Goal: Task Accomplishment & Management: Manage account settings

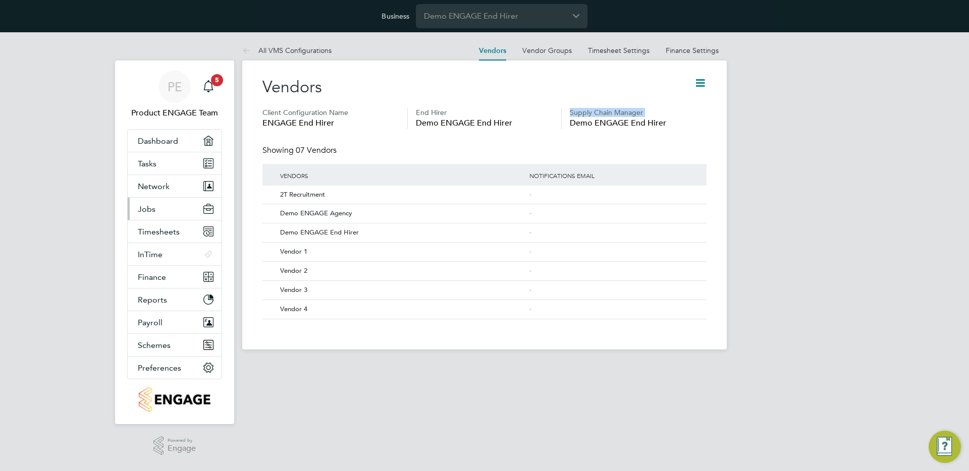
click at [152, 206] on span "Jobs" at bounding box center [147, 209] width 18 height 10
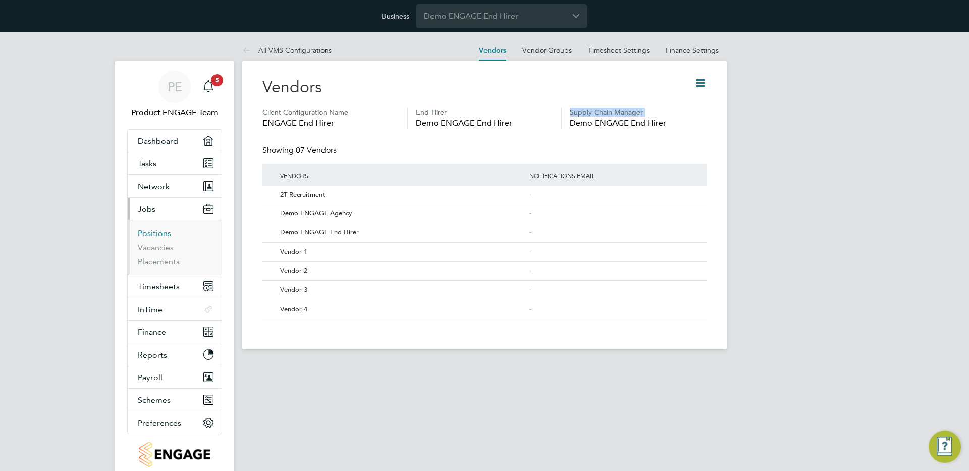
click at [160, 236] on link "Positions" at bounding box center [154, 234] width 33 height 10
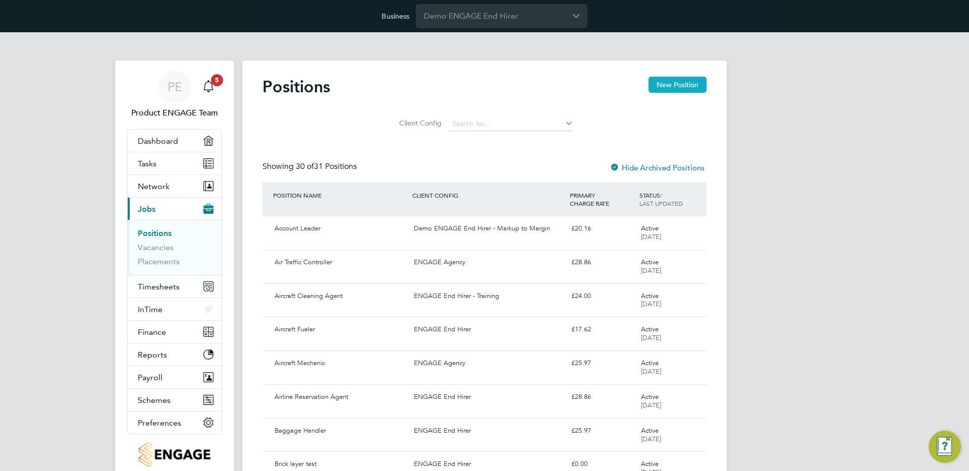
click at [654, 90] on button "New Position" at bounding box center [678, 85] width 58 height 16
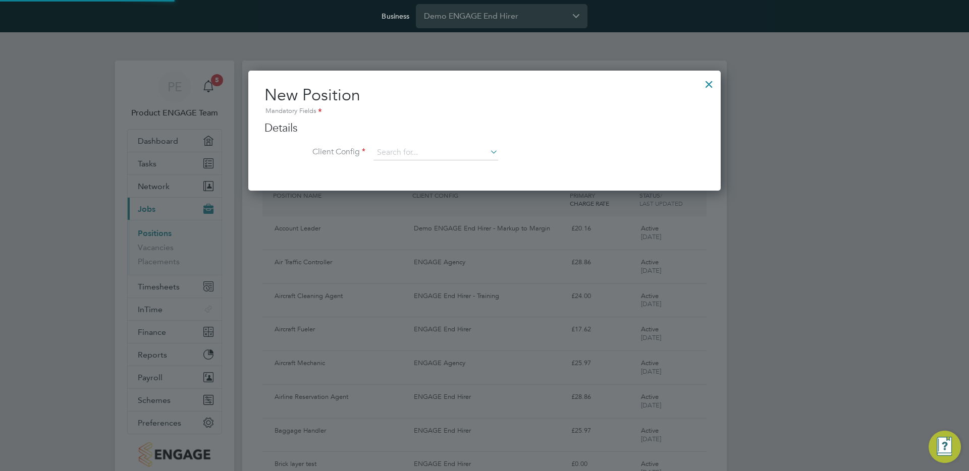
scroll to position [121, 473]
click at [462, 155] on input at bounding box center [436, 152] width 125 height 15
click at [425, 194] on li "ENGAGE End Hirer" at bounding box center [451, 195] width 157 height 14
type input "ENGAGE End Hirer"
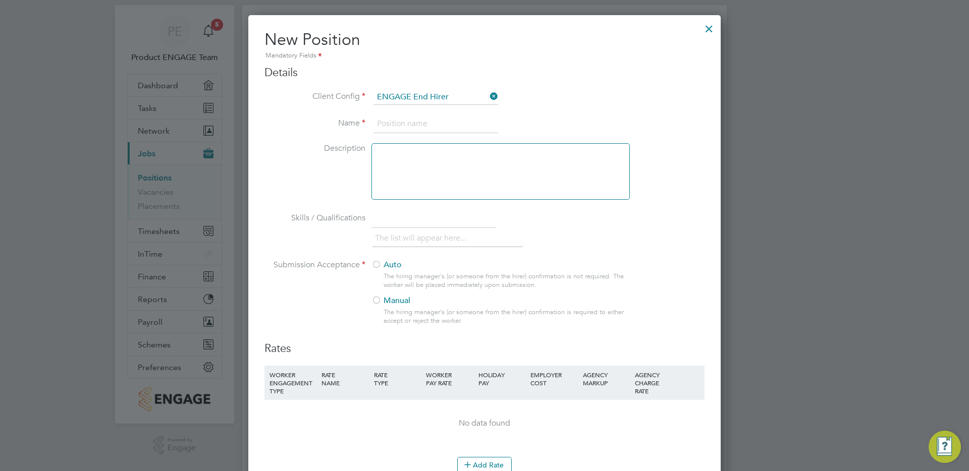
scroll to position [77, 0]
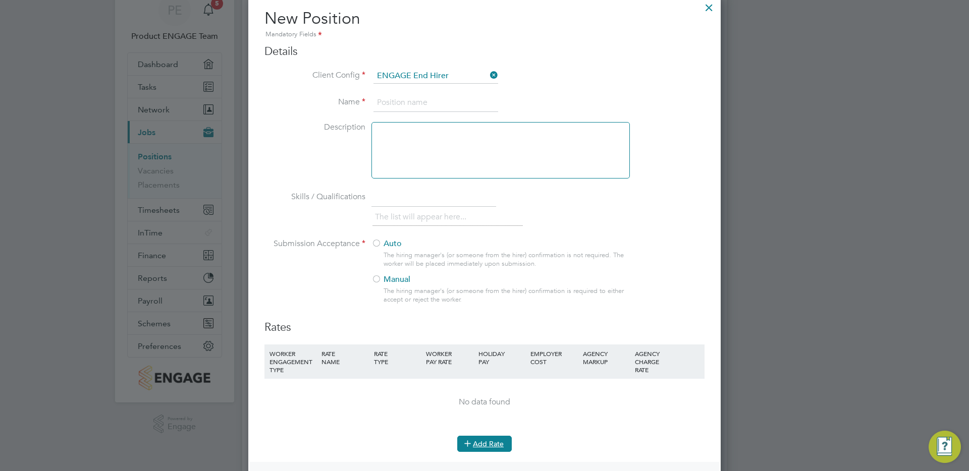
click at [492, 448] on button "Add Rate" at bounding box center [484, 444] width 55 height 16
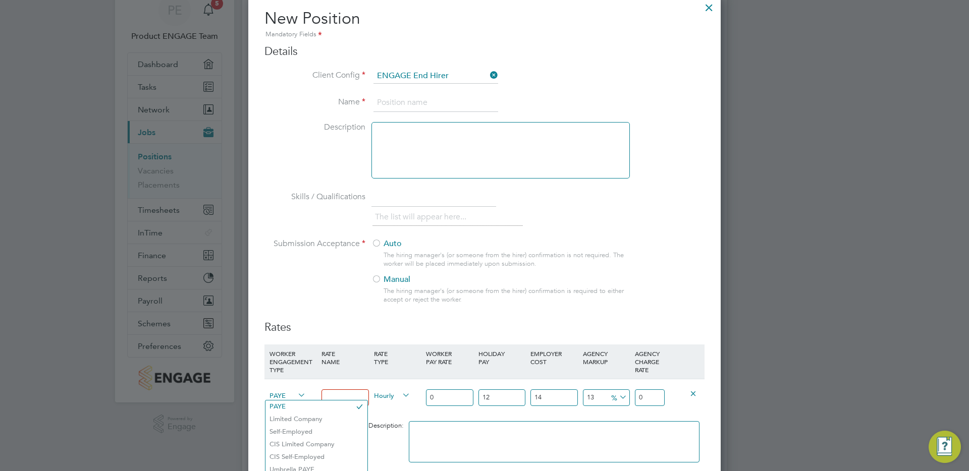
click at [277, 396] on span "PAYE" at bounding box center [288, 395] width 36 height 11
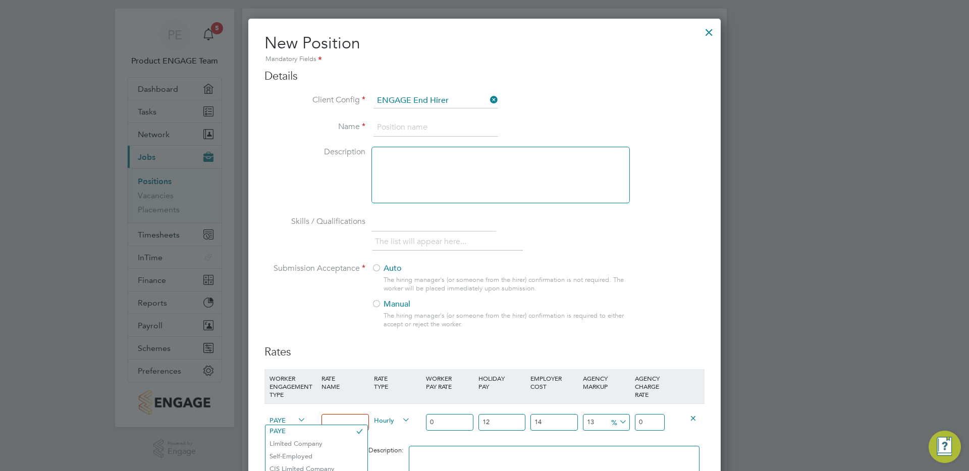
scroll to position [32, 0]
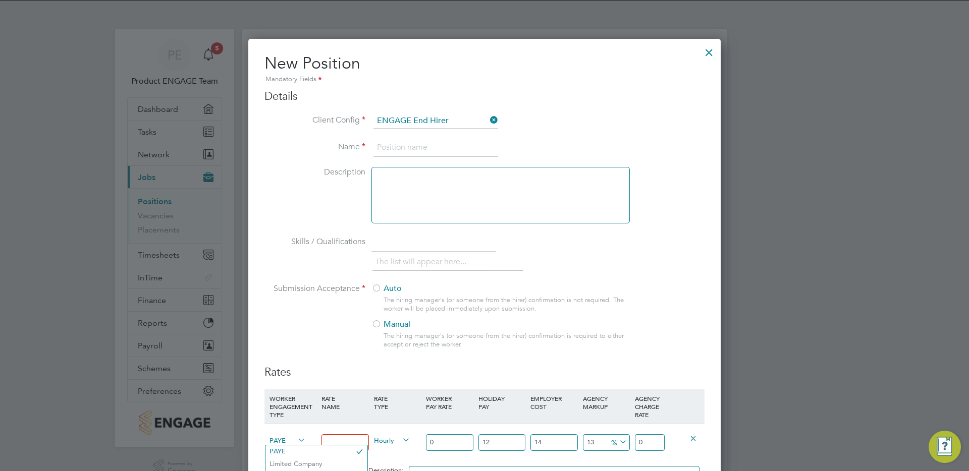
click at [710, 50] on div at bounding box center [709, 50] width 18 height 18
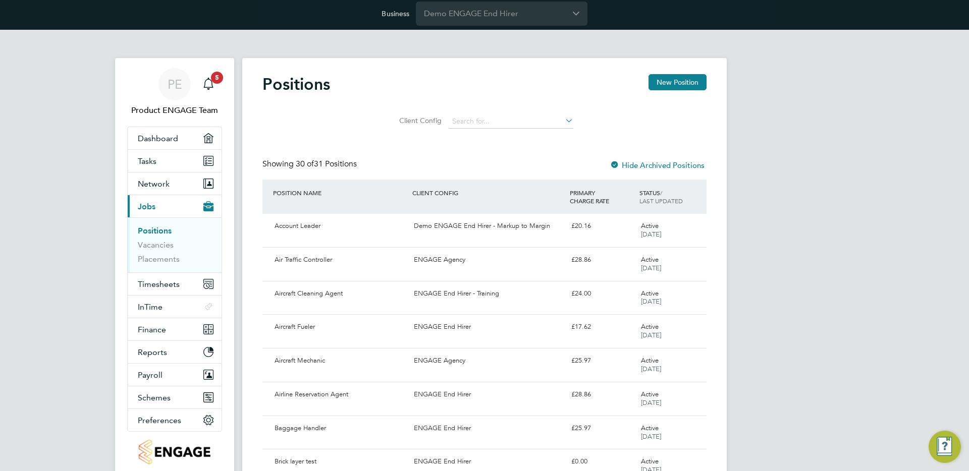
scroll to position [0, 0]
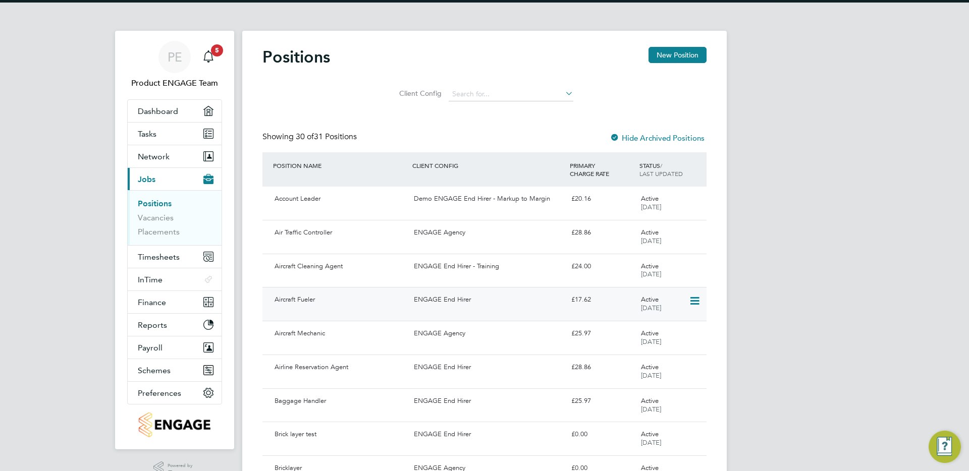
scroll to position [31, 0]
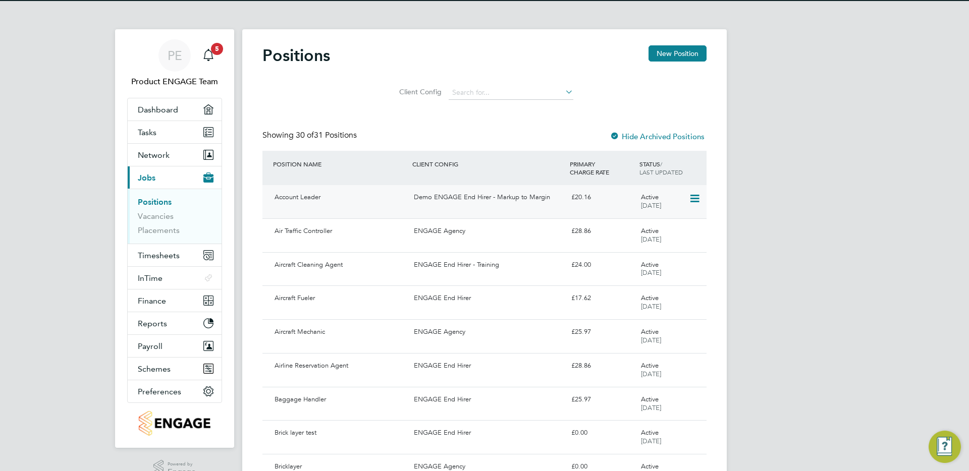
click at [455, 196] on div "Demo ENGAGE End Hirer - Markup to Margin" at bounding box center [488, 197] width 157 height 17
click at [454, 239] on div "ENGAGE Agency" at bounding box center [488, 231] width 157 height 17
click at [493, 93] on input at bounding box center [511, 93] width 125 height 14
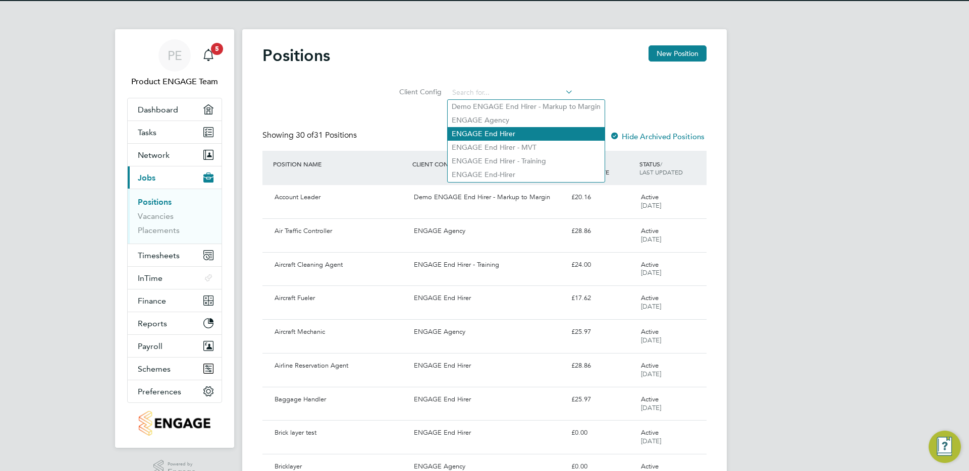
click at [509, 132] on li "ENGAGE End Hirer" at bounding box center [526, 134] width 157 height 14
type input "ENGAGE End Hirer"
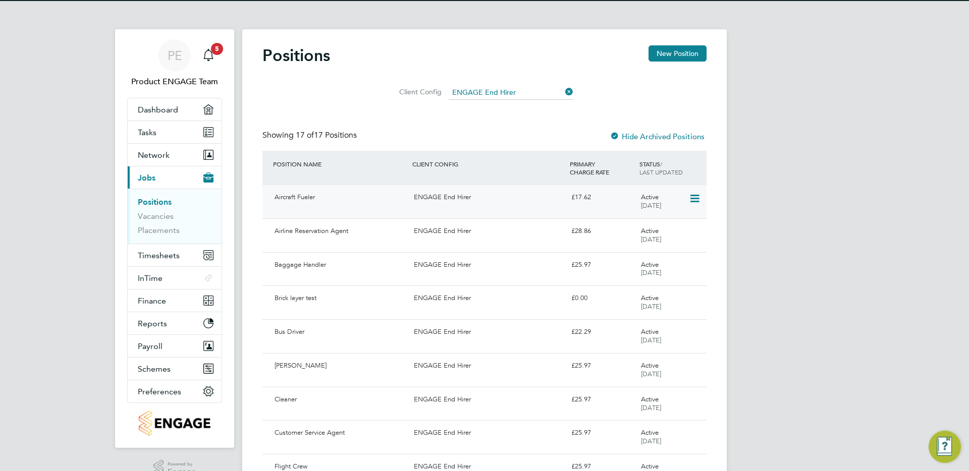
click at [457, 203] on div "ENGAGE End Hirer" at bounding box center [488, 197] width 157 height 17
click at [159, 203] on link "Positions" at bounding box center [155, 202] width 34 height 10
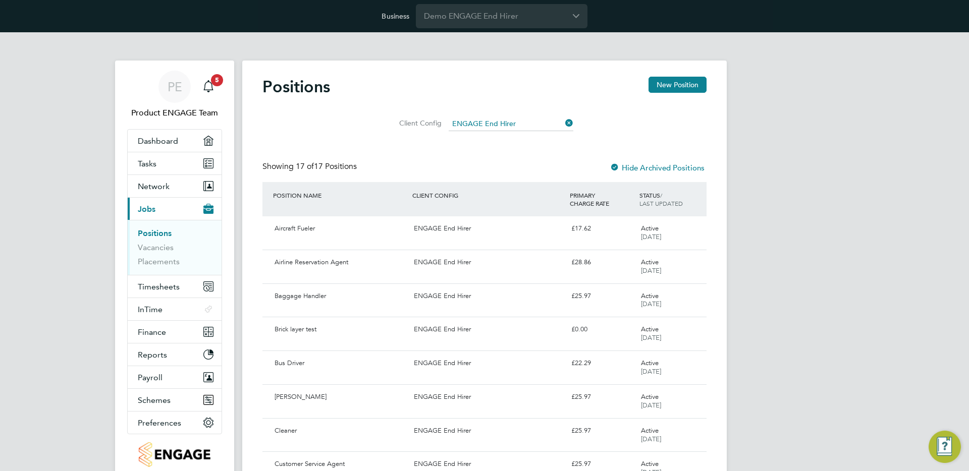
click at [159, 203] on app-navbar-apps-list-group "Current page: Jobs Positions Vacancies Placements" at bounding box center [175, 236] width 94 height 77
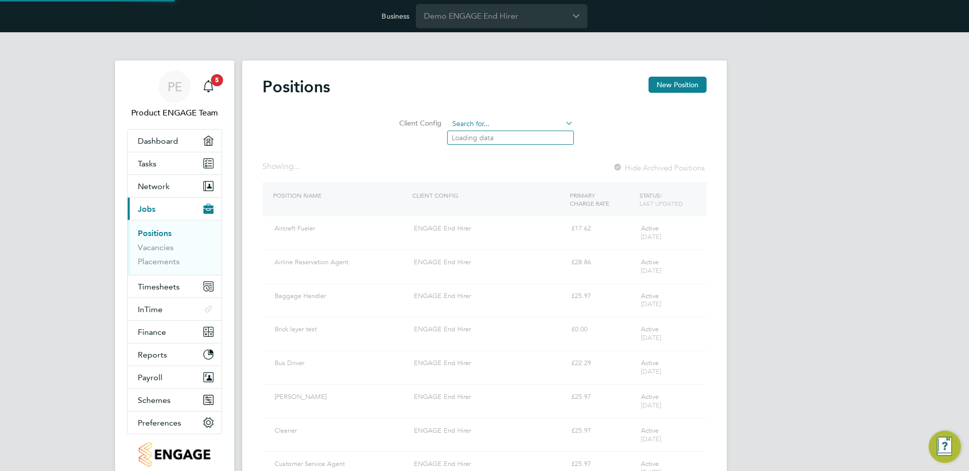
click at [491, 120] on input at bounding box center [511, 124] width 125 height 14
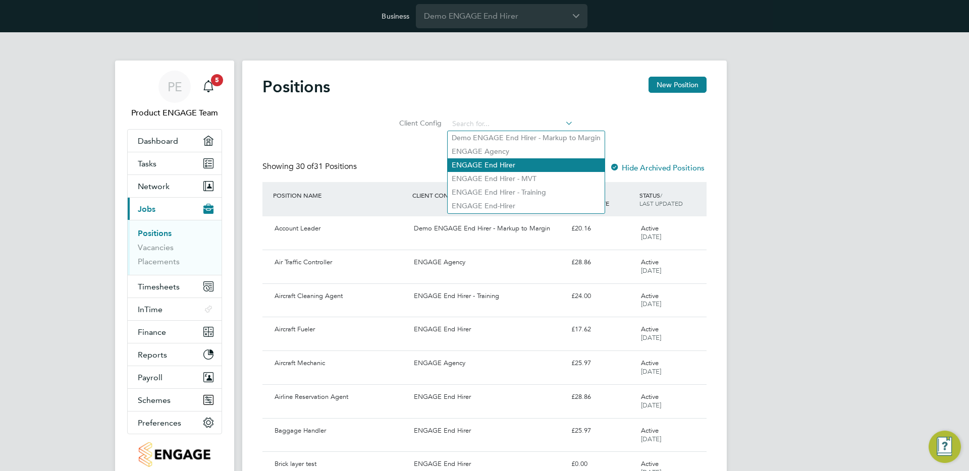
click at [496, 164] on li "ENGAGE End Hirer" at bounding box center [526, 166] width 157 height 14
type input "ENGAGE End Hirer"
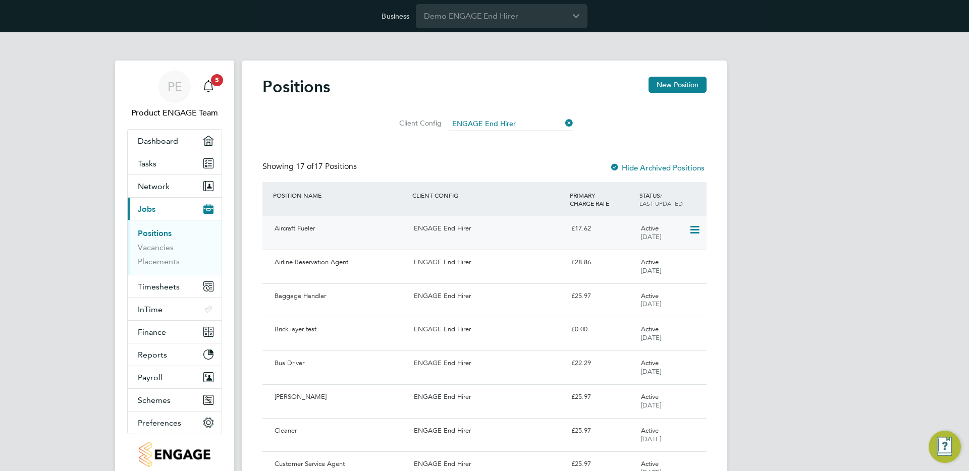
click at [493, 237] on div "Aircraft Fueler ENGAGE End Hirer £17.62 Active 17 Jun 2025" at bounding box center [484, 233] width 444 height 33
click input "Demo ENGAGE End Hirer"
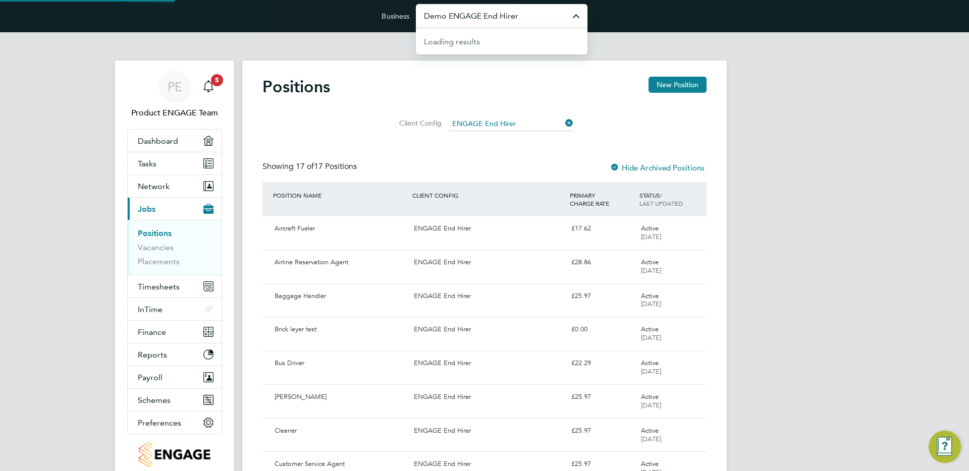
click input "Demo ENGAGE End Hirer"
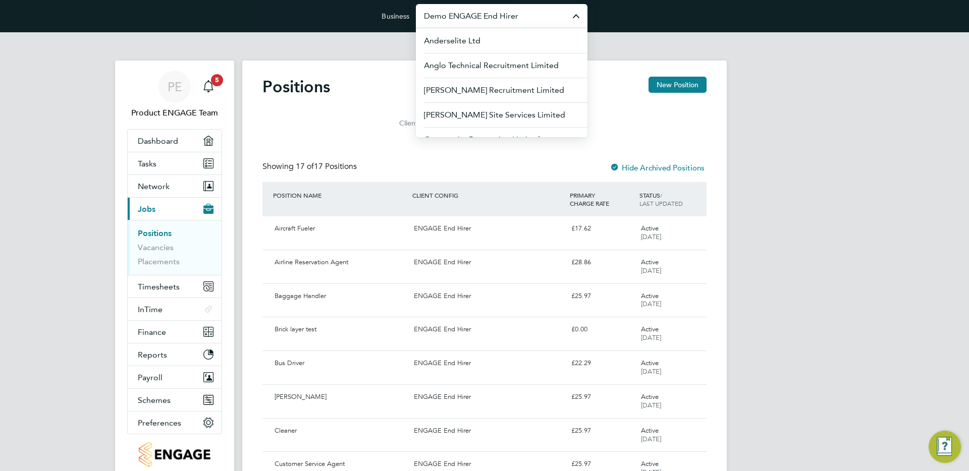
click div "Client Config ENGAGE End Hirer"
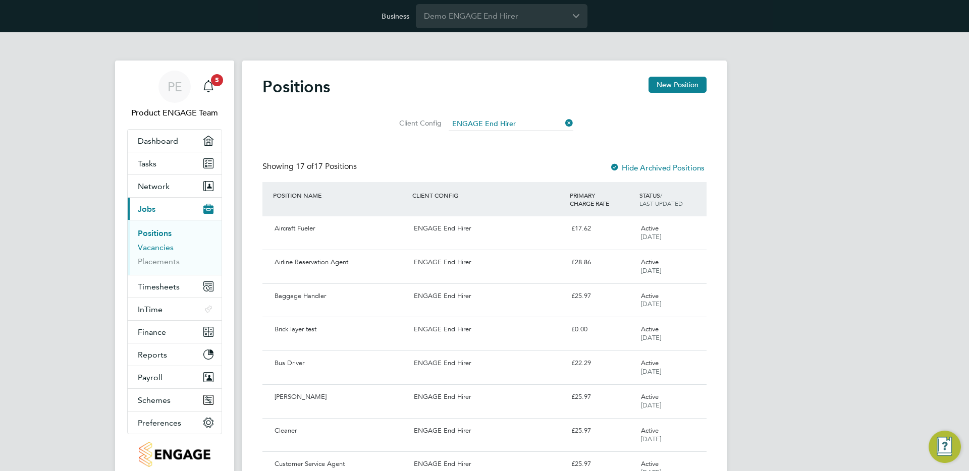
click link "Vacancies"
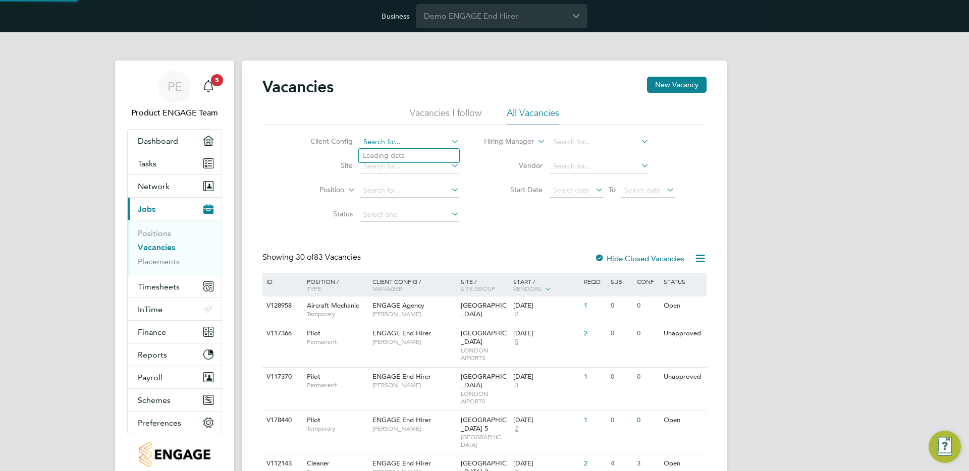
click input
click li "ENGAGE End Hirer"
type input "ENGAGE End Hirer"
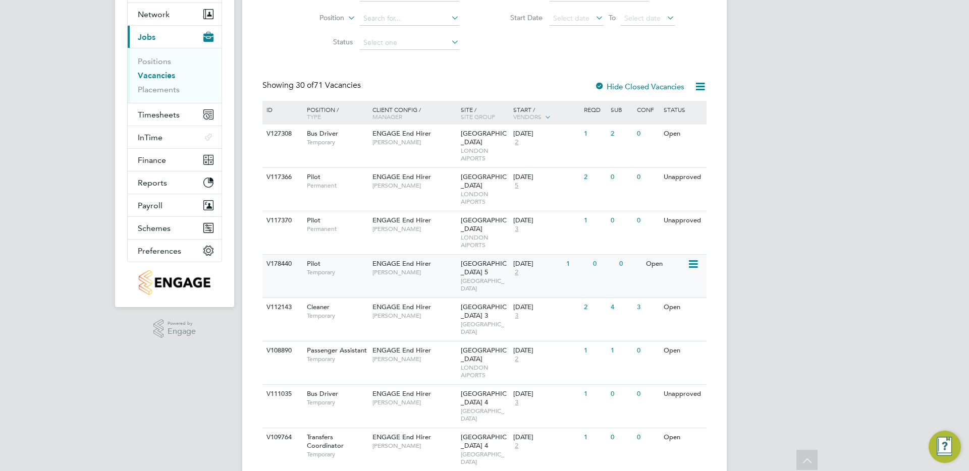
scroll to position [177, 0]
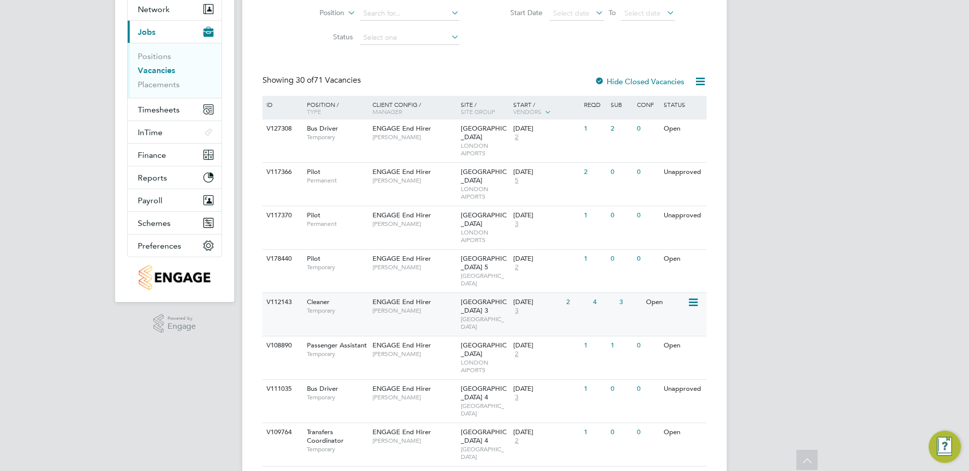
click div "V112143 Cleaner Temporary ENGAGE End Hirer Raymond Charlime Heathrow Airport Te…"
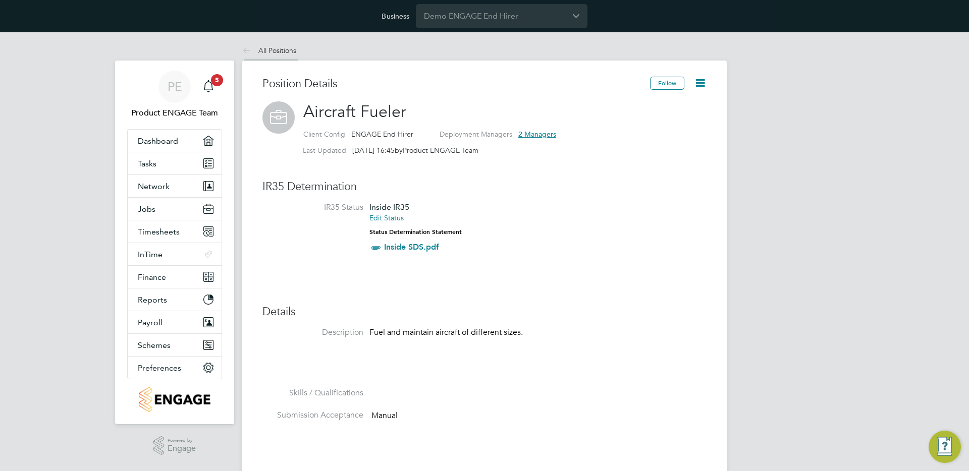
click at [278, 52] on link "All Positions" at bounding box center [269, 50] width 54 height 9
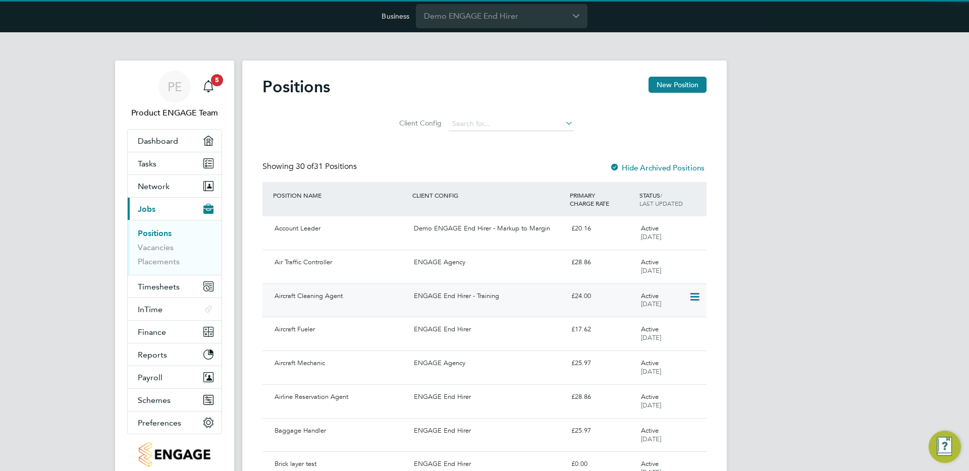
click at [446, 307] on div "Aircraft Cleaning Agent ENGAGE End Hirer - Training £24.00 Active 21 May 2025" at bounding box center [484, 301] width 444 height 34
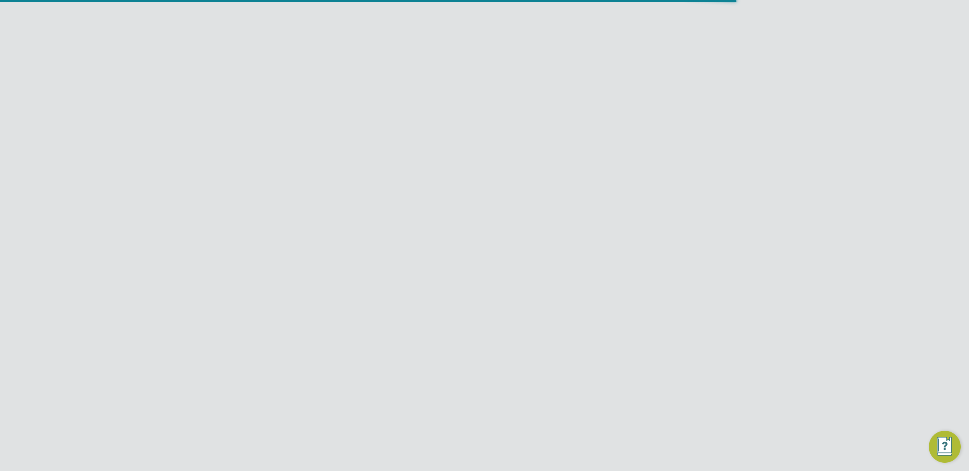
scroll to position [17, 84]
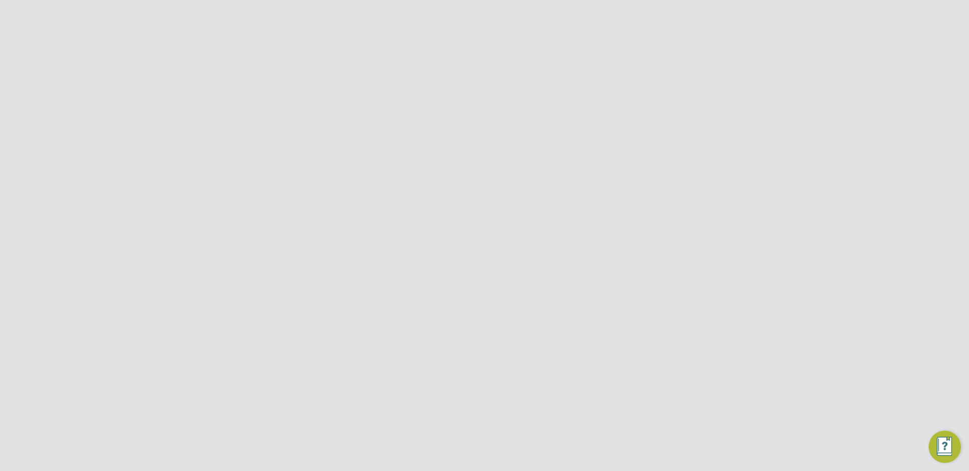
click at [168, 205] on button "Jobs" at bounding box center [175, 209] width 94 height 22
click at [156, 246] on link "Vacancies" at bounding box center [156, 248] width 36 height 10
click at [468, 304] on span "[GEOGRAPHIC_DATA]" at bounding box center [484, 309] width 46 height 17
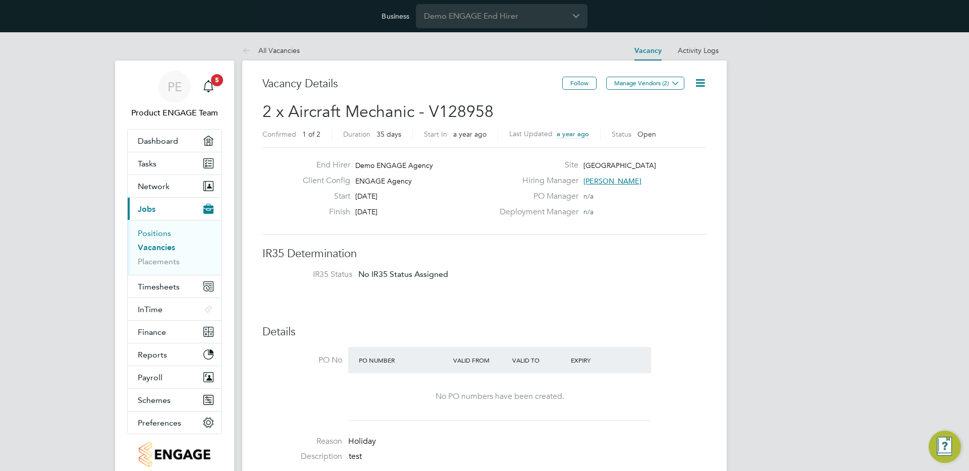
click at [150, 229] on link "Positions" at bounding box center [154, 234] width 33 height 10
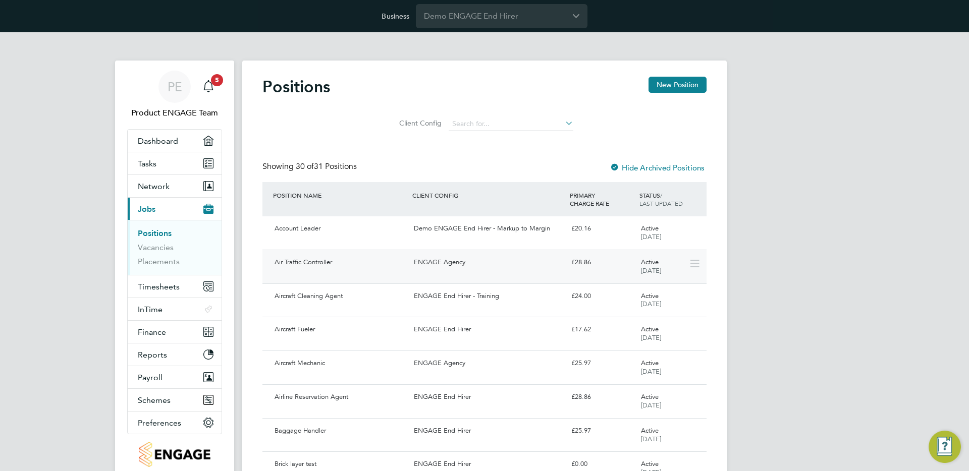
click at [437, 270] on div "ENGAGE Agency" at bounding box center [488, 262] width 157 height 17
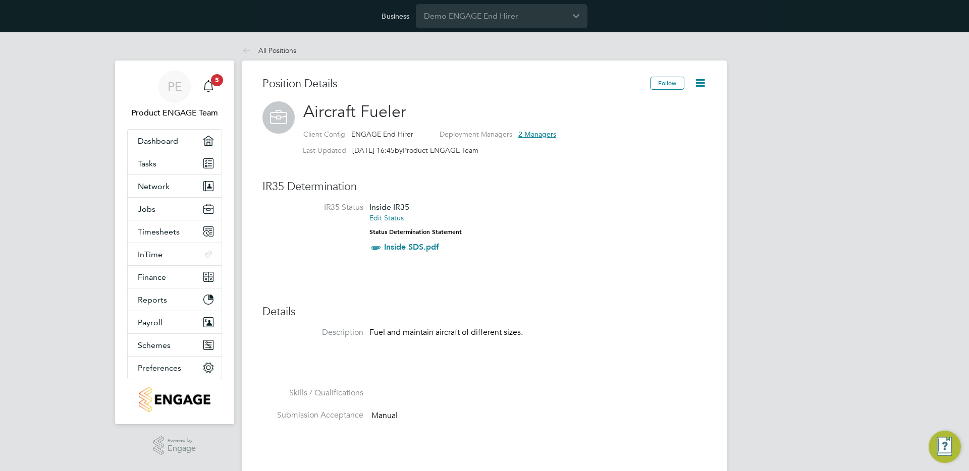
click at [699, 84] on icon at bounding box center [700, 83] width 13 height 13
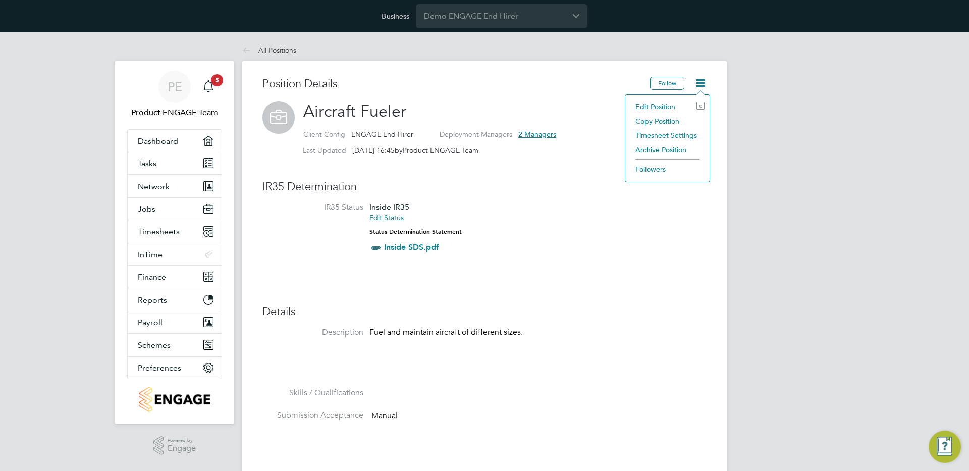
click at [671, 105] on li "Edit Position e" at bounding box center [667, 107] width 74 height 14
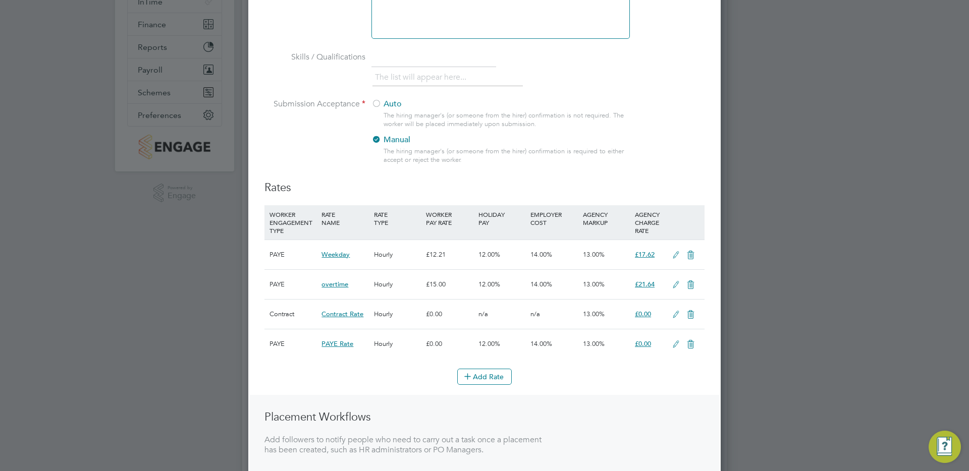
scroll to position [267, 0]
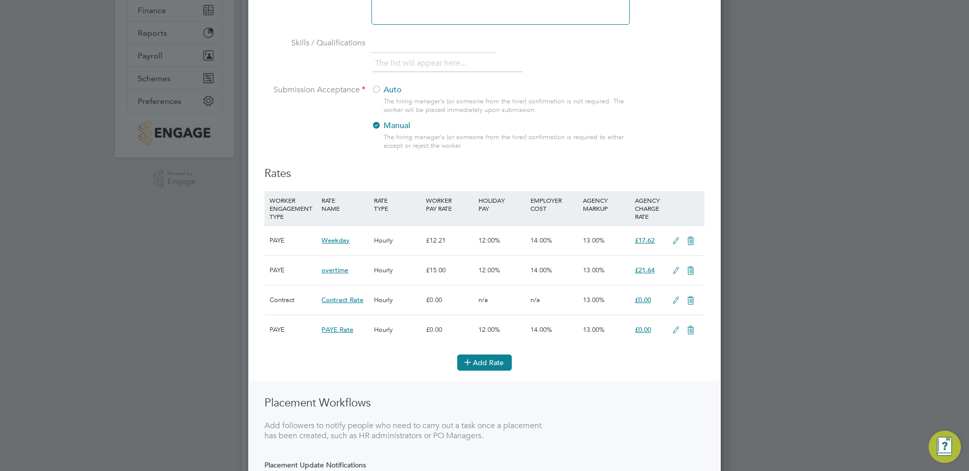
click at [496, 363] on button "Add Rate" at bounding box center [484, 363] width 55 height 16
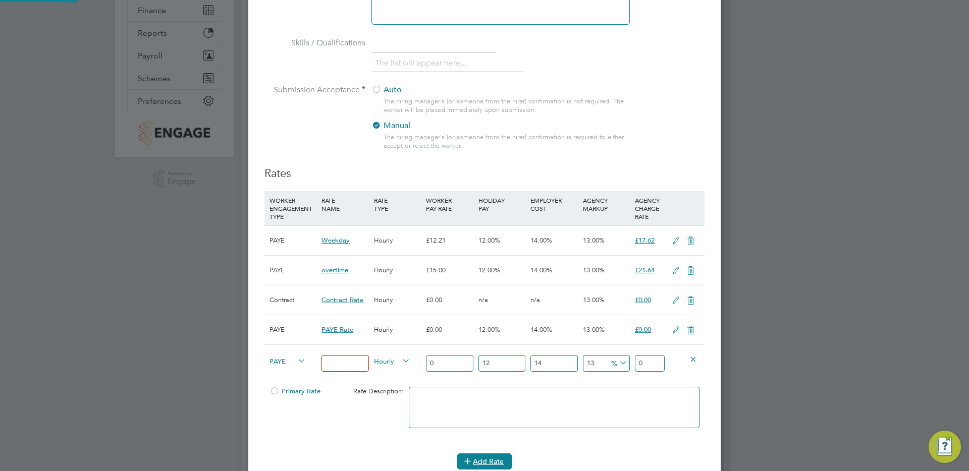
scroll to position [871, 473]
click at [286, 363] on span "PAYE" at bounding box center [288, 360] width 36 height 11
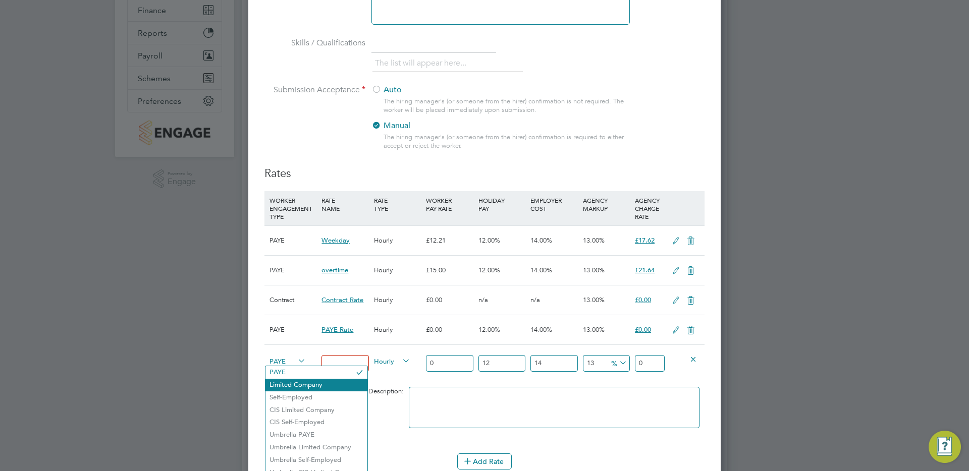
click at [301, 386] on li "Limited Company" at bounding box center [317, 385] width 102 height 13
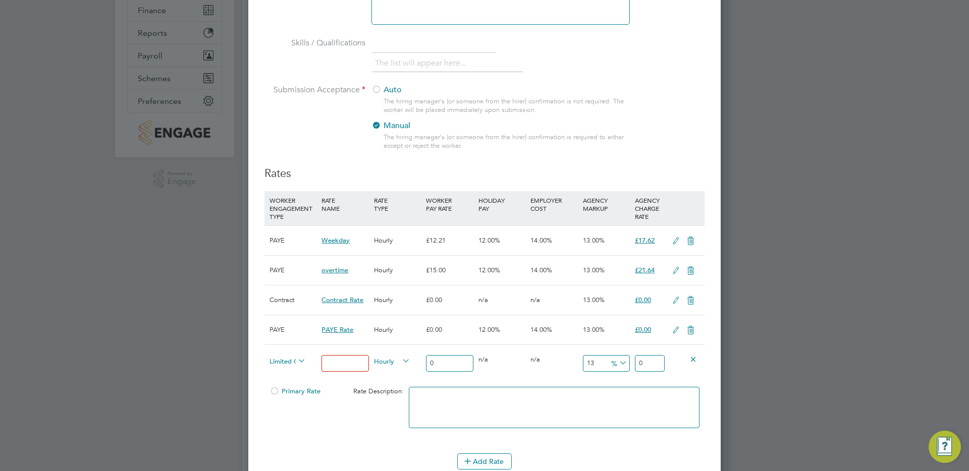
click at [347, 363] on input at bounding box center [345, 363] width 47 height 17
type input "Basic"
click at [389, 363] on span "Hourly" at bounding box center [392, 360] width 36 height 11
click at [448, 369] on input "0" at bounding box center [449, 363] width 47 height 17
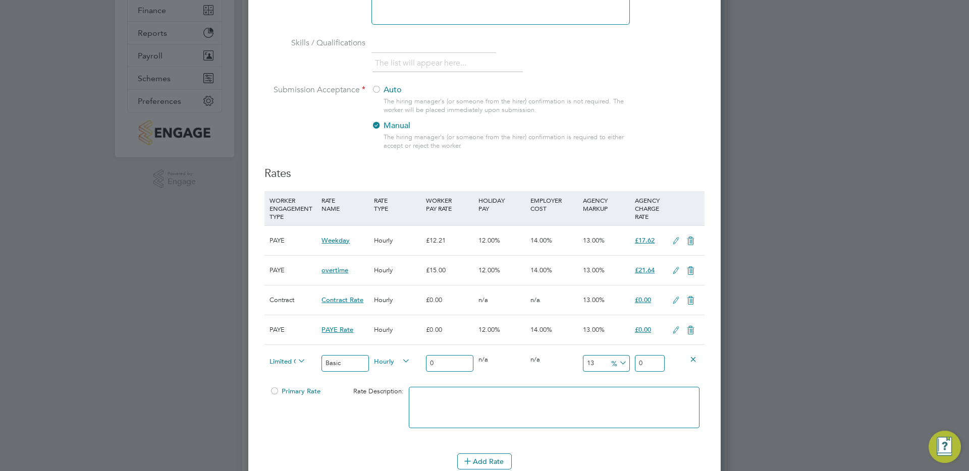
click at [446, 366] on input "0" at bounding box center [449, 363] width 47 height 17
drag, startPoint x: 480, startPoint y: 201, endPoint x: 620, endPoint y: 205, distance: 140.4
click at [620, 205] on div "WORKER ENGAGEMENT TYPE RATE NAME RATE TYPE WORKER PAY RATE HOLIDAY PAY EMPLOYER…" at bounding box center [485, 208] width 440 height 34
click at [391, 367] on div "Hourly" at bounding box center [398, 362] width 52 height 34
click at [340, 361] on input "Basic" at bounding box center [345, 363] width 47 height 17
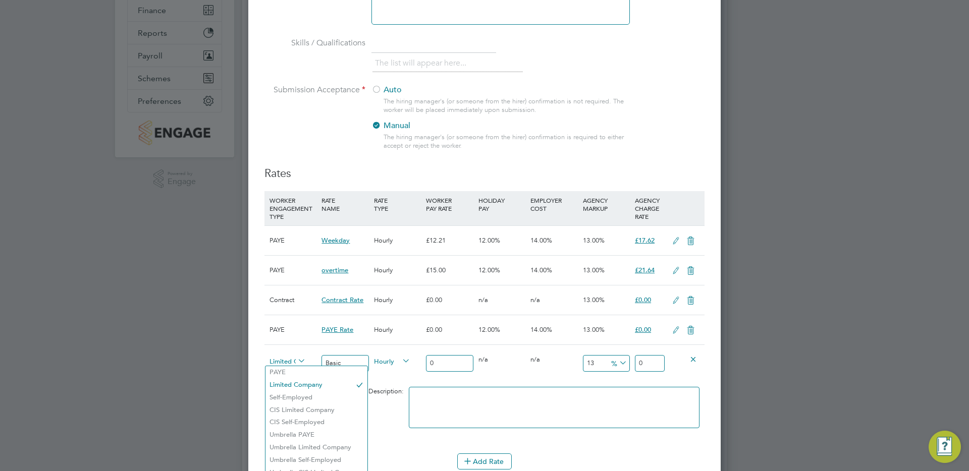
click at [279, 361] on span "Limited Company" at bounding box center [288, 360] width 36 height 11
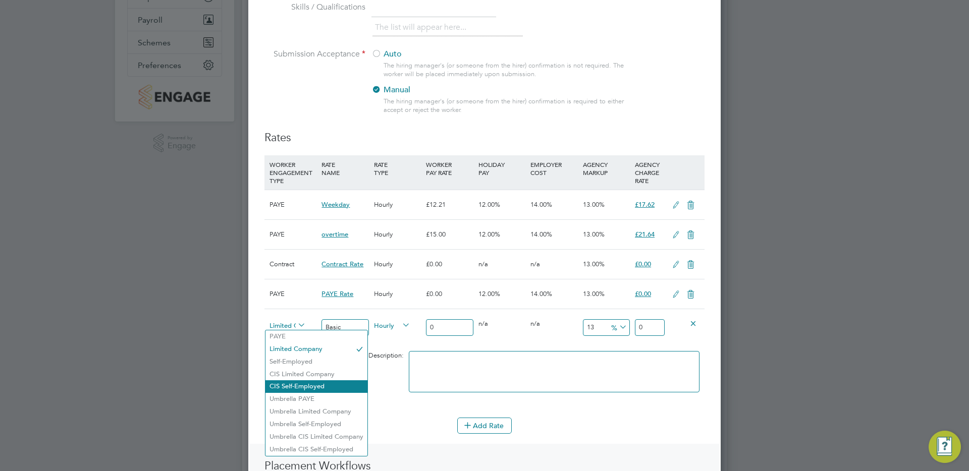
scroll to position [297, 0]
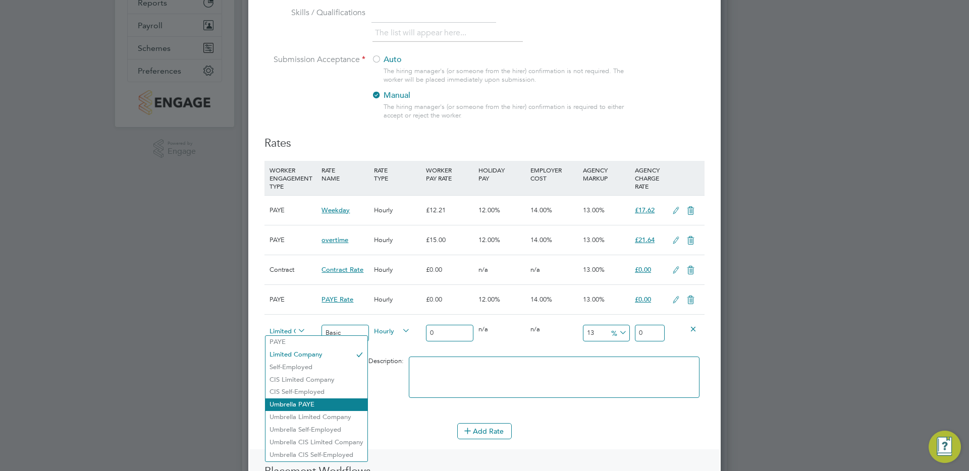
click at [309, 407] on li "Umbrella PAYE" at bounding box center [317, 405] width 102 height 13
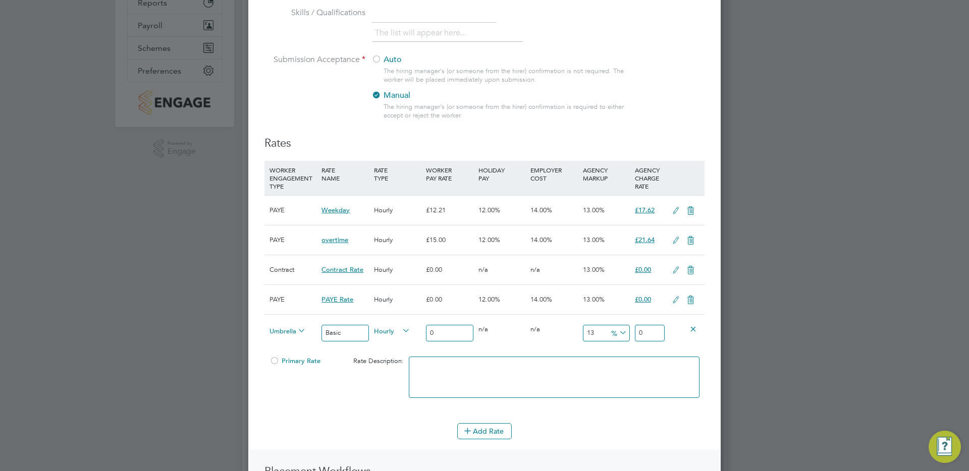
click at [692, 329] on icon at bounding box center [694, 329] width 8 height 8
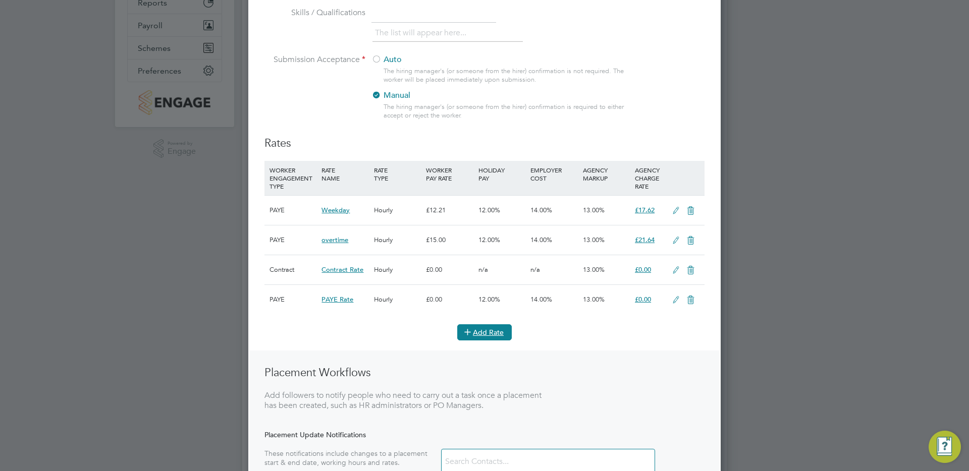
click at [476, 335] on button "Add Rate" at bounding box center [484, 333] width 55 height 16
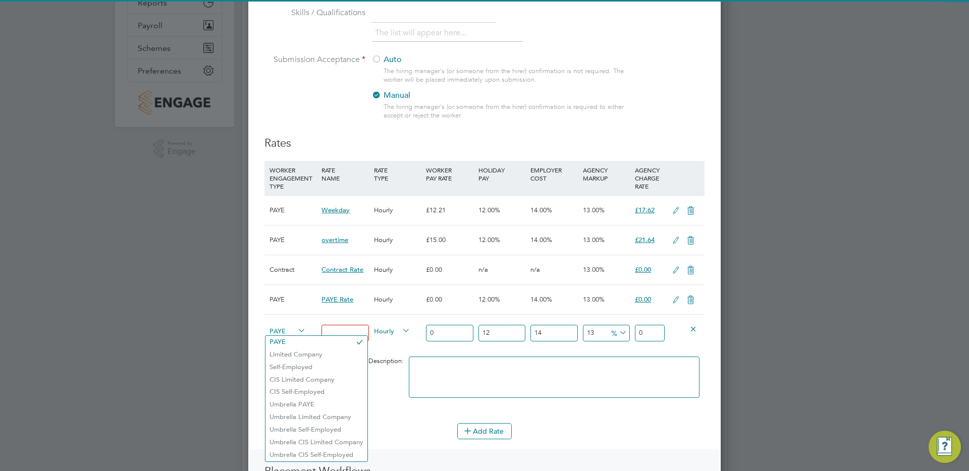
click at [271, 331] on span "PAYE" at bounding box center [288, 330] width 36 height 11
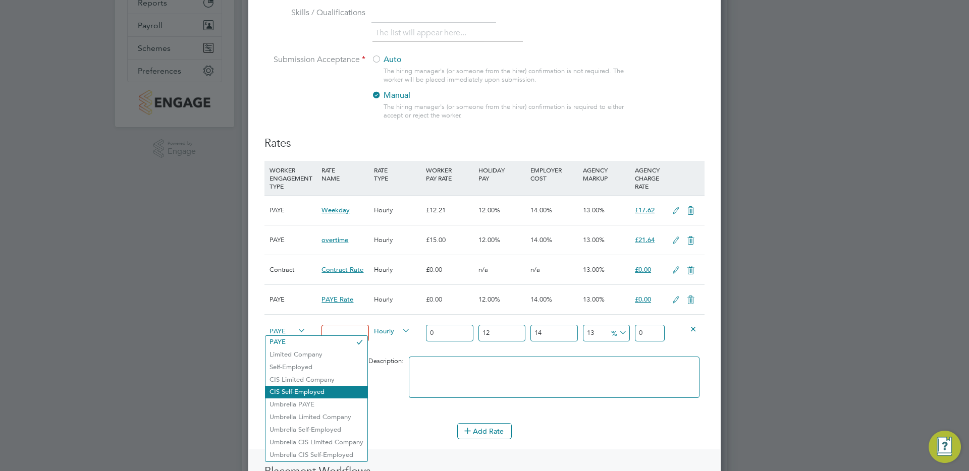
click at [301, 386] on li "CIS Self-Employed" at bounding box center [317, 392] width 102 height 13
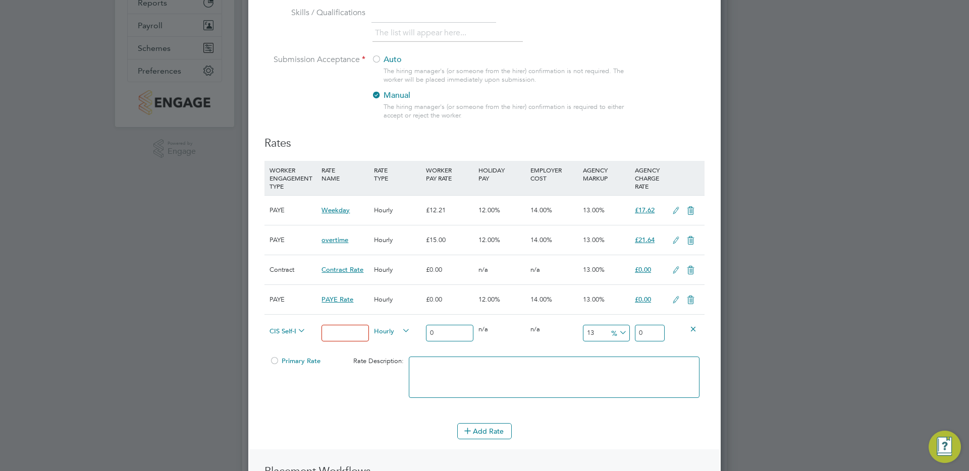
click at [290, 332] on span "CIS Self-Employed" at bounding box center [288, 330] width 36 height 11
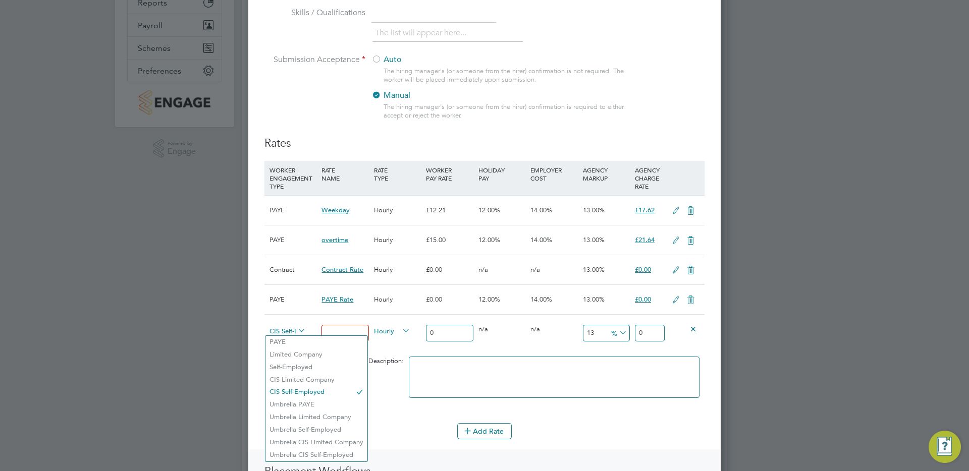
click at [290, 332] on span "CIS Self-Employed" at bounding box center [288, 330] width 36 height 11
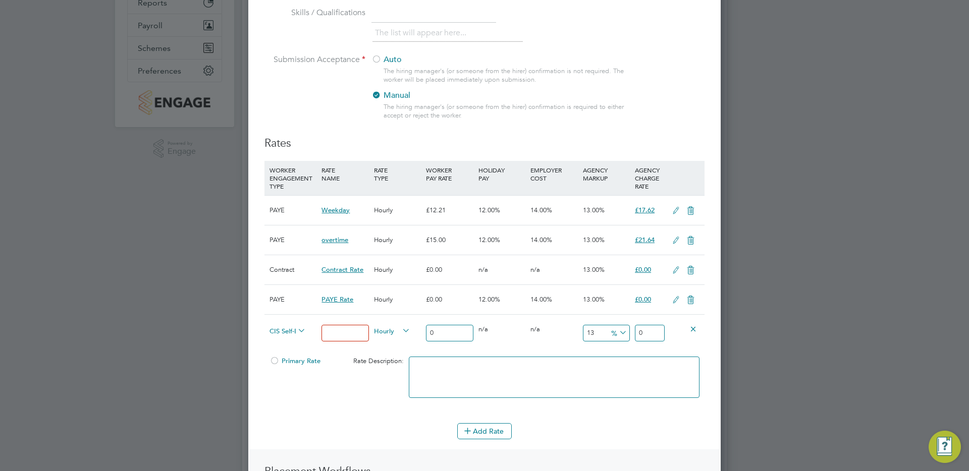
click at [419, 352] on div at bounding box center [554, 383] width 296 height 62
click at [279, 328] on span "CIS Self-Employed" at bounding box center [288, 330] width 36 height 11
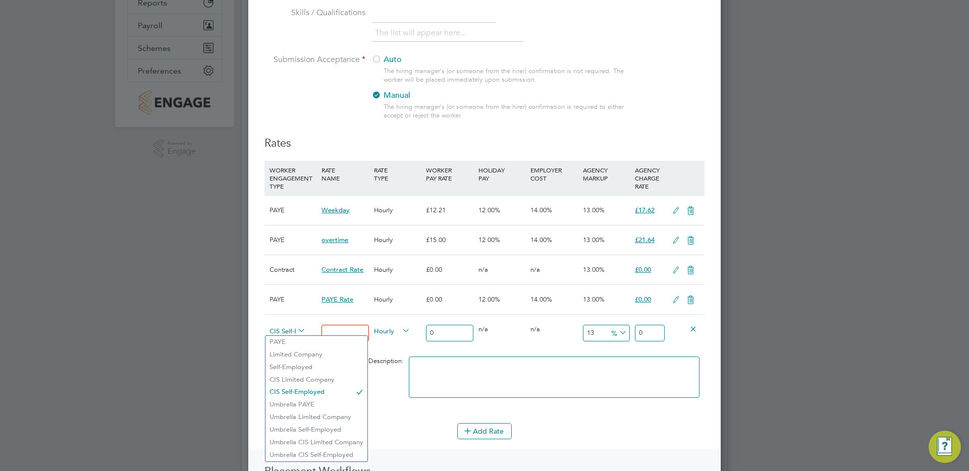
click at [526, 333] on div "12 n/a" at bounding box center [502, 329] width 52 height 29
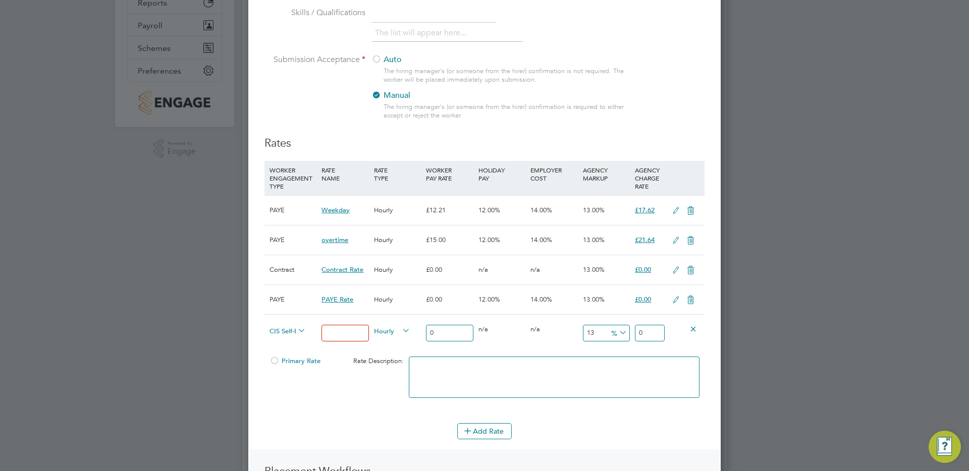
click at [288, 325] on span "CIS Self-Employed" at bounding box center [288, 330] width 36 height 11
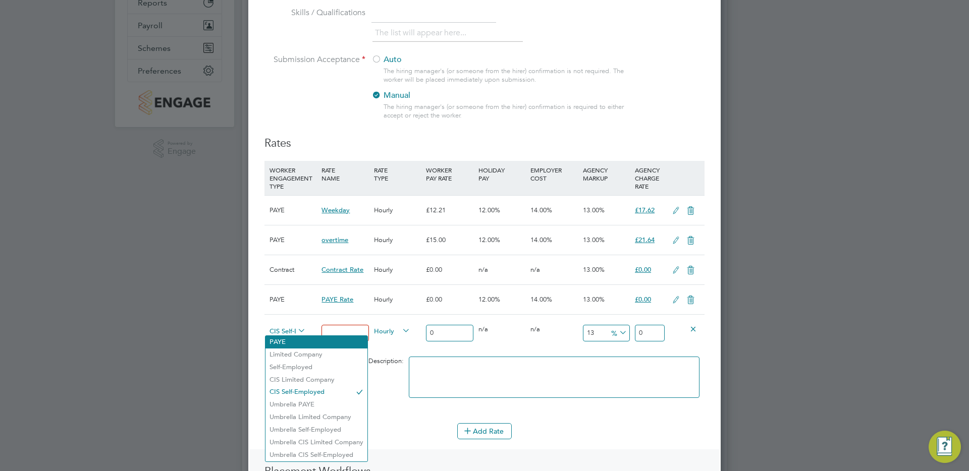
click at [293, 342] on li "PAYE" at bounding box center [317, 342] width 102 height 13
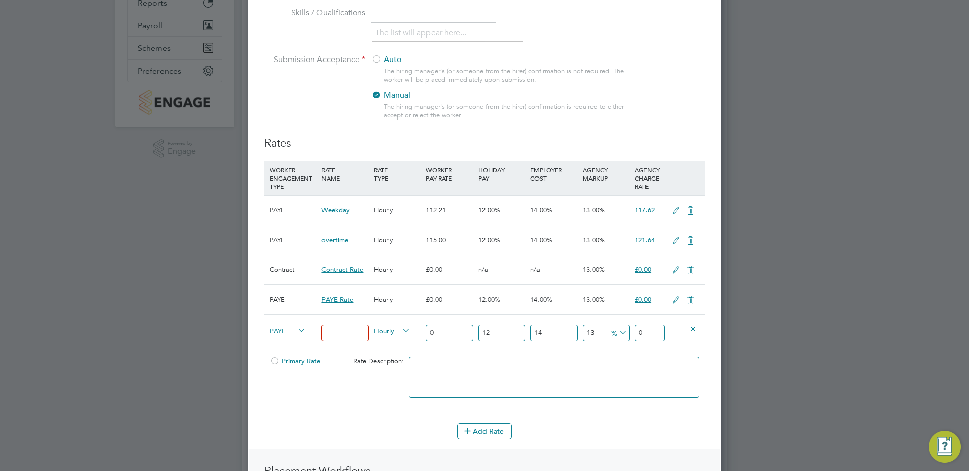
click at [283, 331] on span "PAYE" at bounding box center [288, 330] width 36 height 11
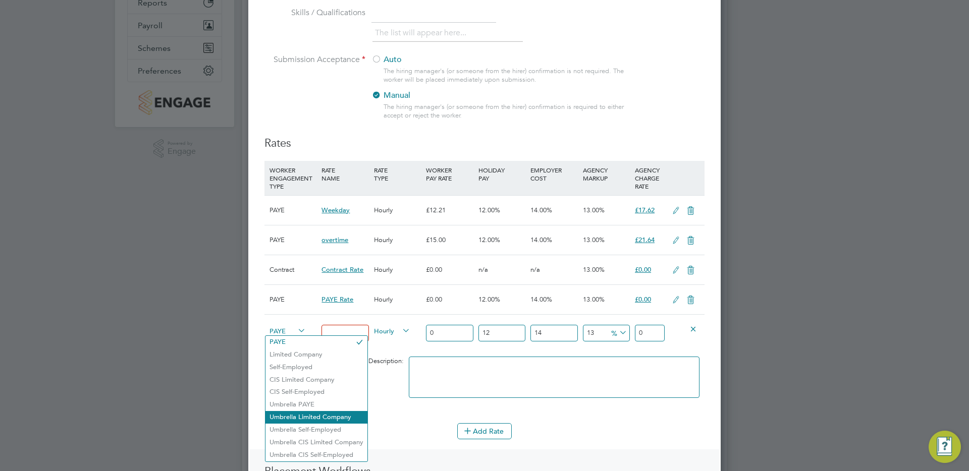
click at [292, 414] on li "Umbrella Limited Company" at bounding box center [317, 417] width 102 height 13
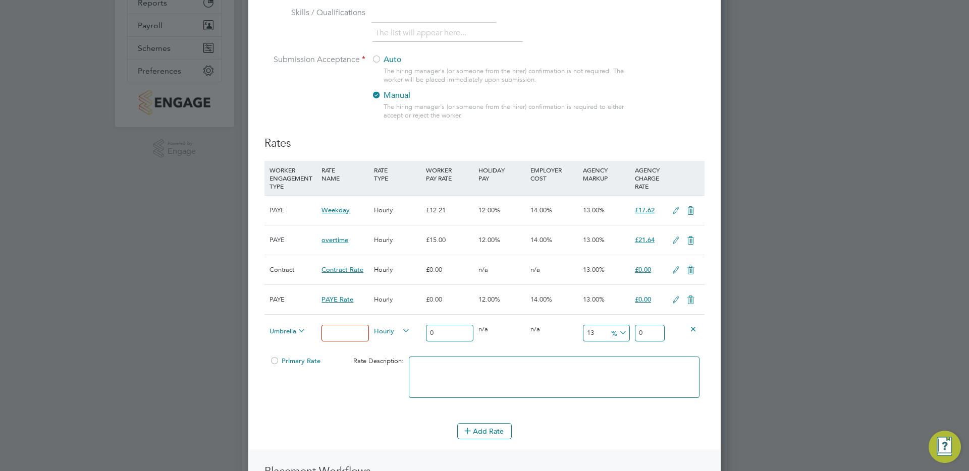
click at [287, 334] on span "Umbrella Limited Company" at bounding box center [288, 330] width 36 height 11
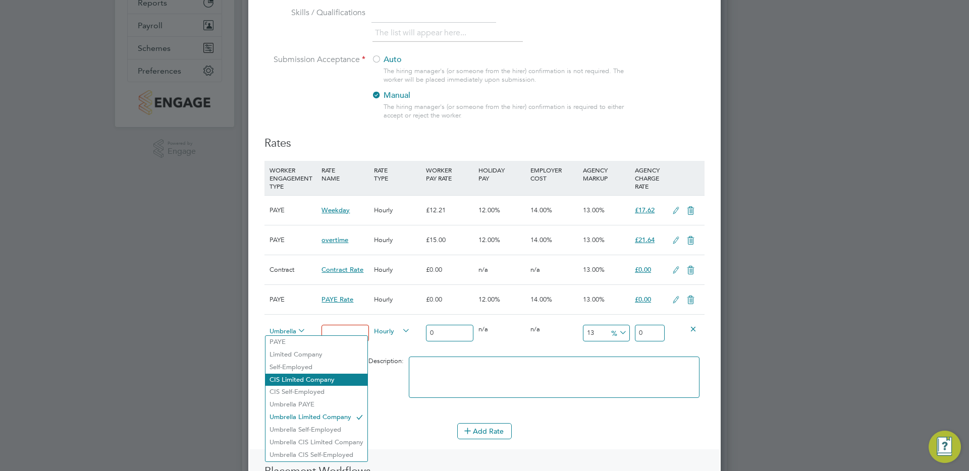
click at [296, 382] on li "CIS Limited Company" at bounding box center [317, 380] width 102 height 13
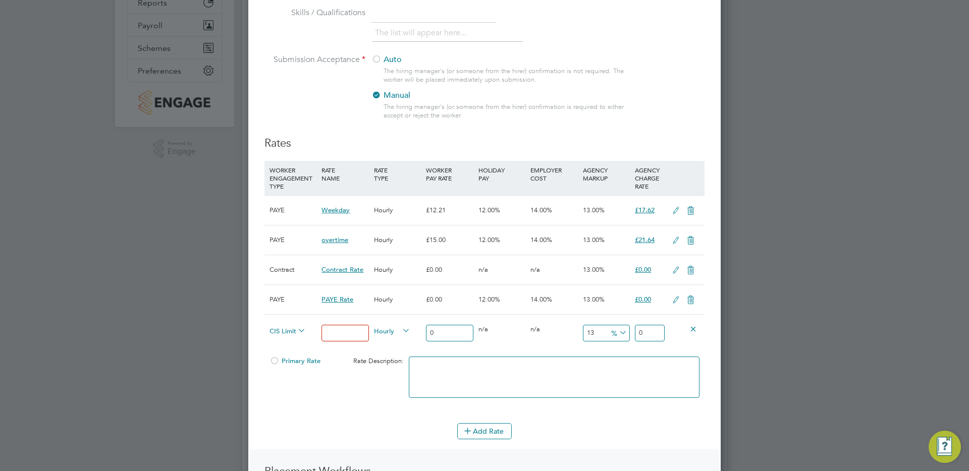
click at [279, 362] on div at bounding box center [275, 364] width 10 height 8
click at [275, 362] on div at bounding box center [275, 364] width 10 height 8
click at [694, 331] on icon at bounding box center [694, 329] width 8 height 8
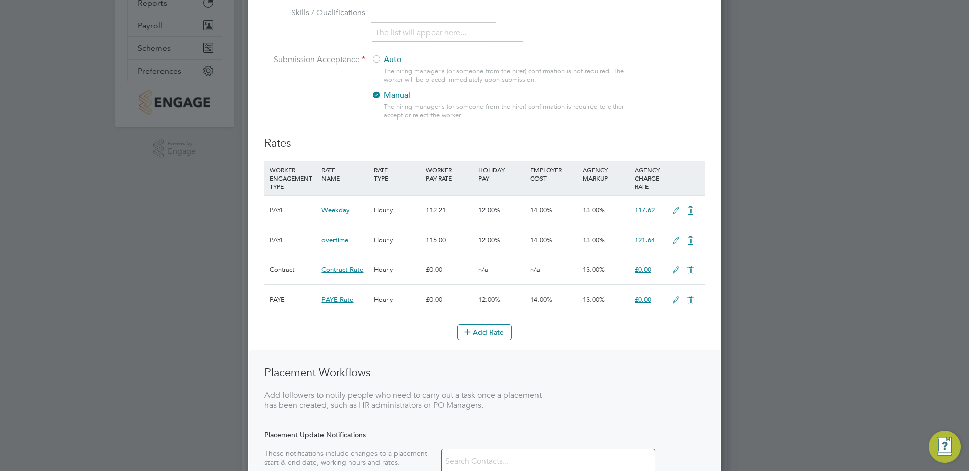
scroll to position [773, 473]
click at [478, 342] on li "Add Rate" at bounding box center [485, 338] width 440 height 26
click at [477, 337] on button "Add Rate" at bounding box center [484, 333] width 55 height 16
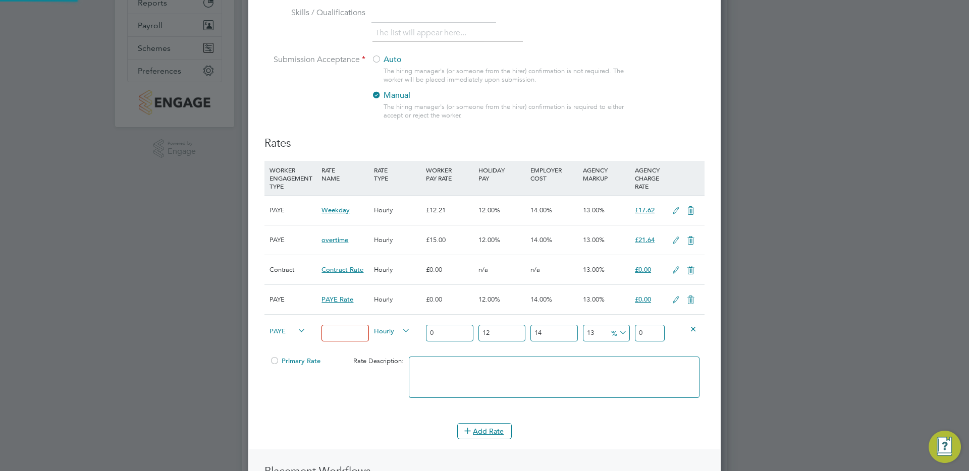
scroll to position [871, 473]
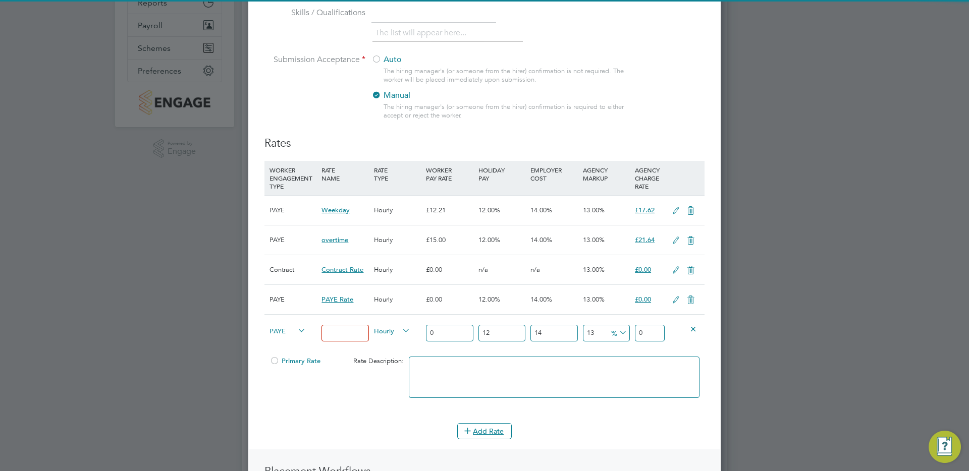
click at [276, 334] on span "PAYE" at bounding box center [288, 330] width 36 height 11
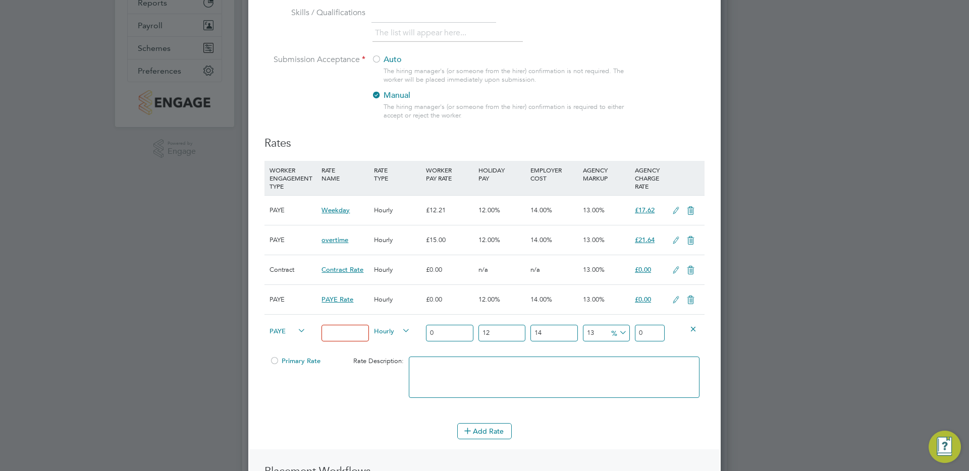
click at [304, 395] on li "CIS Self-Employed" at bounding box center [317, 392] width 102 height 13
click at [293, 331] on span "CIS Self-Employed" at bounding box center [288, 330] width 36 height 11
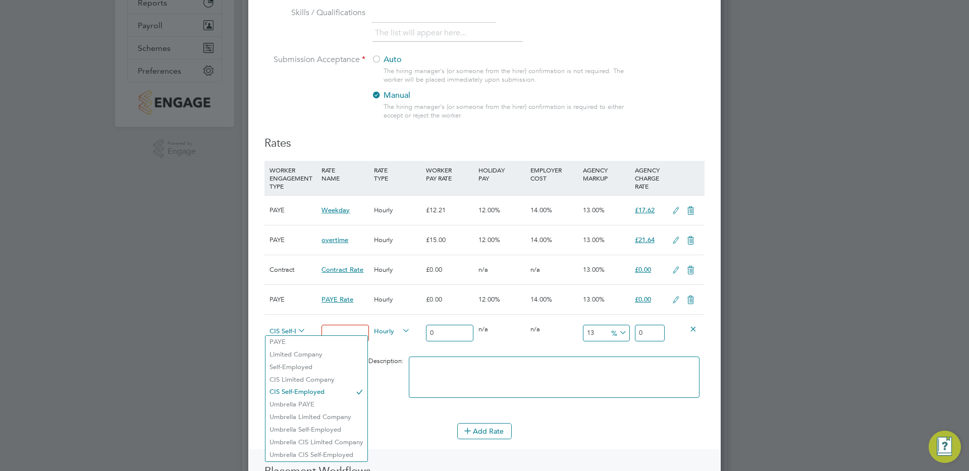
click at [349, 332] on input at bounding box center [345, 333] width 47 height 17
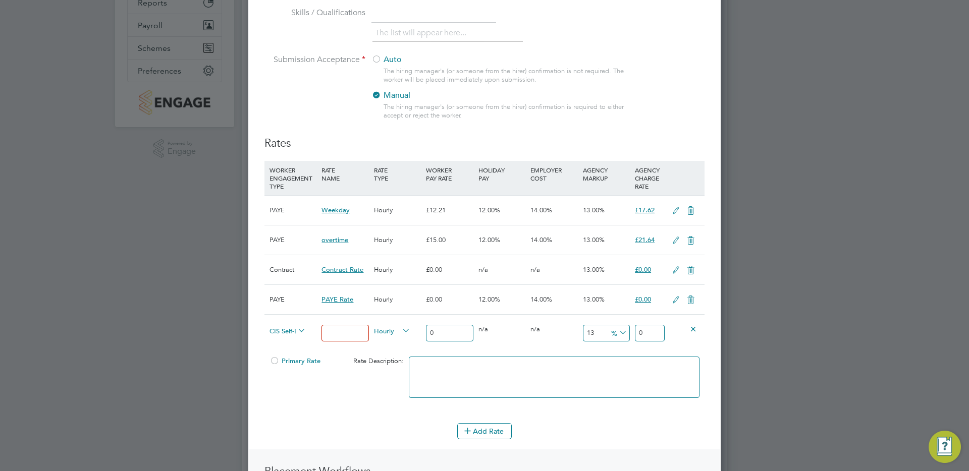
click at [270, 328] on span "CIS Self-Employed" at bounding box center [288, 330] width 36 height 11
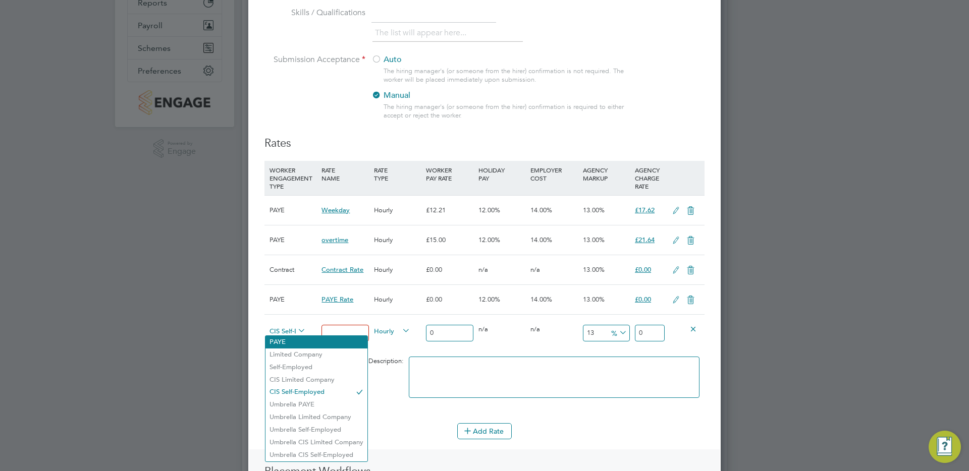
click at [285, 342] on li "PAYE" at bounding box center [317, 342] width 102 height 13
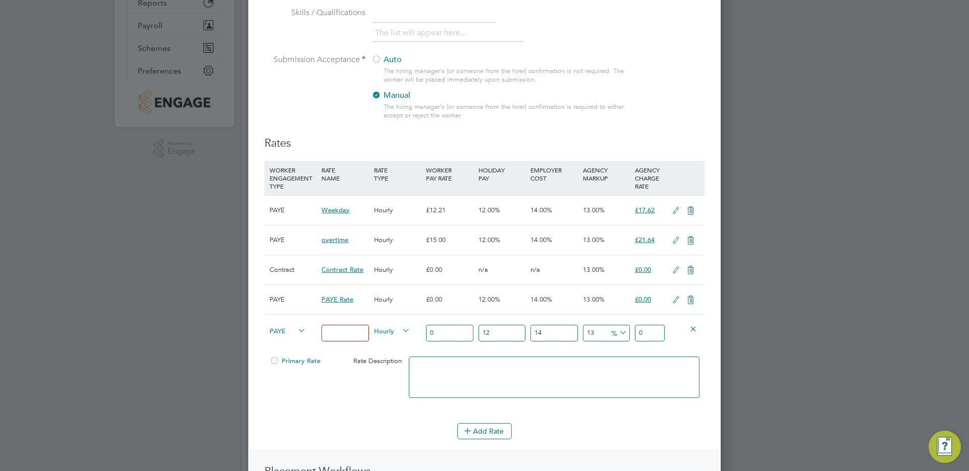
click at [280, 332] on span "PAYE" at bounding box center [288, 330] width 36 height 11
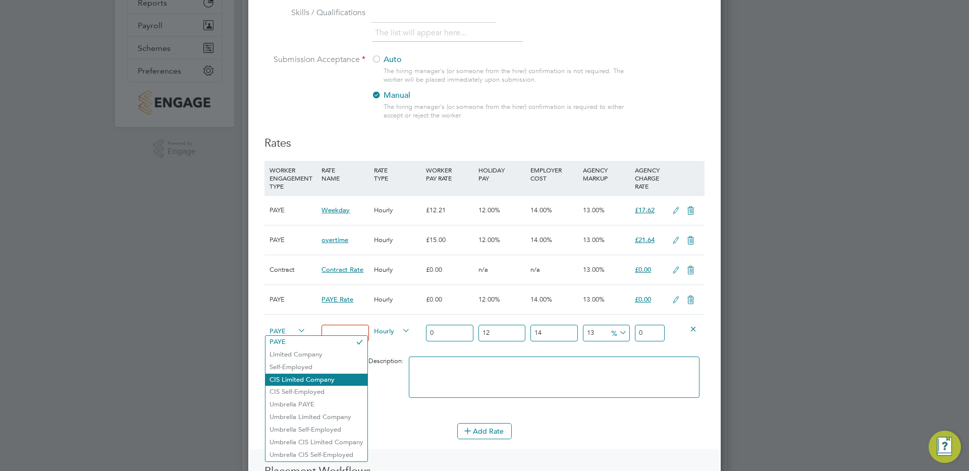
click at [292, 380] on li "CIS Limited Company" at bounding box center [317, 380] width 102 height 13
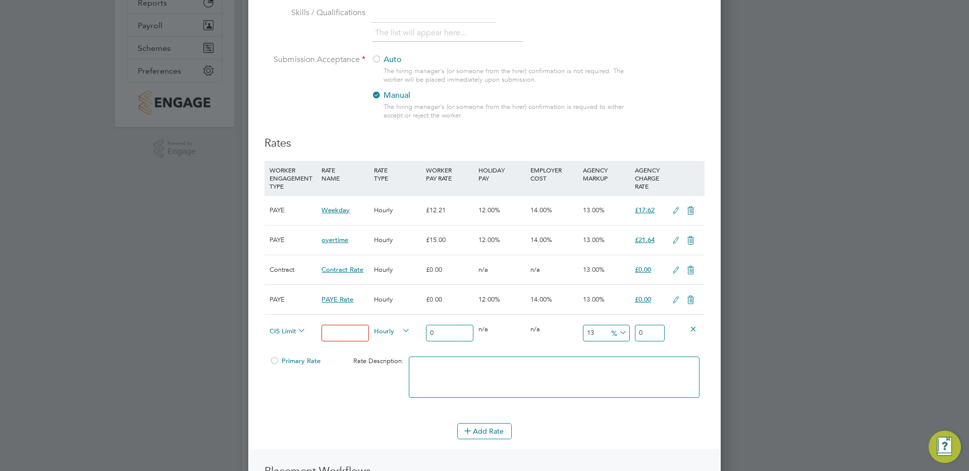
click at [287, 335] on span "CIS Limited Company" at bounding box center [288, 330] width 36 height 11
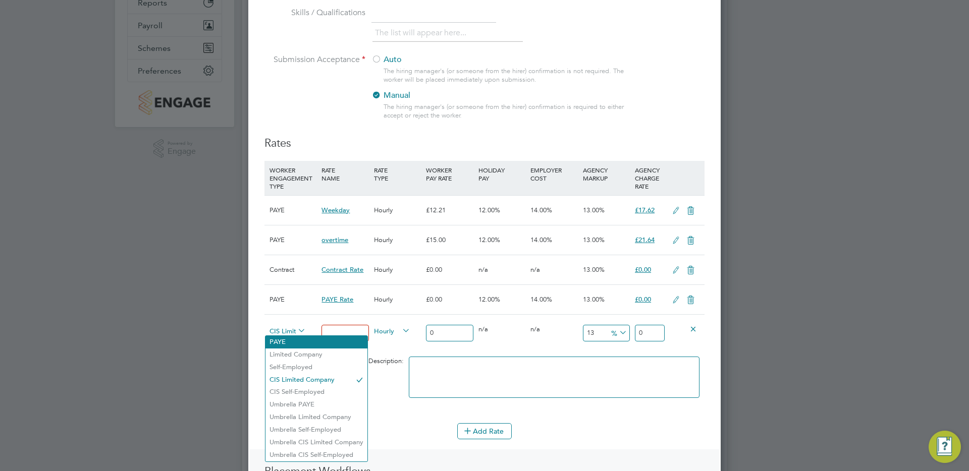
click at [295, 341] on li "PAYE" at bounding box center [317, 342] width 102 height 13
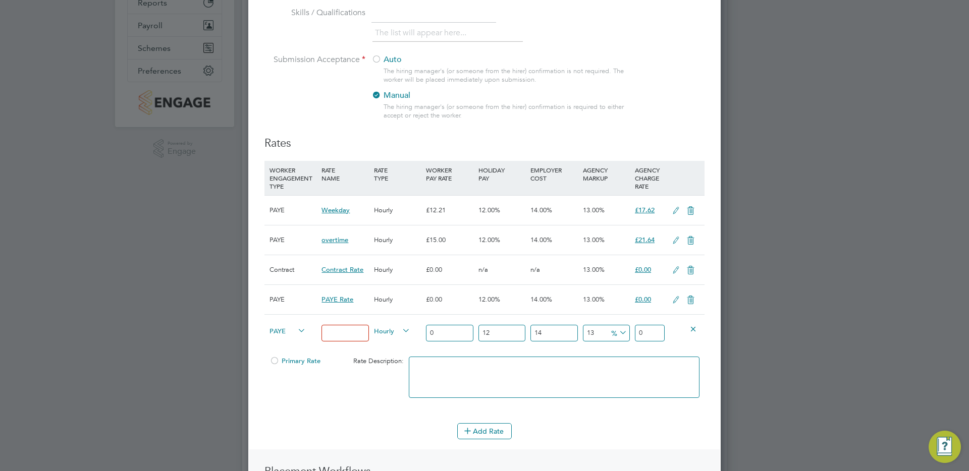
click at [692, 328] on icon at bounding box center [694, 329] width 8 height 8
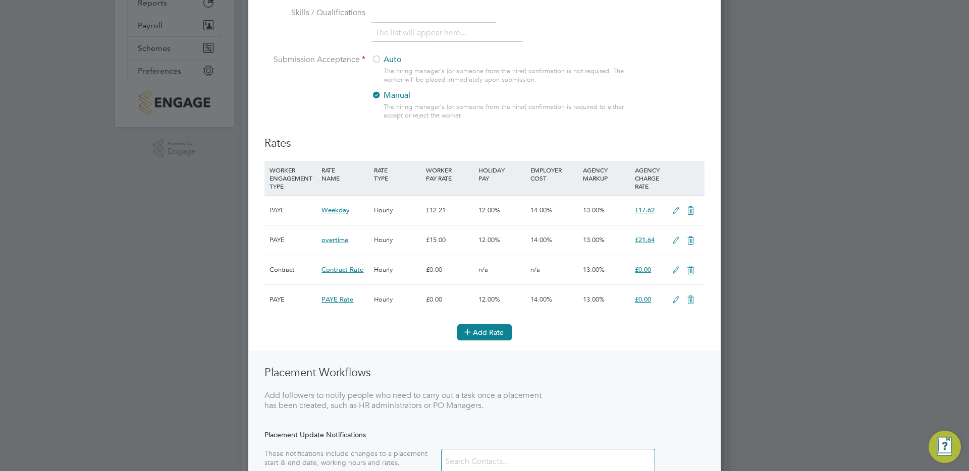
click at [492, 334] on button "Add Rate" at bounding box center [484, 333] width 55 height 16
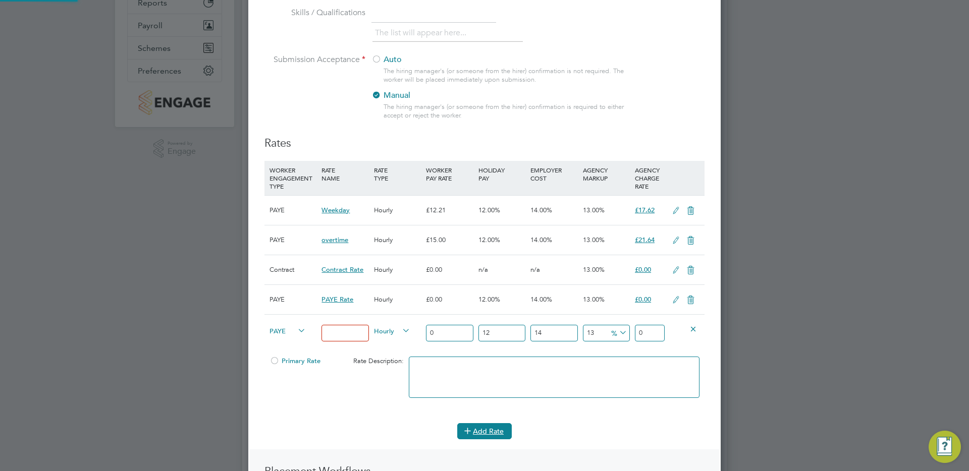
scroll to position [871, 473]
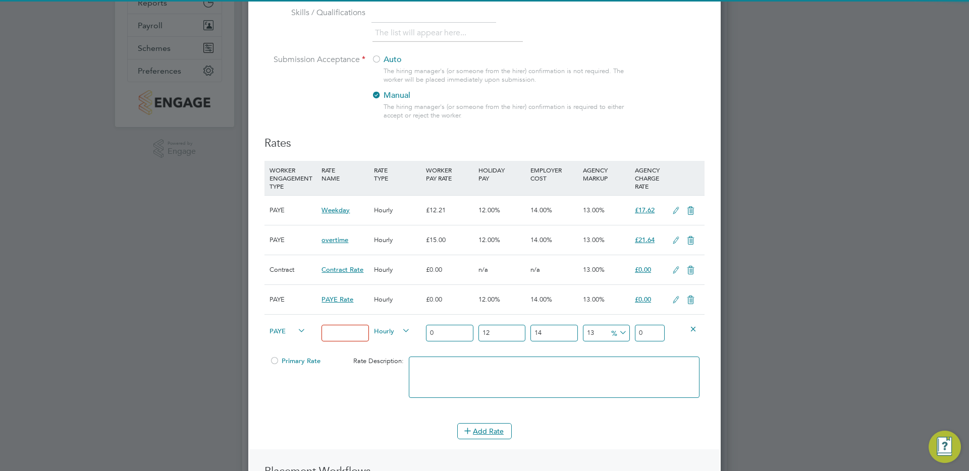
click at [280, 327] on span "PAYE" at bounding box center [288, 330] width 36 height 11
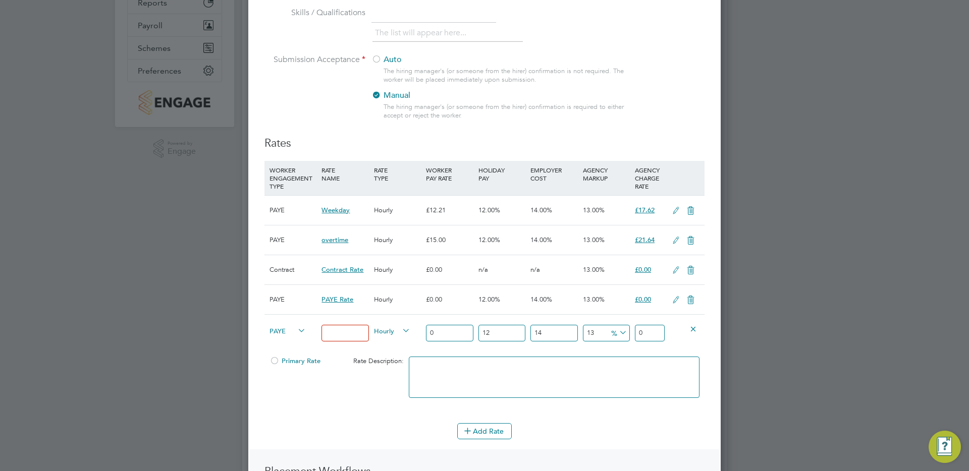
click at [294, 404] on li "Umbrella PAYE" at bounding box center [317, 405] width 102 height 13
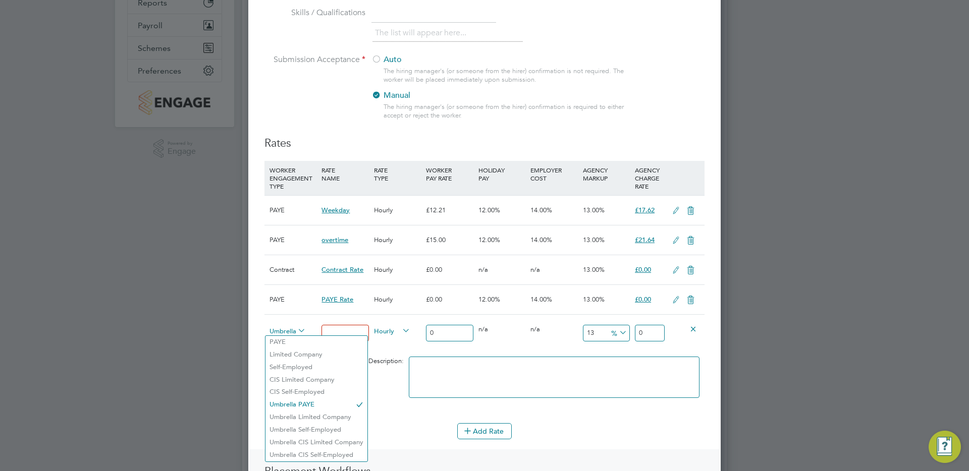
click at [290, 329] on span "Umbrella PAYE" at bounding box center [288, 330] width 36 height 11
click at [316, 446] on li "Umbrella CIS Limited Company" at bounding box center [317, 443] width 102 height 13
click at [288, 328] on span "Umbrella CIS Limited Company" at bounding box center [288, 330] width 36 height 11
click at [311, 453] on li "Umbrella CIS Self-Employed" at bounding box center [322, 455] width 112 height 13
click at [278, 327] on span "Umbrella CIS Self-Employed" at bounding box center [288, 330] width 36 height 11
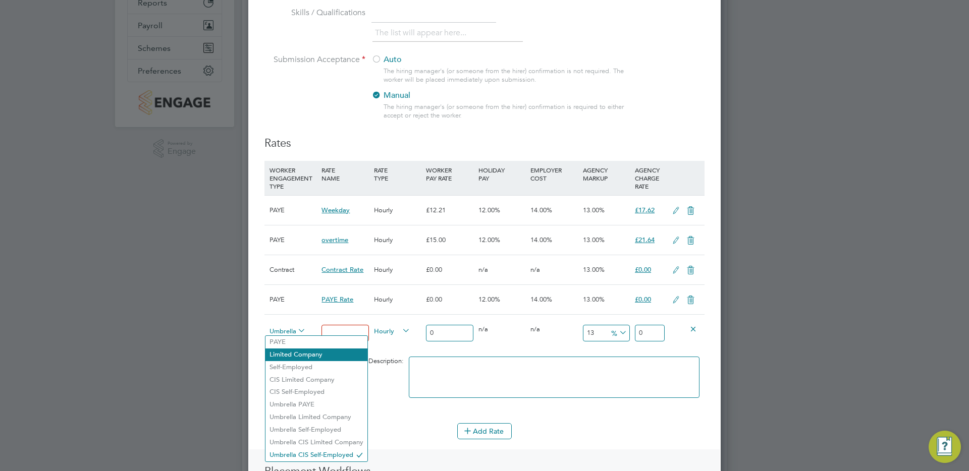
click at [308, 354] on li "Limited Company" at bounding box center [317, 355] width 102 height 13
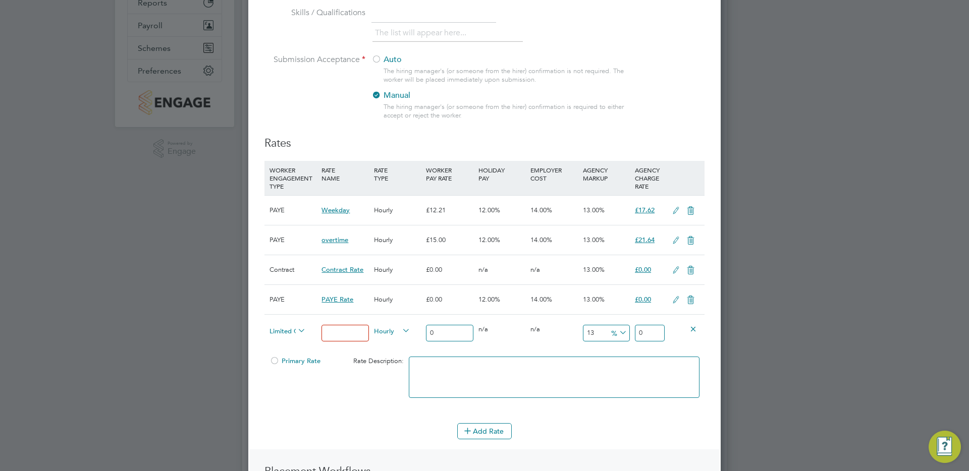
click at [283, 327] on span "Limited Company" at bounding box center [288, 330] width 36 height 11
click at [310, 410] on ul "PAYE Limited Company Self-Employed CIS Limited Company CIS Self-Employed Umbrel…" at bounding box center [316, 399] width 103 height 127
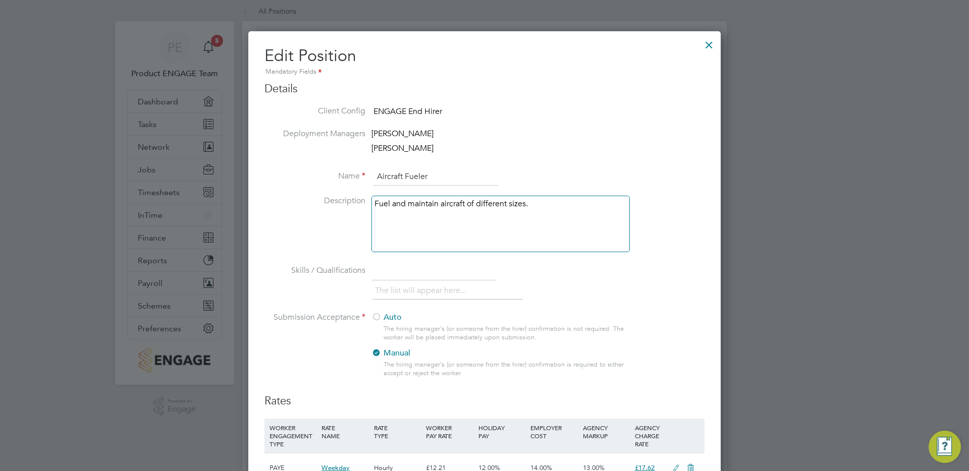
scroll to position [0, 0]
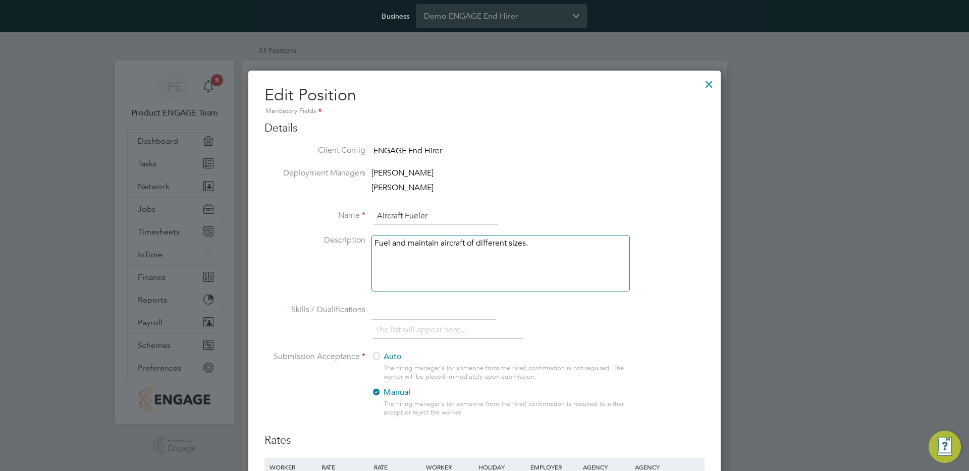
click at [708, 84] on div at bounding box center [709, 82] width 18 height 18
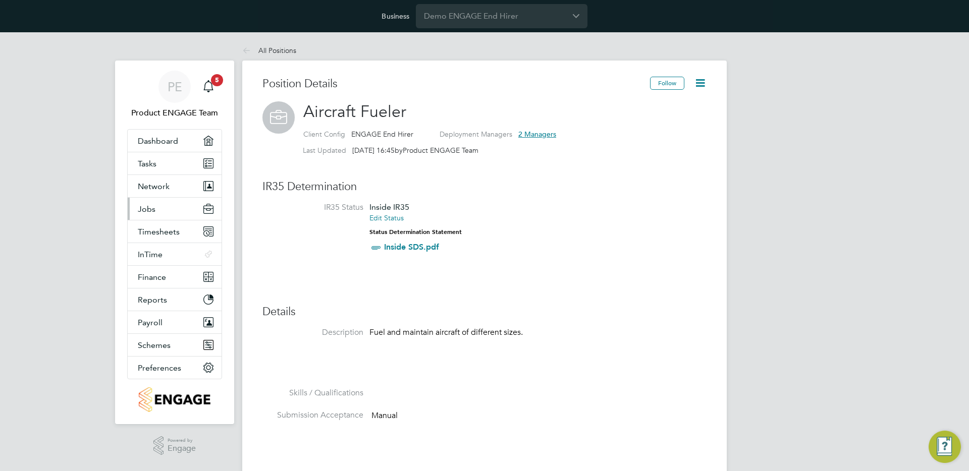
click at [166, 212] on button "Jobs" at bounding box center [175, 209] width 94 height 22
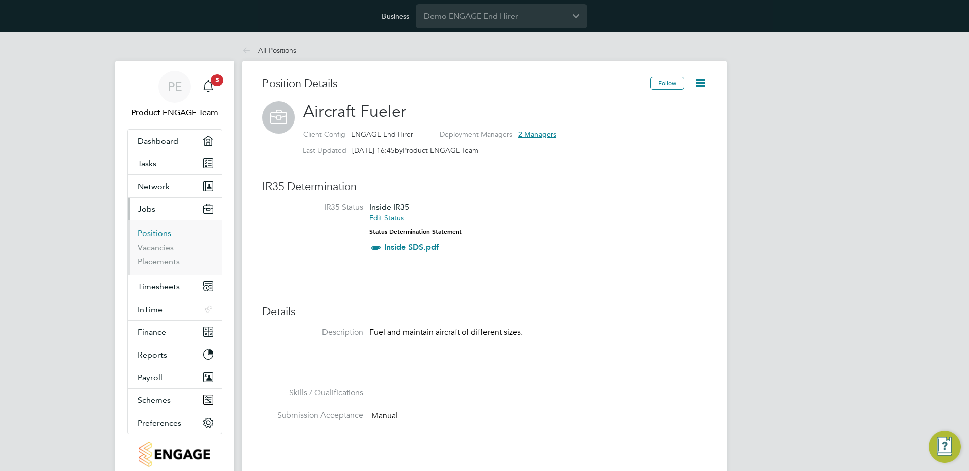
click at [165, 231] on link "Positions" at bounding box center [154, 234] width 33 height 10
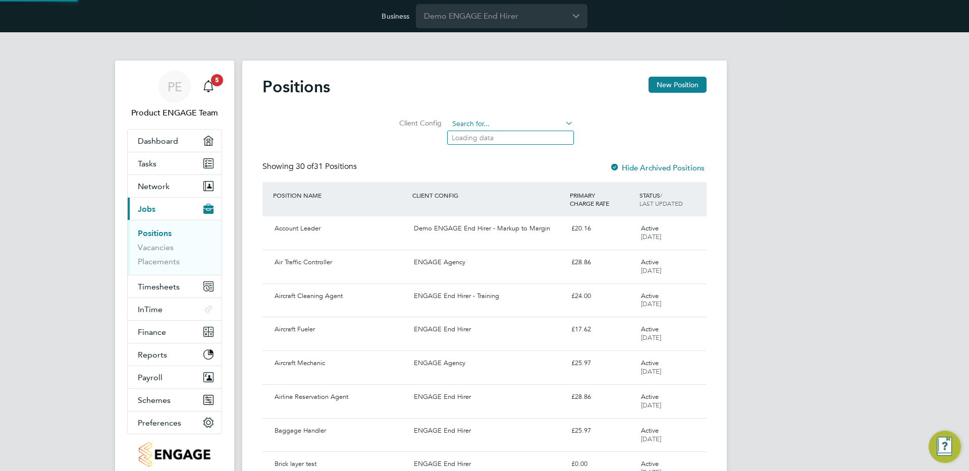
click at [475, 126] on input at bounding box center [511, 124] width 125 height 14
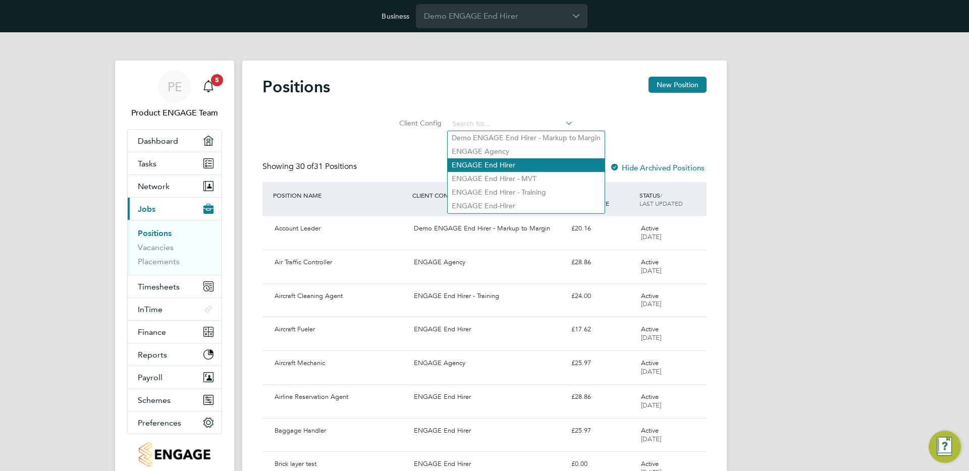
click at [509, 165] on li "ENGAGE End Hirer" at bounding box center [526, 166] width 157 height 14
type input "ENGAGE End Hirer"
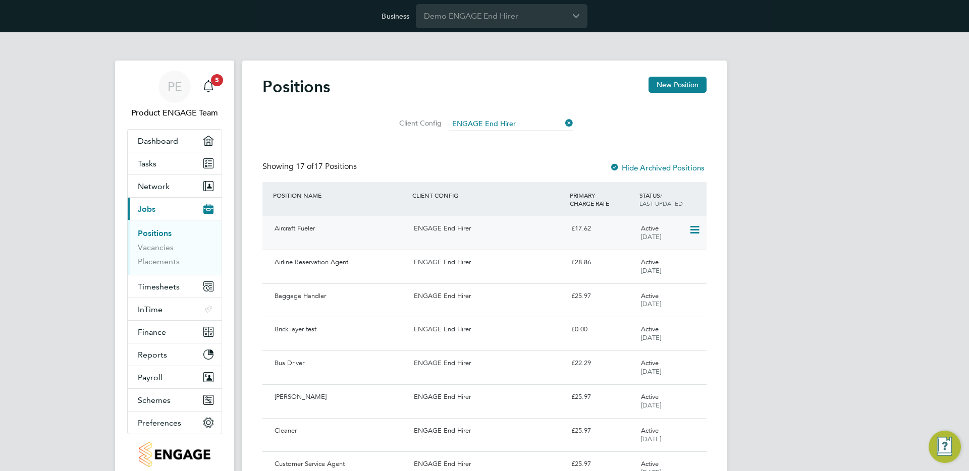
click at [432, 234] on div "ENGAGE End Hirer" at bounding box center [488, 229] width 157 height 17
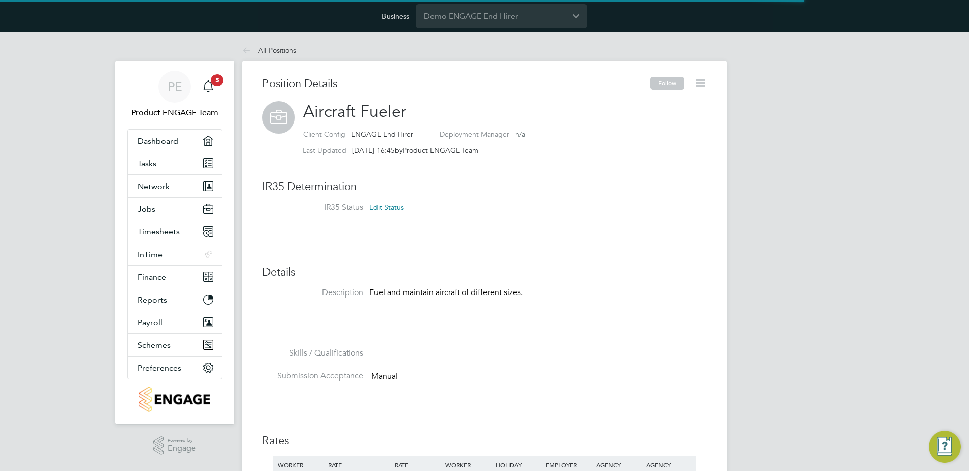
scroll to position [30, 68]
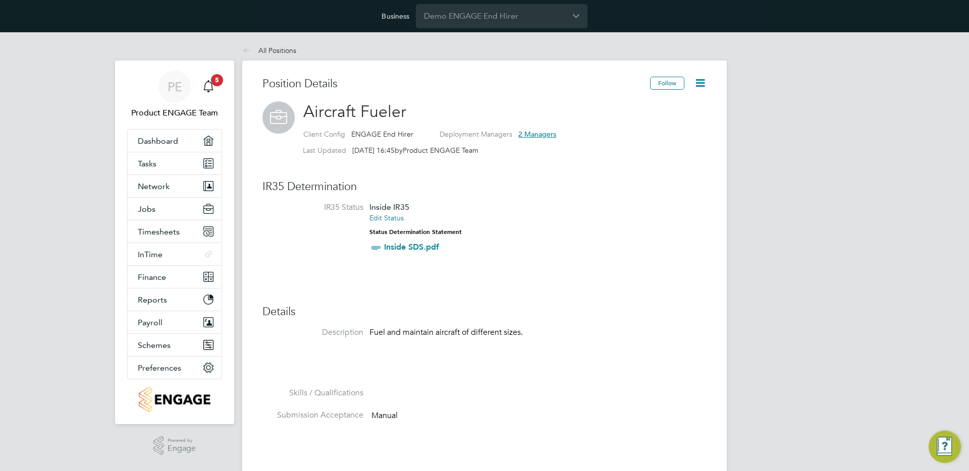
click at [704, 81] on icon at bounding box center [700, 83] width 13 height 13
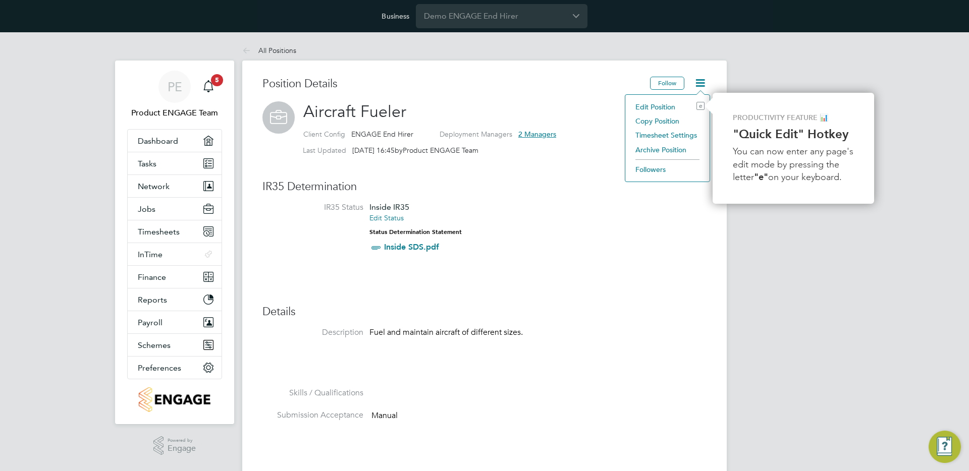
click at [676, 107] on li "Edit Position e" at bounding box center [667, 107] width 74 height 14
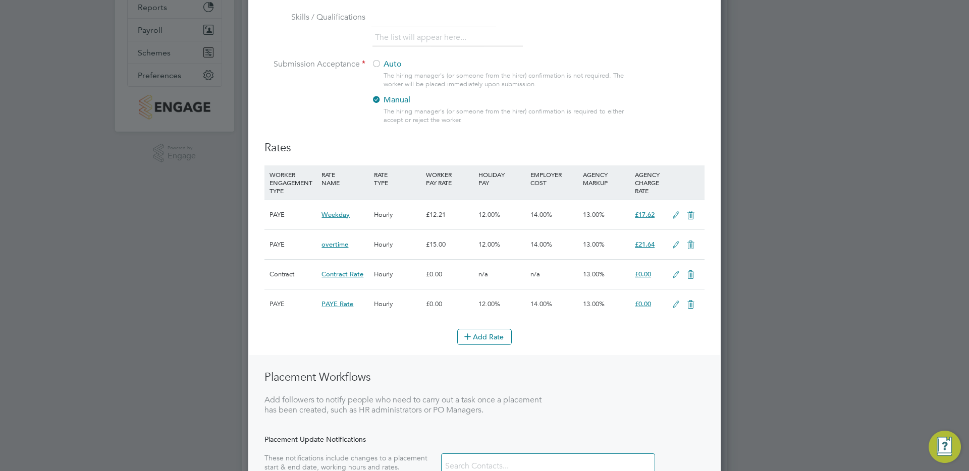
scroll to position [306, 0]
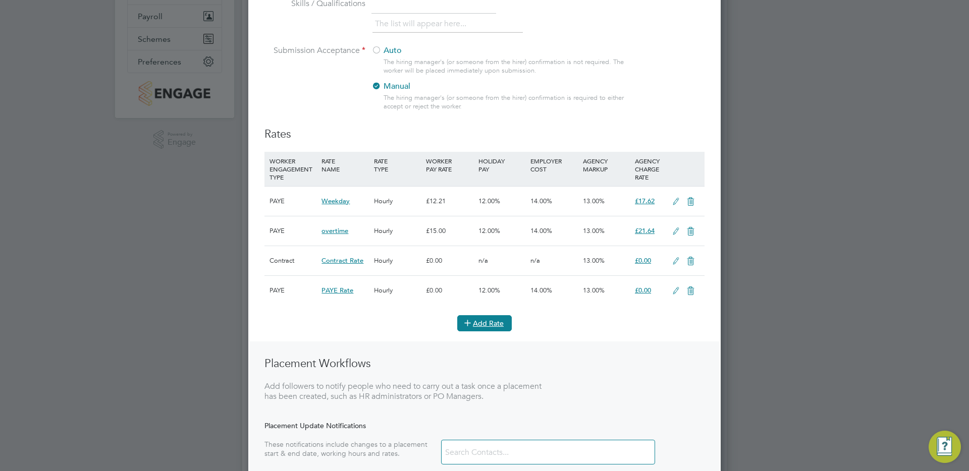
click at [484, 321] on button "Add Rate" at bounding box center [484, 323] width 55 height 16
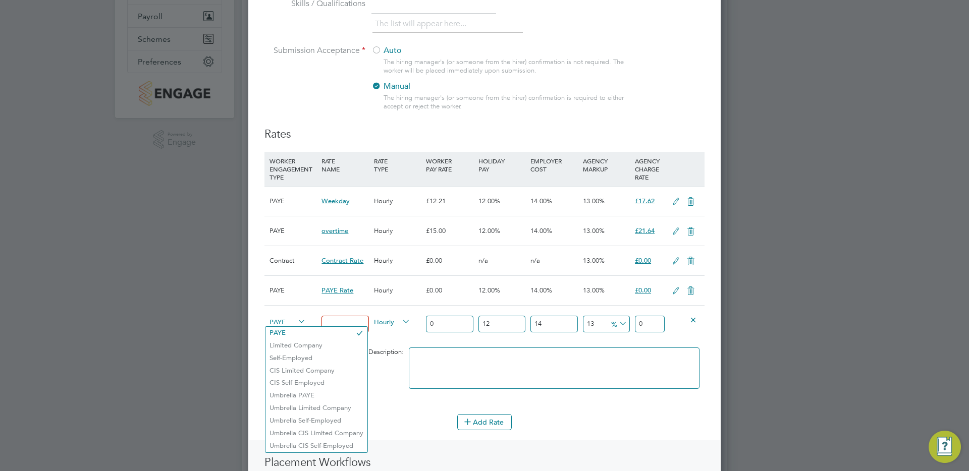
click at [284, 324] on span "PAYE" at bounding box center [288, 321] width 36 height 11
click at [311, 373] on li "CIS Limited Company" at bounding box center [317, 371] width 102 height 13
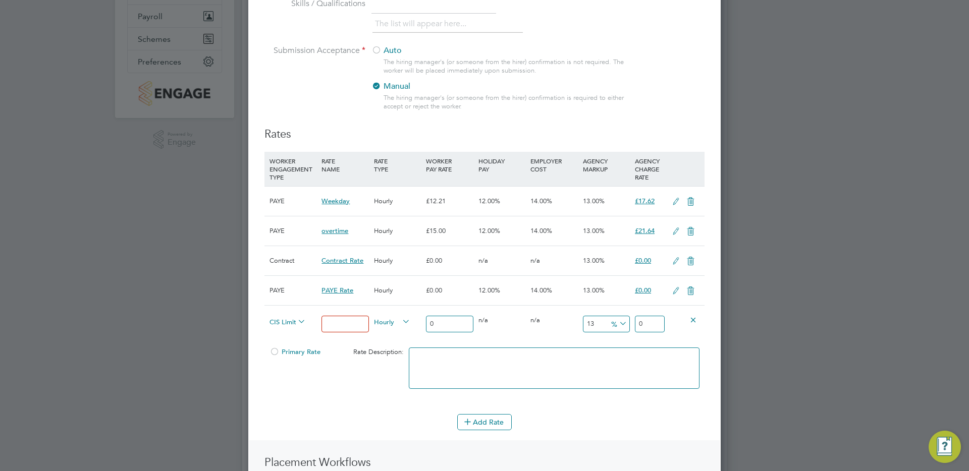
click at [283, 325] on span "CIS Limited Company" at bounding box center [288, 321] width 36 height 11
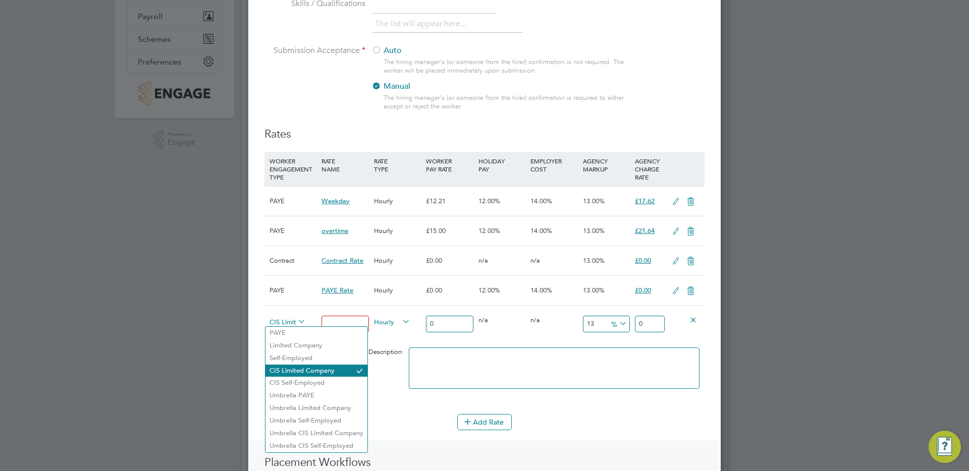
click at [301, 373] on li "CIS Limited Company" at bounding box center [317, 371] width 102 height 13
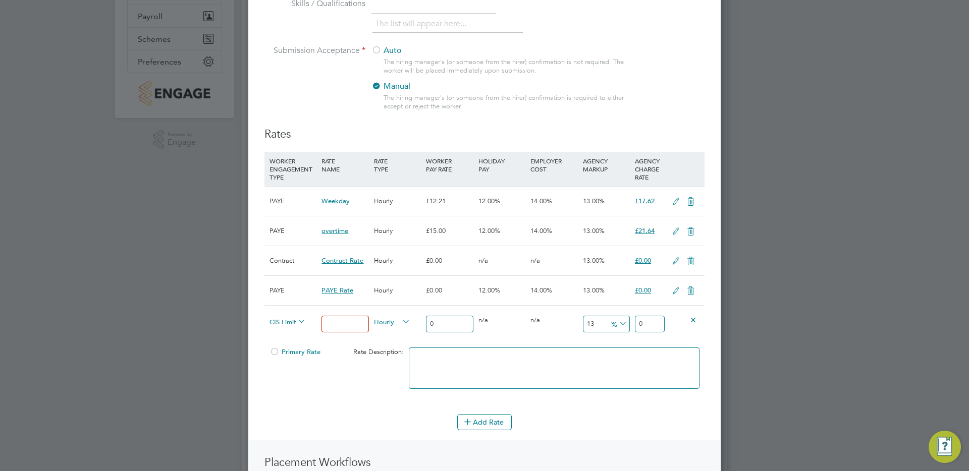
click at [352, 325] on body "Business Demo ENGAGE End Hirer PE Product ENGAGE Team Notifications 5 Applicati…" at bounding box center [484, 173] width 969 height 959
type input "Basic"
click at [392, 317] on span "Hourly" at bounding box center [392, 321] width 36 height 11
click at [451, 326] on input "0" at bounding box center [449, 324] width 47 height 17
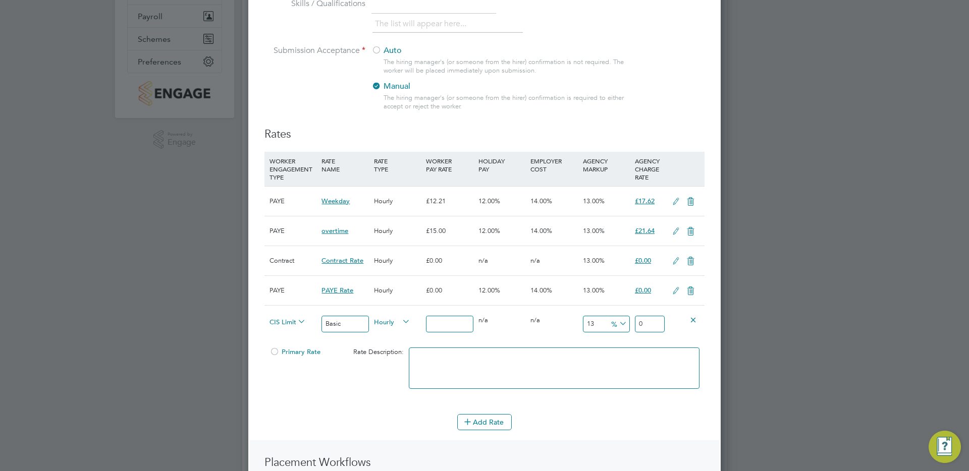
type input "1"
type input "1.442784"
type input "10"
type input "14.42784"
type input "10"
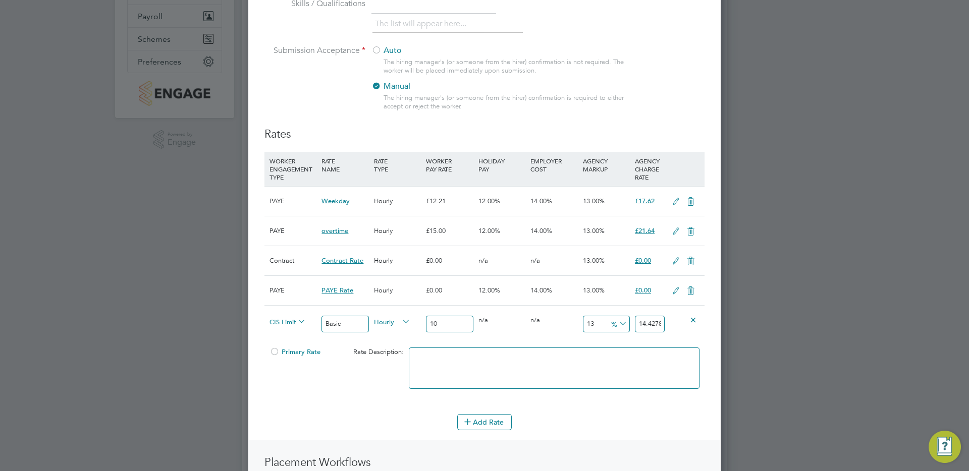
click at [293, 319] on span "CIS Limited Company" at bounding box center [288, 321] width 36 height 11
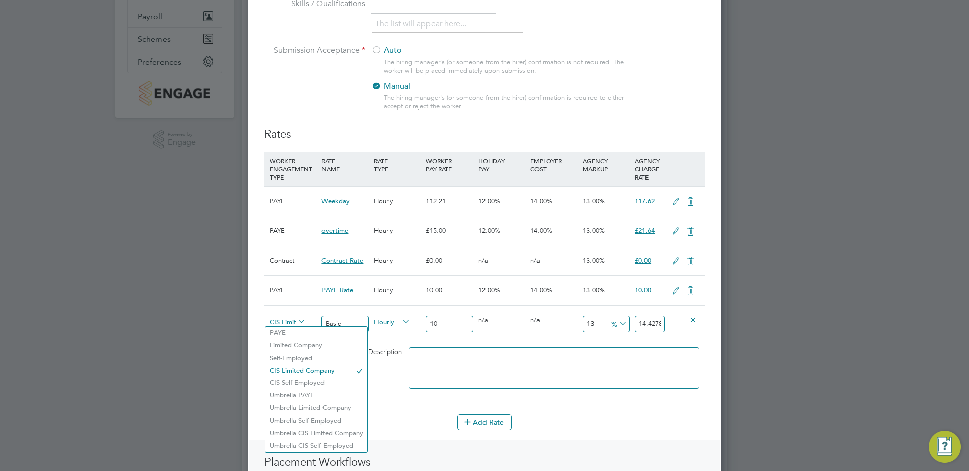
click at [535, 325] on div "14 n/a" at bounding box center [554, 320] width 52 height 29
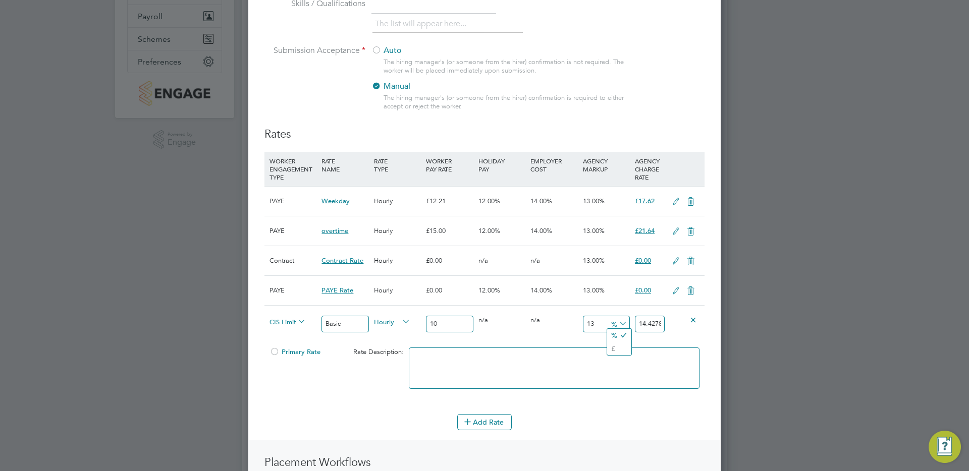
click at [610, 320] on span "%" at bounding box center [618, 323] width 21 height 11
click at [600, 320] on input "13" at bounding box center [606, 324] width 47 height 17
click at [493, 422] on button "Add Rate" at bounding box center [484, 422] width 55 height 16
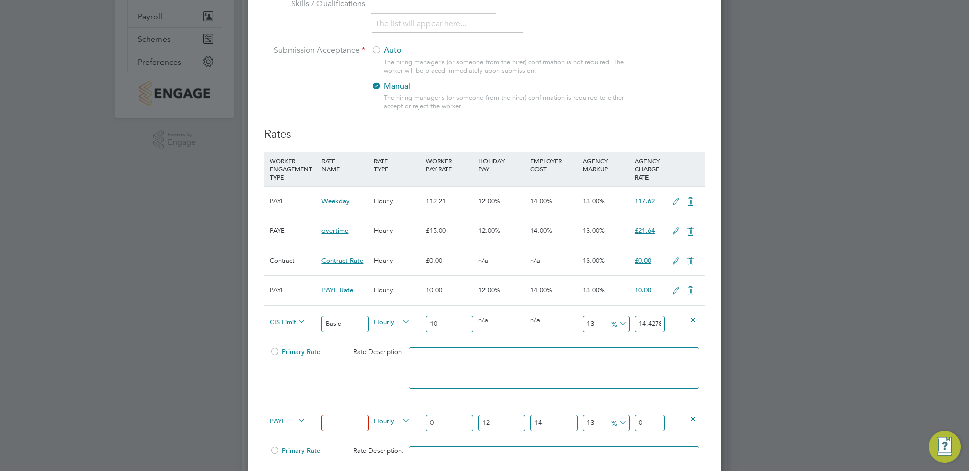
click at [287, 423] on span "PAYE" at bounding box center [288, 420] width 36 height 11
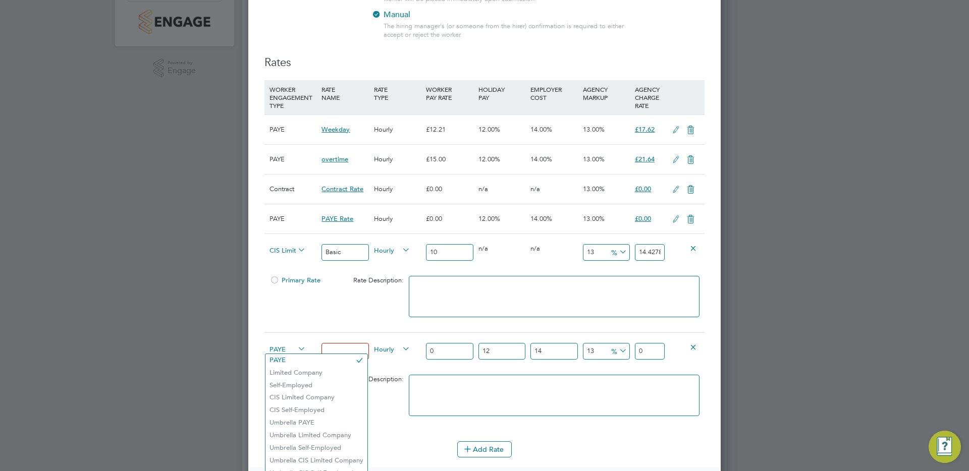
click at [402, 356] on div "Hourly" at bounding box center [398, 350] width 52 height 34
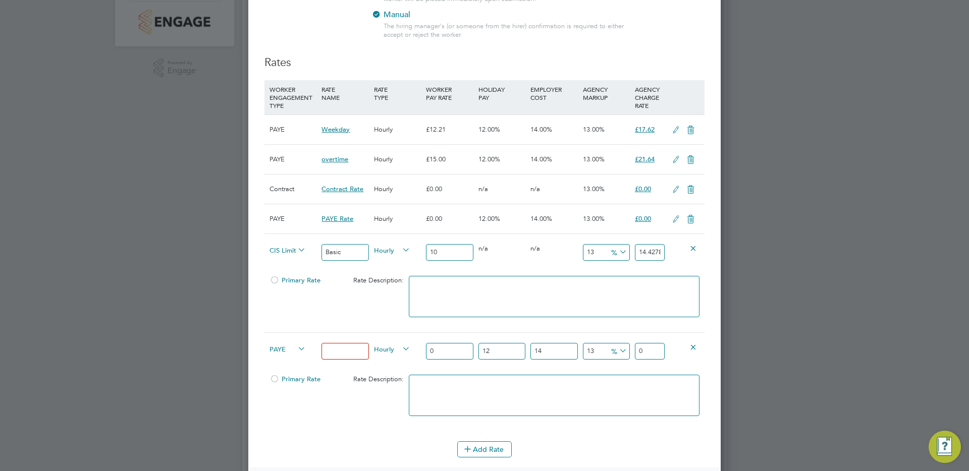
click at [512, 353] on input "12" at bounding box center [502, 351] width 47 height 17
click at [347, 255] on input "Basic" at bounding box center [345, 252] width 47 height 17
click at [339, 353] on input at bounding box center [345, 351] width 47 height 17
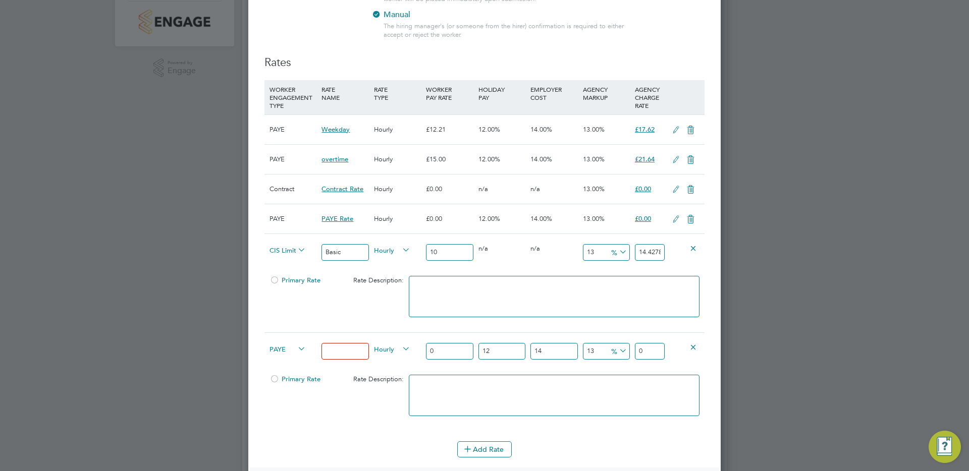
click at [448, 351] on input "0" at bounding box center [449, 351] width 47 height 17
click at [472, 350] on input "0" at bounding box center [449, 351] width 47 height 17
click at [489, 350] on input "12" at bounding box center [502, 351] width 47 height 17
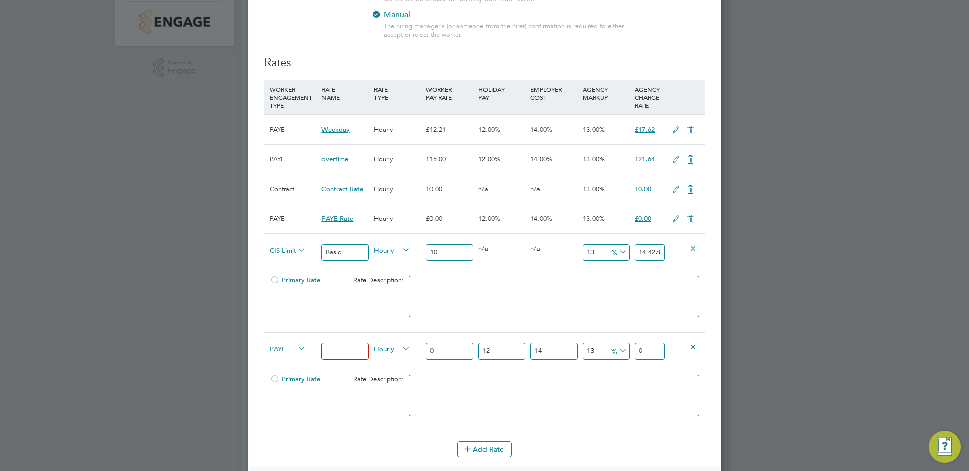
drag, startPoint x: 489, startPoint y: 350, endPoint x: 483, endPoint y: 349, distance: 6.6
click at [483, 349] on input "12" at bounding box center [502, 351] width 47 height 17
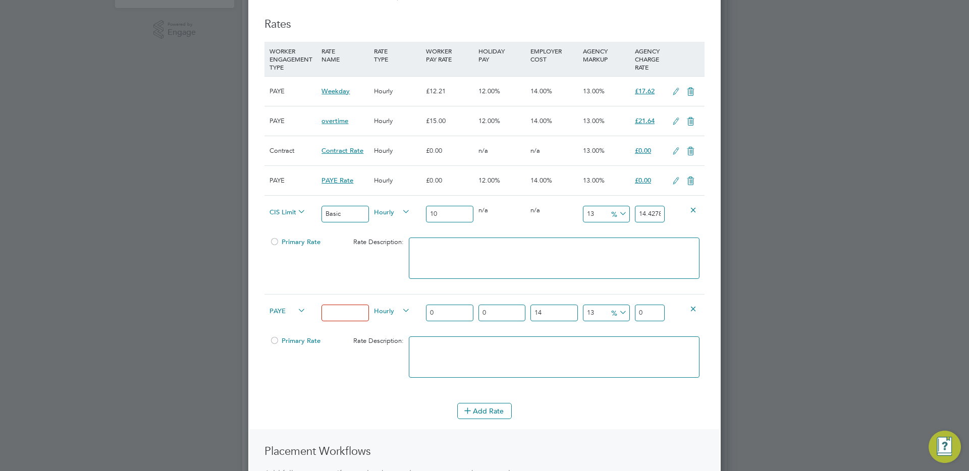
scroll to position [423, 0]
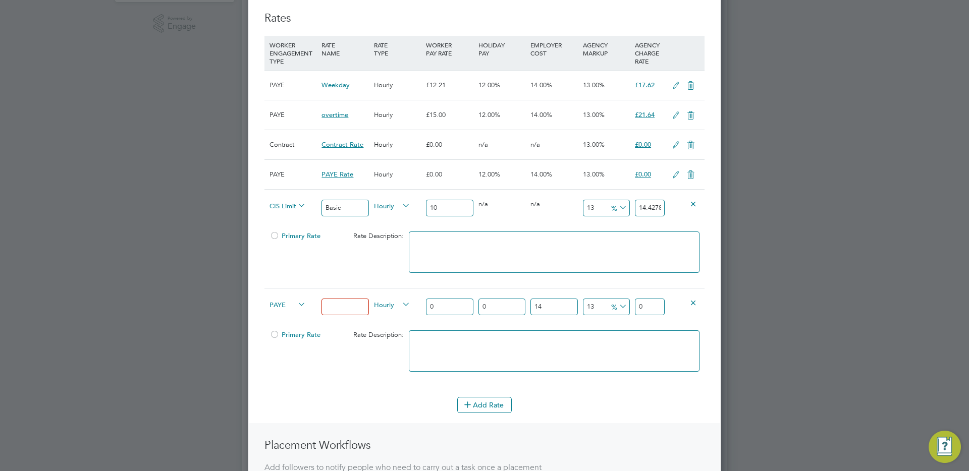
type input "0"
click at [275, 236] on div at bounding box center [275, 239] width 10 height 8
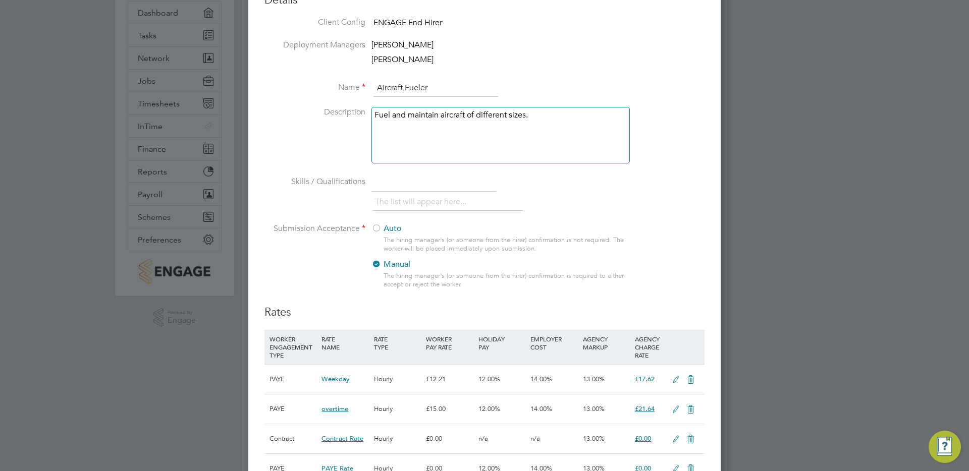
scroll to position [0, 0]
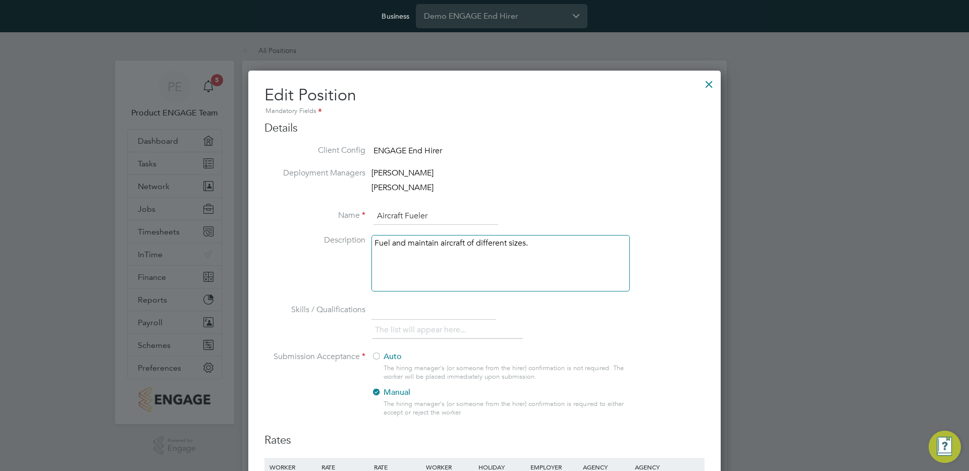
click at [709, 86] on div at bounding box center [709, 82] width 18 height 18
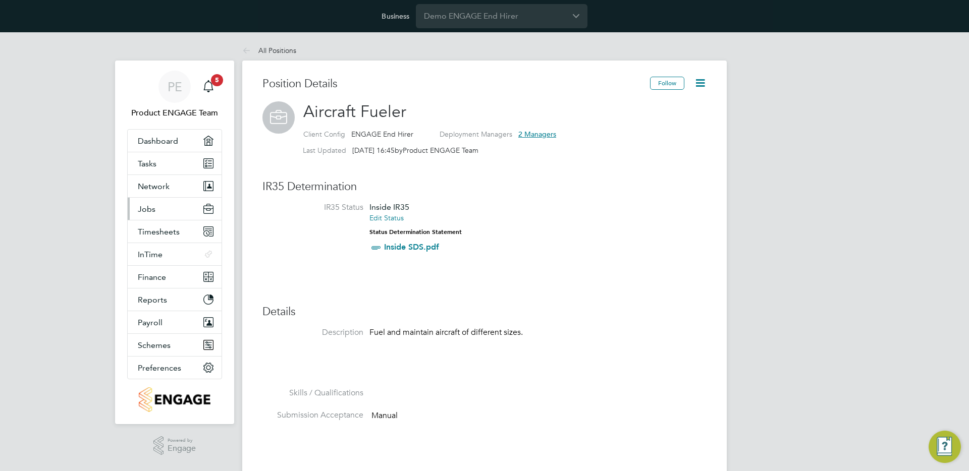
click at [155, 216] on button "Jobs" at bounding box center [175, 209] width 94 height 22
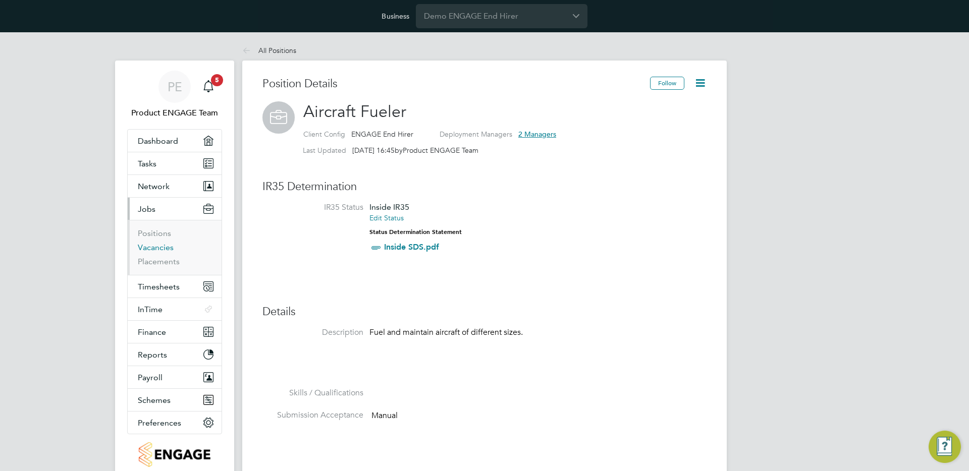
click at [159, 245] on link "Vacancies" at bounding box center [156, 248] width 36 height 10
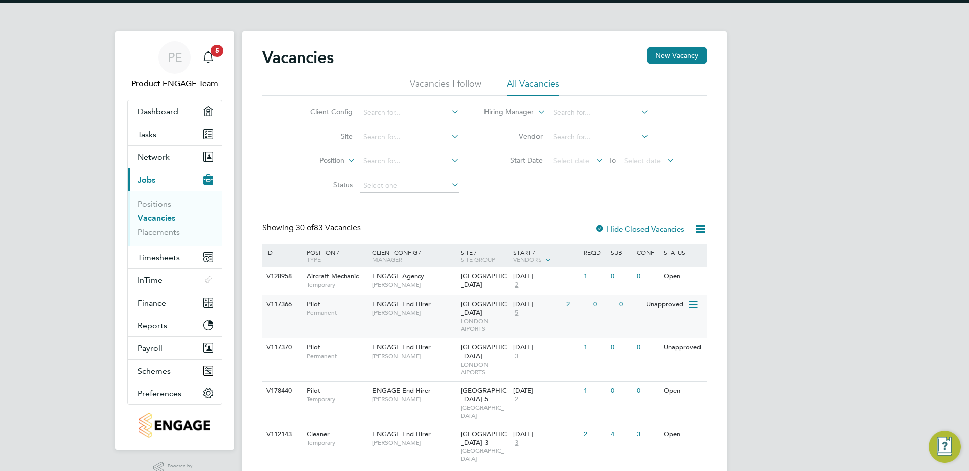
scroll to position [39, 0]
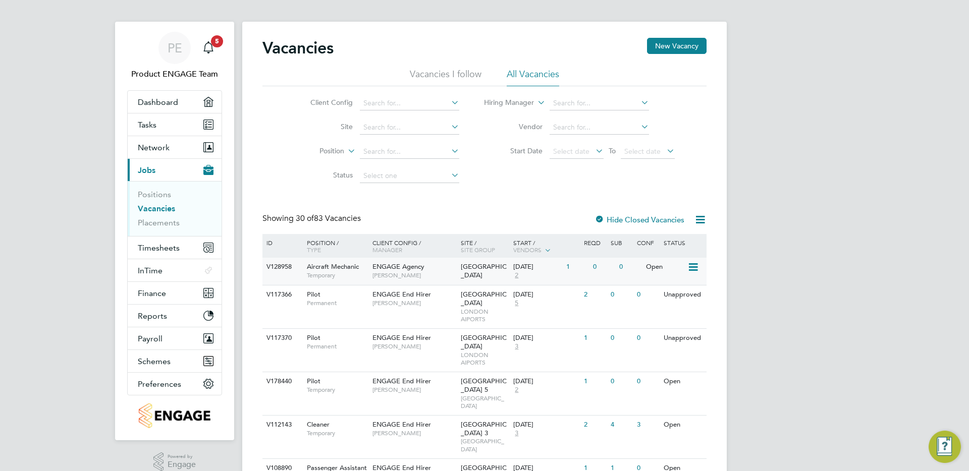
click at [437, 272] on span "[PERSON_NAME]" at bounding box center [414, 276] width 83 height 8
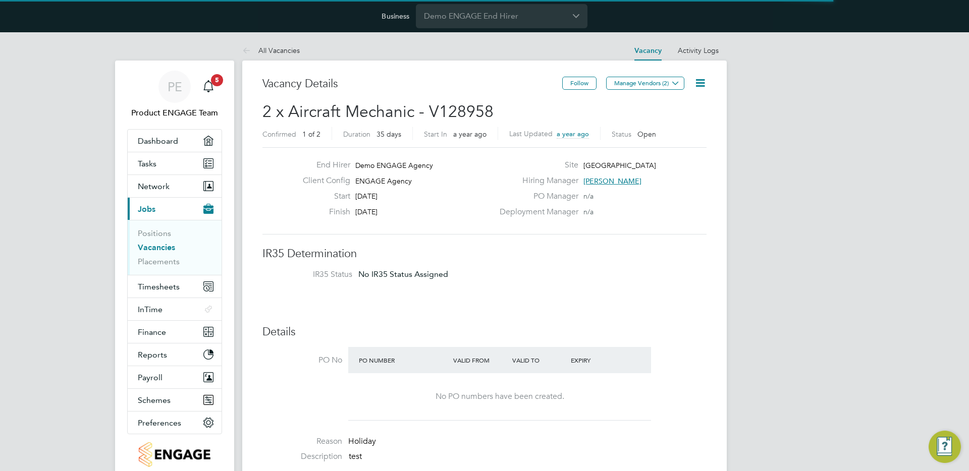
click at [707, 82] on icon at bounding box center [700, 83] width 13 height 13
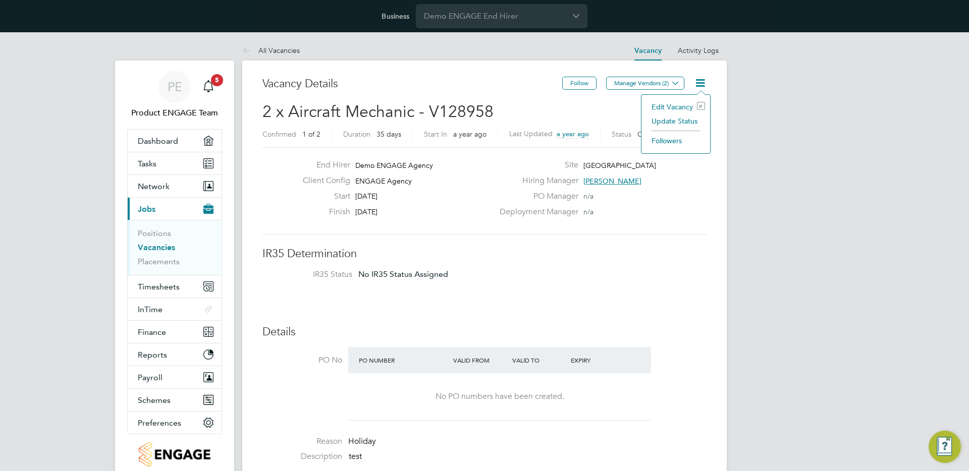
click at [679, 105] on li "Edit Vacancy e" at bounding box center [676, 107] width 59 height 14
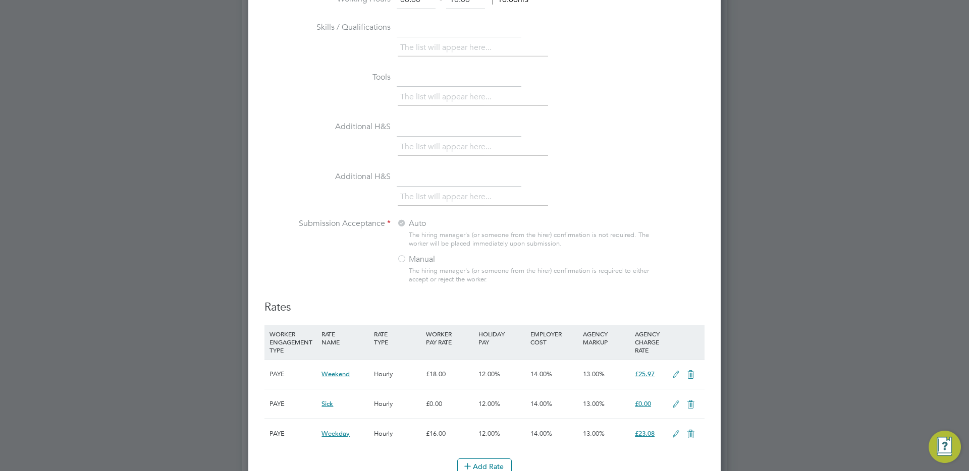
scroll to position [970, 0]
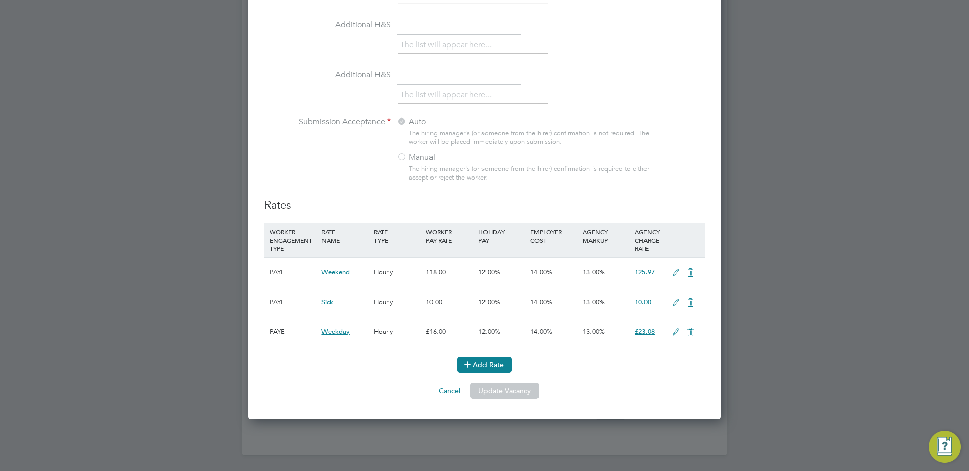
click at [483, 361] on button "Add Rate" at bounding box center [484, 365] width 55 height 16
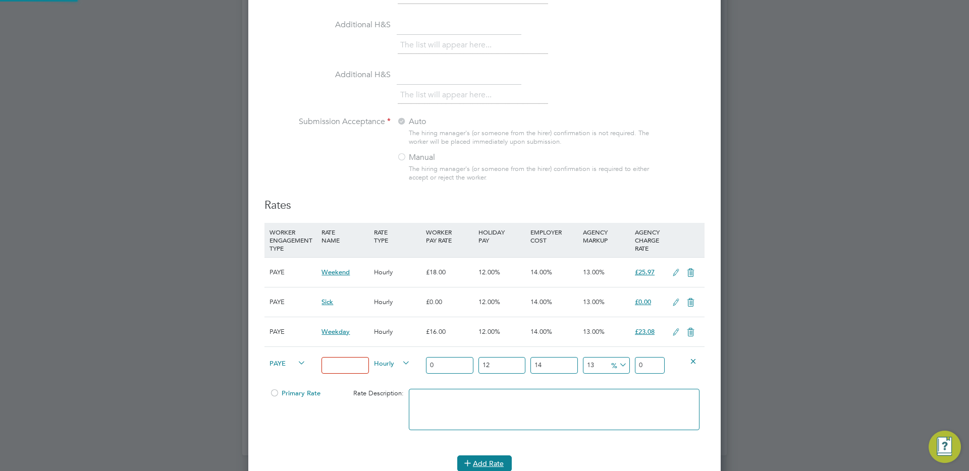
scroll to position [1418, 473]
click at [270, 360] on span "PAYE" at bounding box center [288, 362] width 36 height 11
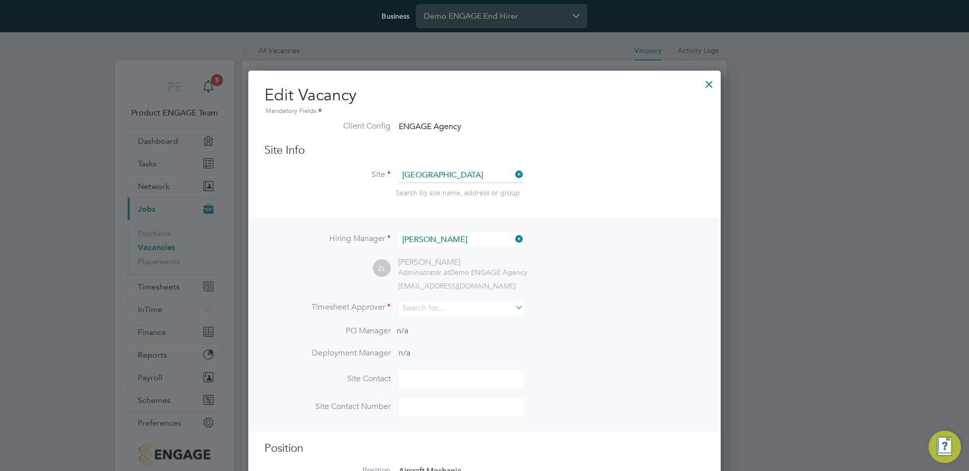
click at [710, 86] on div at bounding box center [709, 82] width 18 height 18
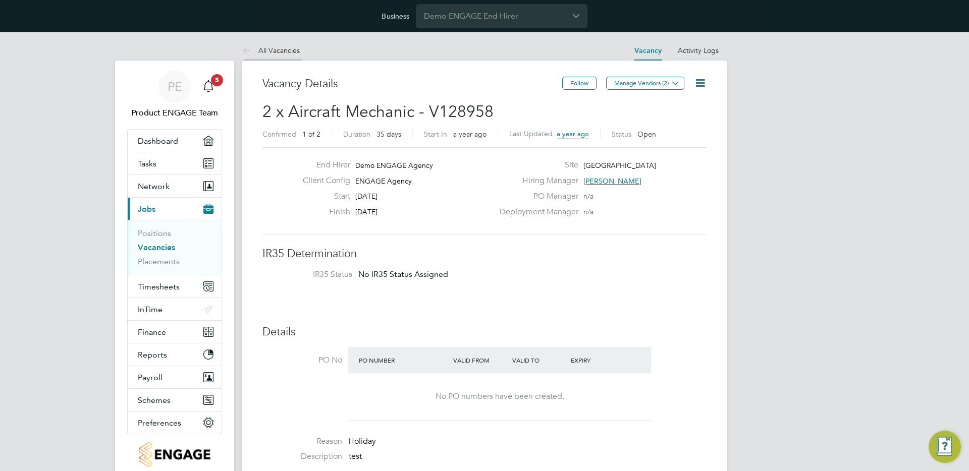
click at [280, 48] on link "All Vacancies" at bounding box center [271, 50] width 58 height 9
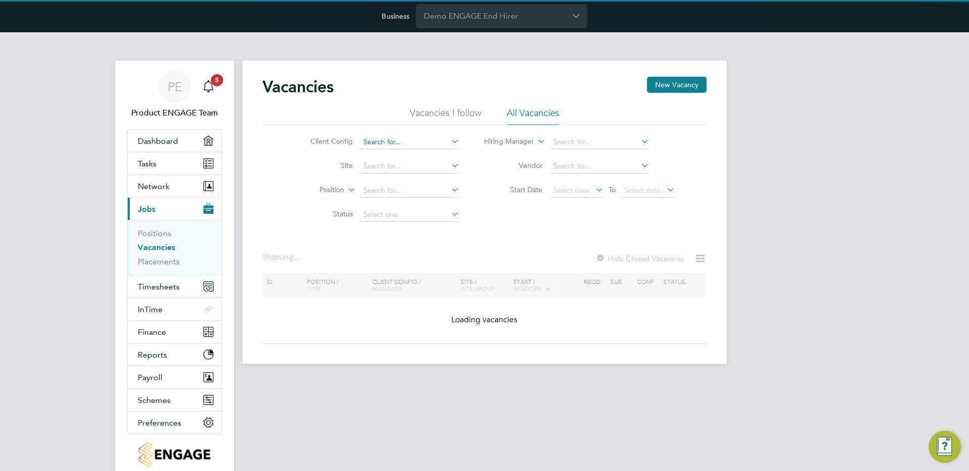
click at [389, 138] on input at bounding box center [409, 142] width 99 height 14
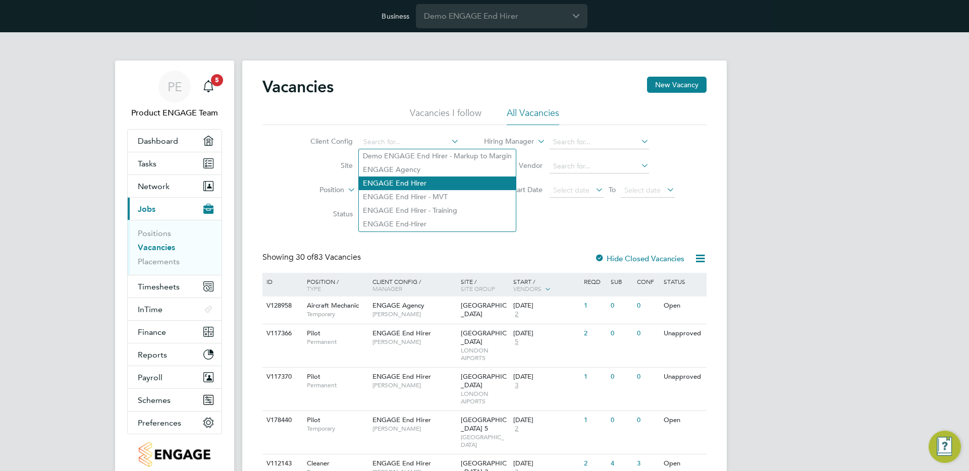
click at [408, 181] on li "ENGAGE End Hirer" at bounding box center [437, 184] width 157 height 14
type input "ENGAGE End Hirer"
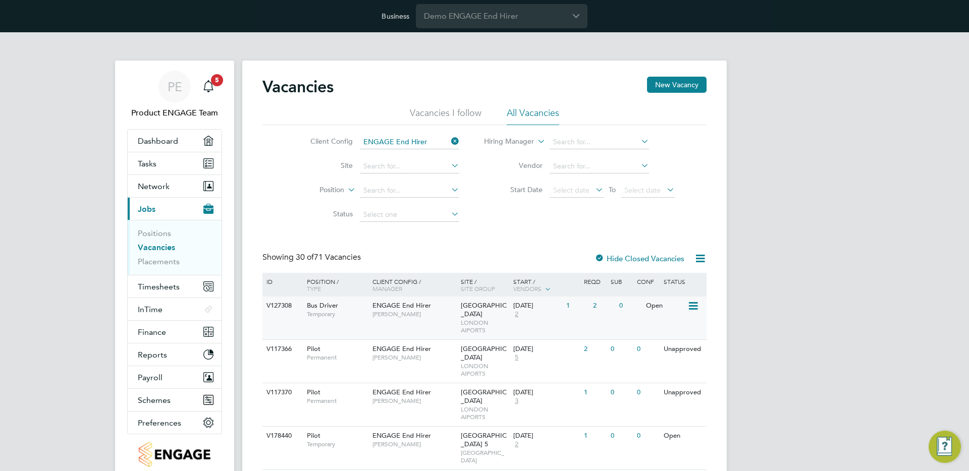
click at [452, 317] on span "[PERSON_NAME]" at bounding box center [414, 314] width 83 height 8
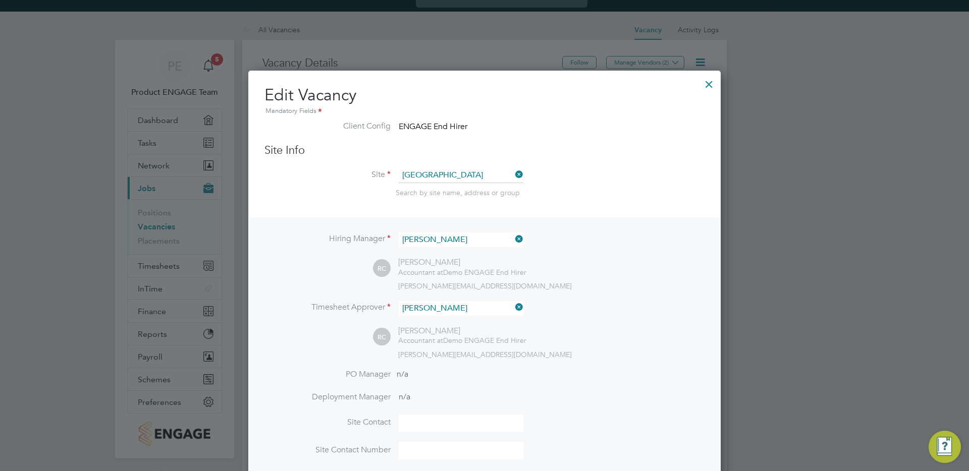
scroll to position [30, 53]
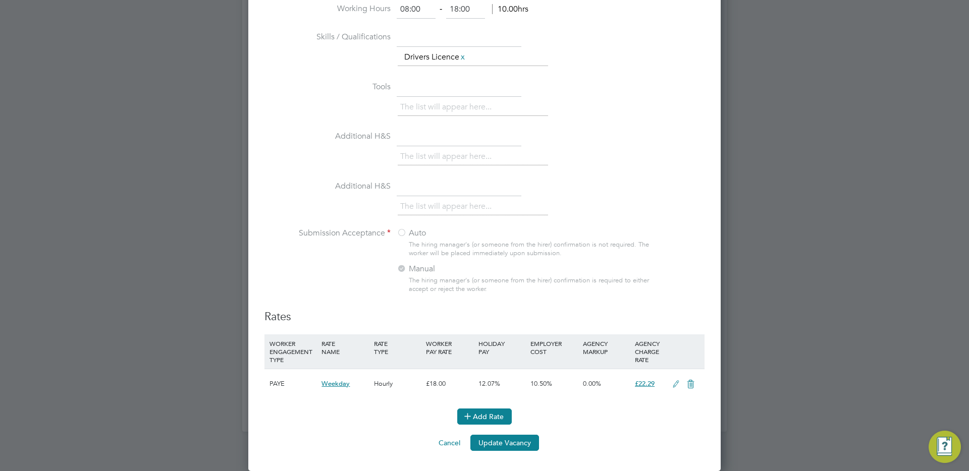
click at [498, 418] on button "Add Rate" at bounding box center [484, 417] width 55 height 16
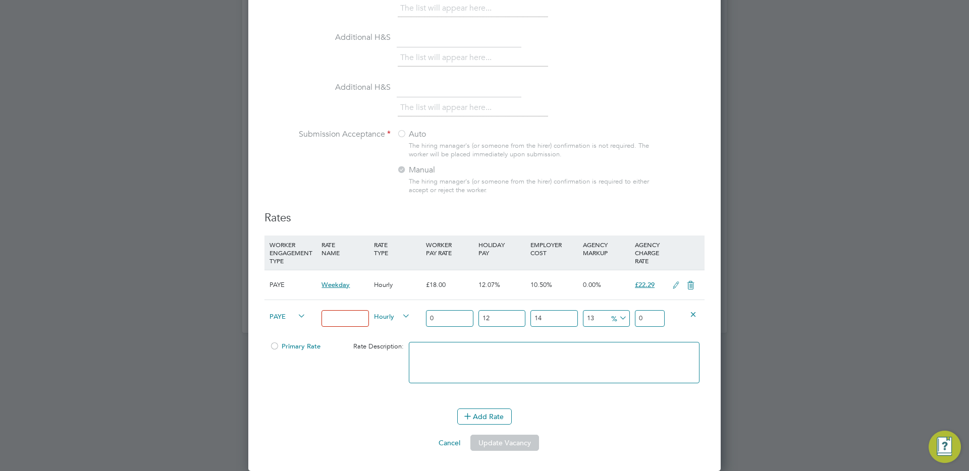
click at [279, 316] on span "PAYE" at bounding box center [288, 315] width 36 height 11
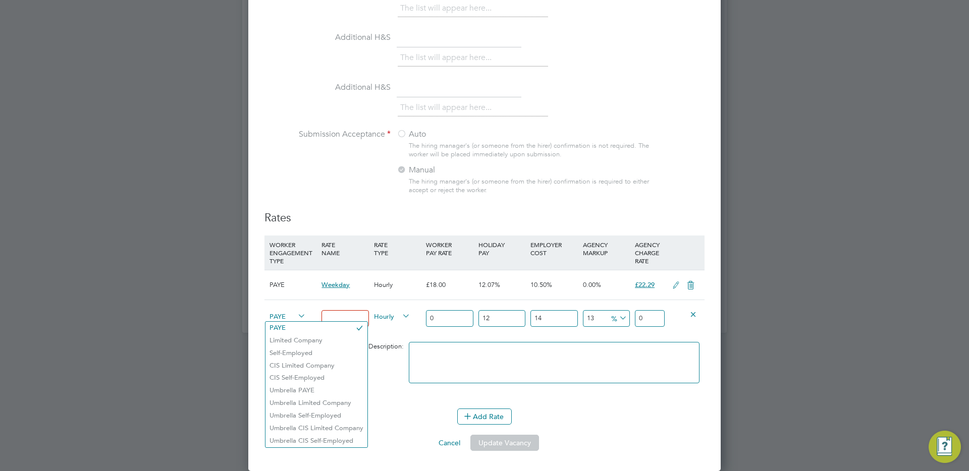
click at [382, 332] on div "Hourly" at bounding box center [398, 317] width 52 height 34
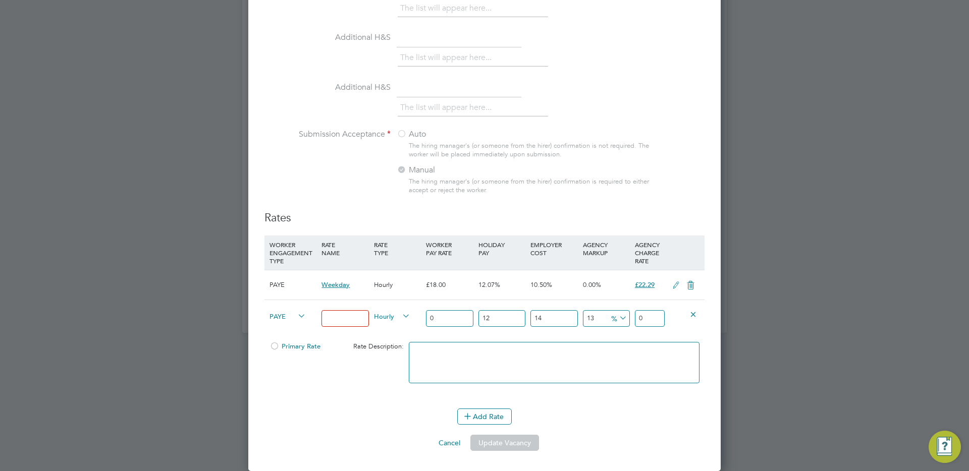
click at [335, 322] on input at bounding box center [345, 318] width 47 height 17
type input "basic"
click at [442, 323] on input "0" at bounding box center [449, 318] width 47 height 17
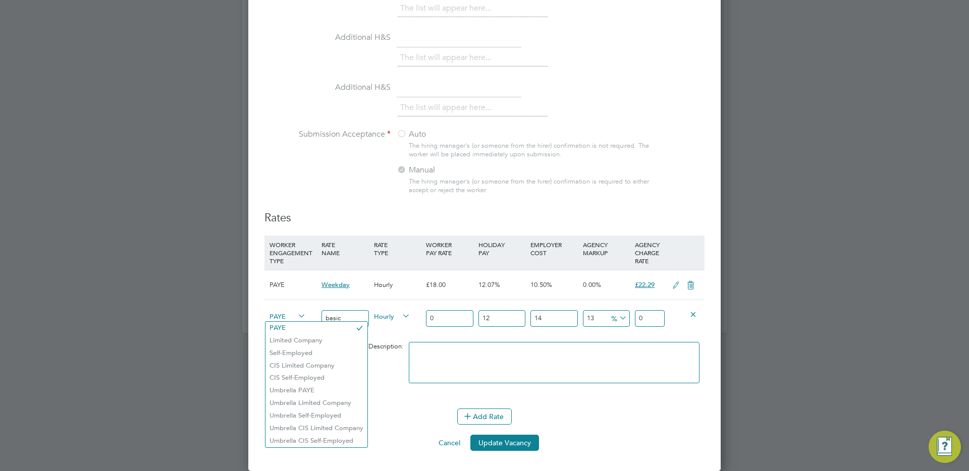
click at [283, 314] on span "PAYE" at bounding box center [288, 315] width 36 height 11
click at [299, 380] on li "CIS Self-Employed" at bounding box center [317, 378] width 102 height 13
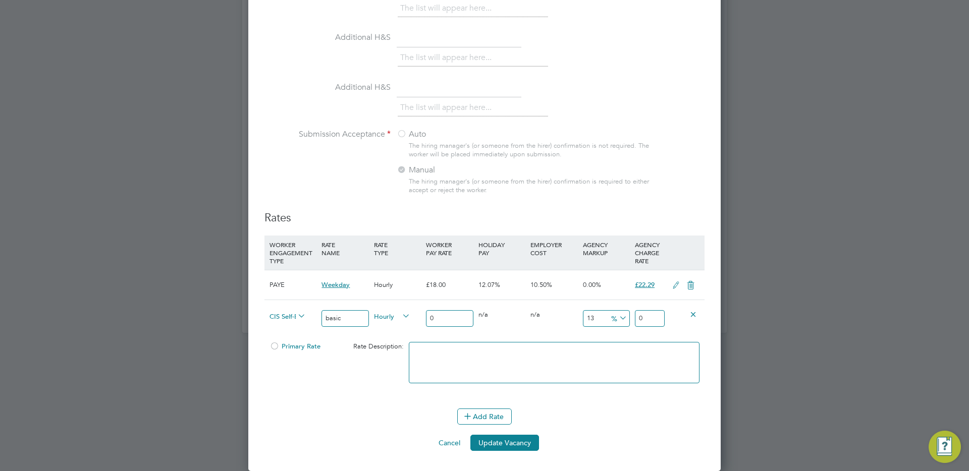
click at [277, 320] on span "CIS Self-Employed" at bounding box center [288, 315] width 36 height 11
click at [275, 309] on div "CIS Self-Employed" at bounding box center [293, 317] width 52 height 34
click at [460, 317] on input "0" at bounding box center [449, 318] width 47 height 17
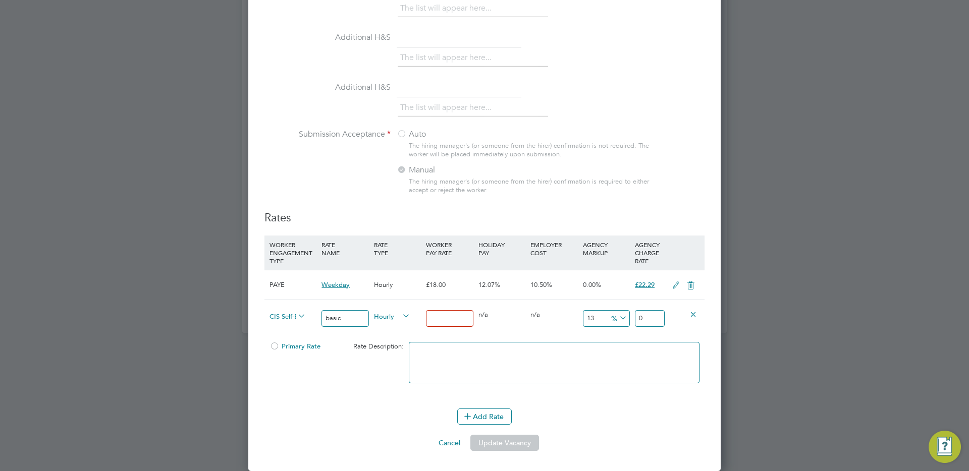
type input "1"
type input "1.442784"
type input "10"
type input "14.42784"
type input "10"
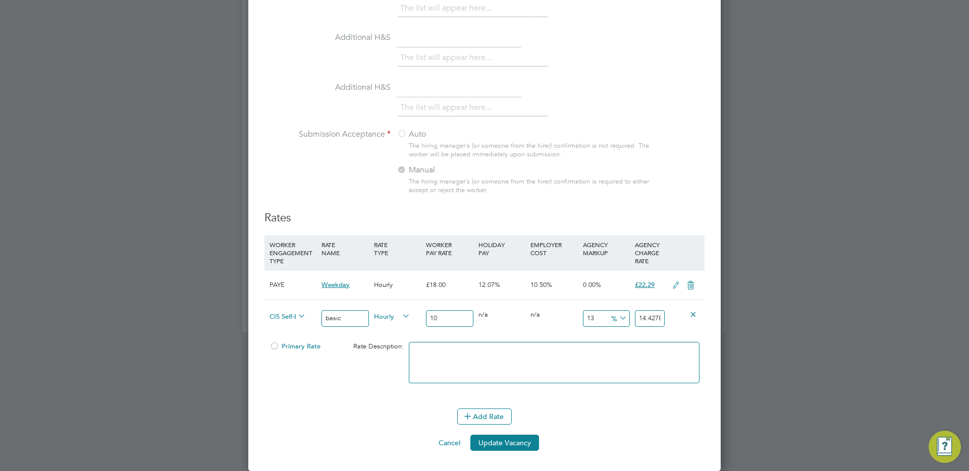
click at [517, 313] on div "12 n/a" at bounding box center [502, 314] width 52 height 29
click at [591, 317] on input "13" at bounding box center [606, 318] width 47 height 17
click at [645, 318] on input "14.42784" at bounding box center [650, 318] width 30 height 17
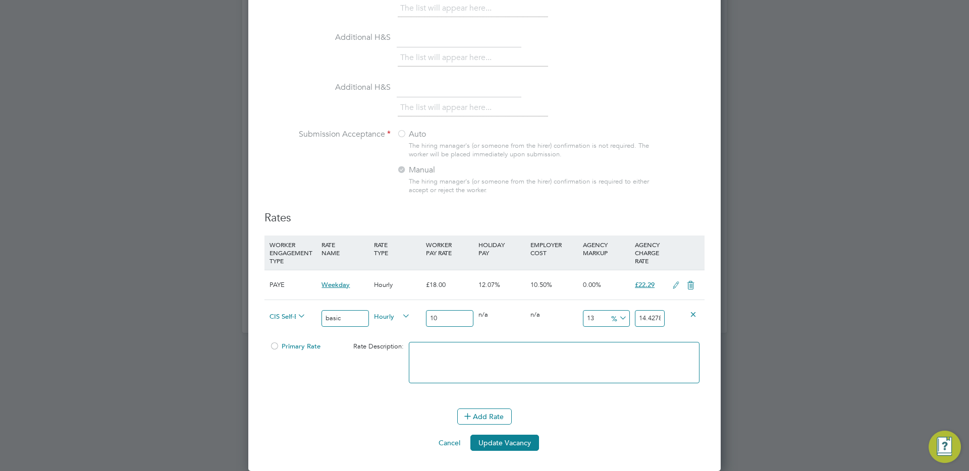
click at [645, 318] on input "14.42784" at bounding box center [650, 318] width 30 height 17
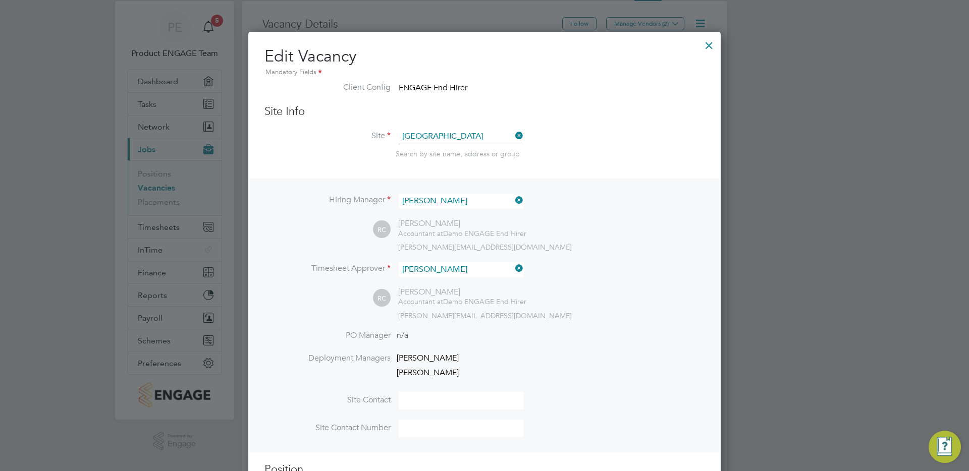
scroll to position [0, 0]
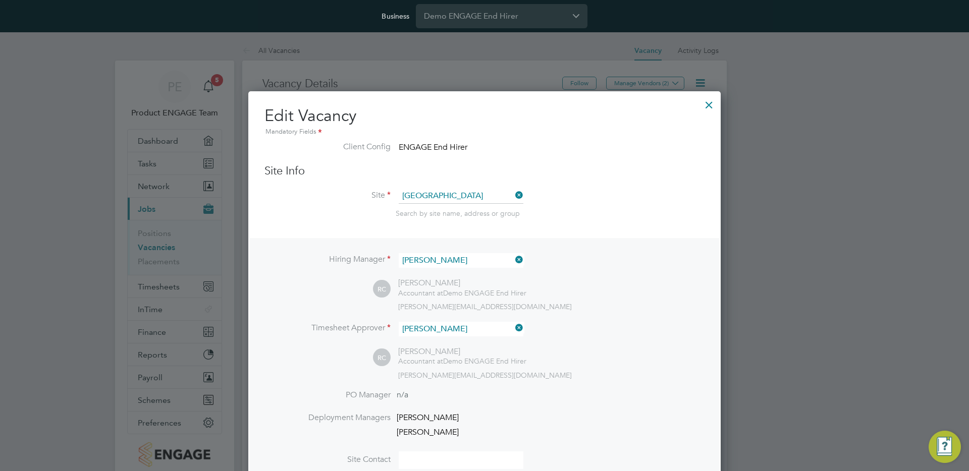
click at [710, 102] on div at bounding box center [709, 102] width 18 height 18
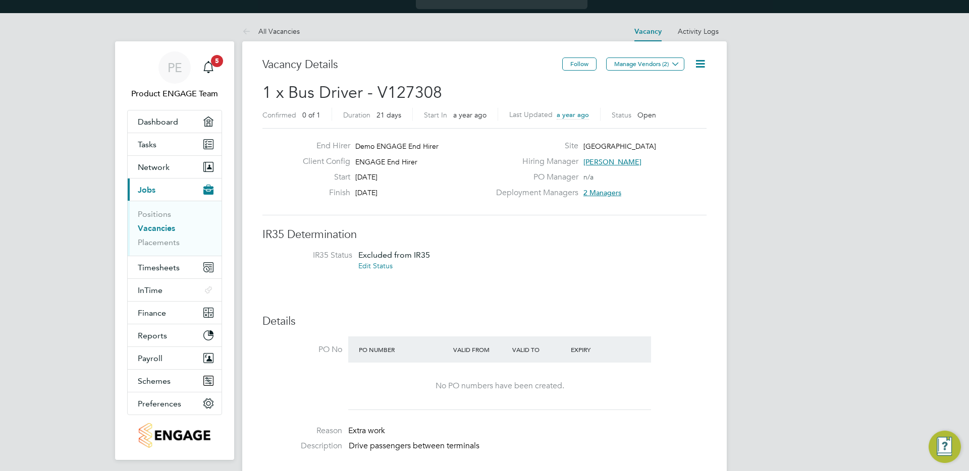
scroll to position [21, 0]
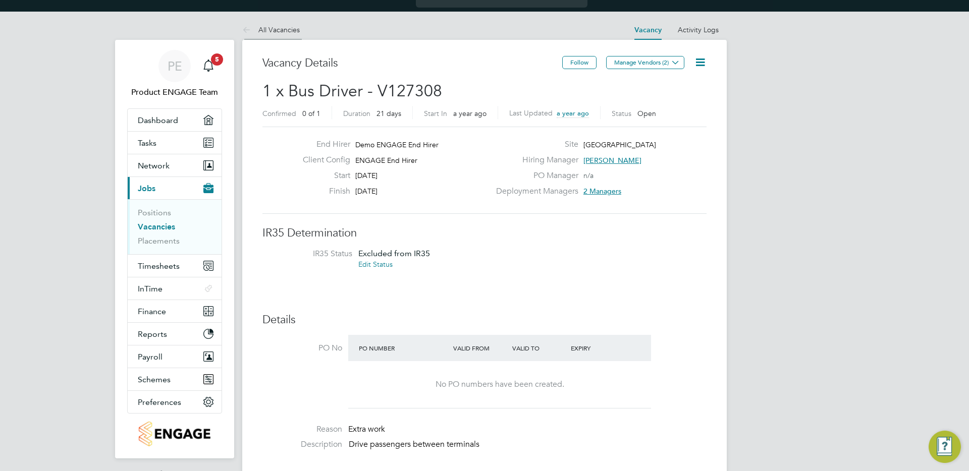
click at [248, 26] on icon at bounding box center [248, 30] width 13 height 13
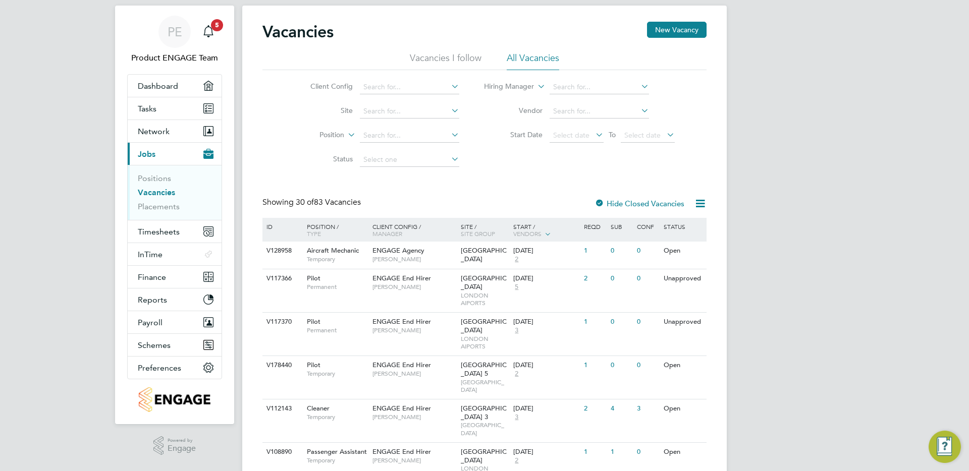
scroll to position [61, 0]
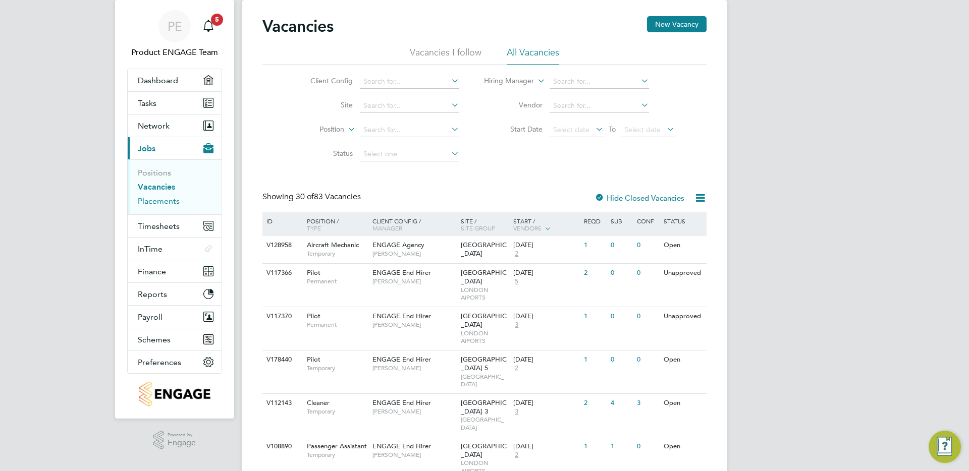
click at [172, 199] on link "Placements" at bounding box center [159, 201] width 42 height 10
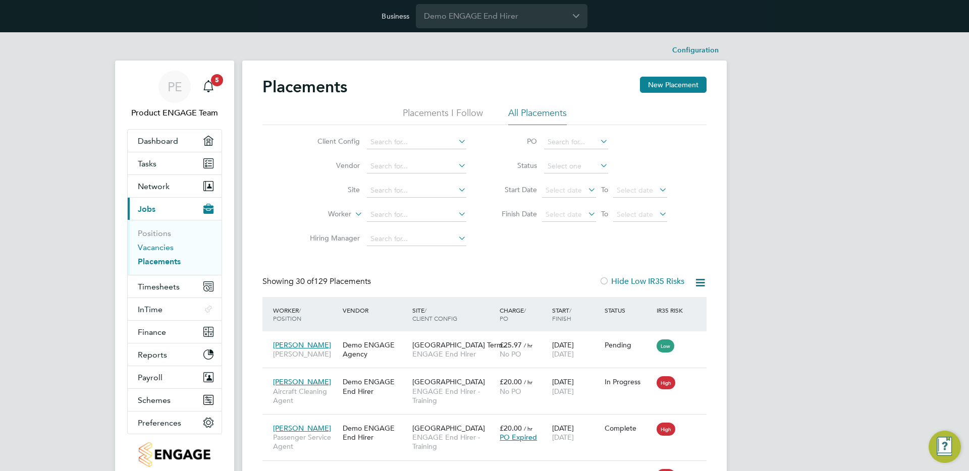
scroll to position [5, 5]
click at [389, 141] on input at bounding box center [416, 142] width 99 height 14
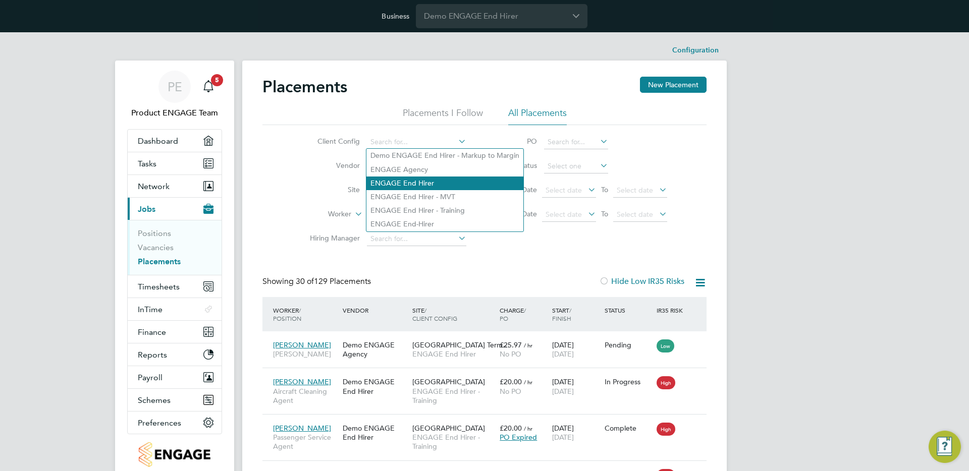
click at [400, 179] on li "ENGAGE End Hirer" at bounding box center [444, 184] width 157 height 14
type input "ENGAGE End Hirer"
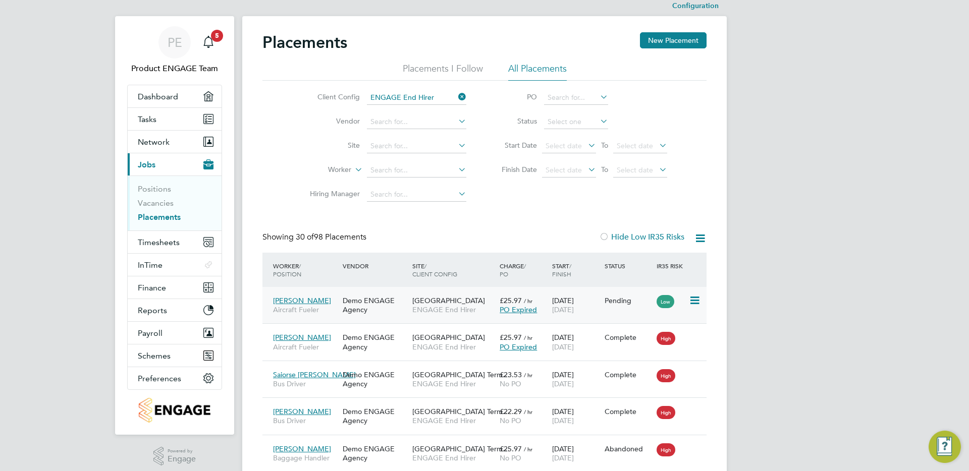
click at [472, 319] on div "Gatwick Airport ENGAGE End Hirer" at bounding box center [453, 305] width 87 height 28
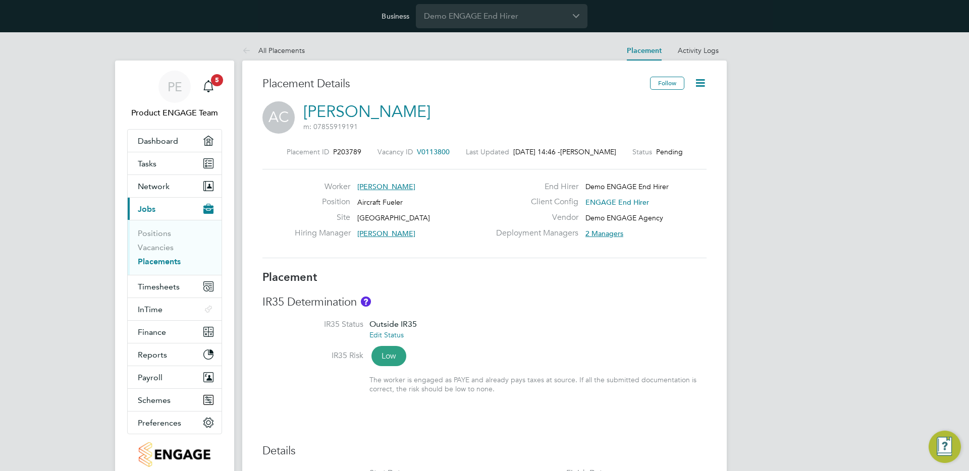
click at [705, 83] on icon at bounding box center [700, 83] width 13 height 13
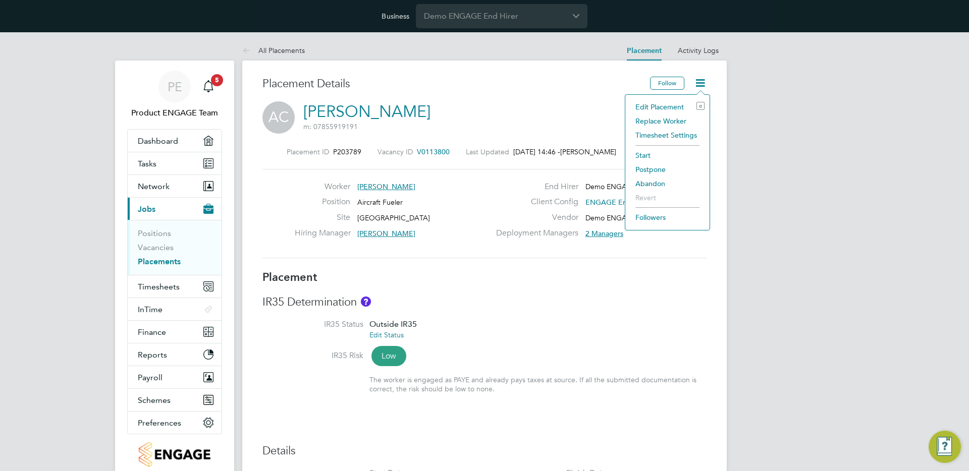
click at [674, 107] on li "Edit Placement e" at bounding box center [667, 107] width 74 height 14
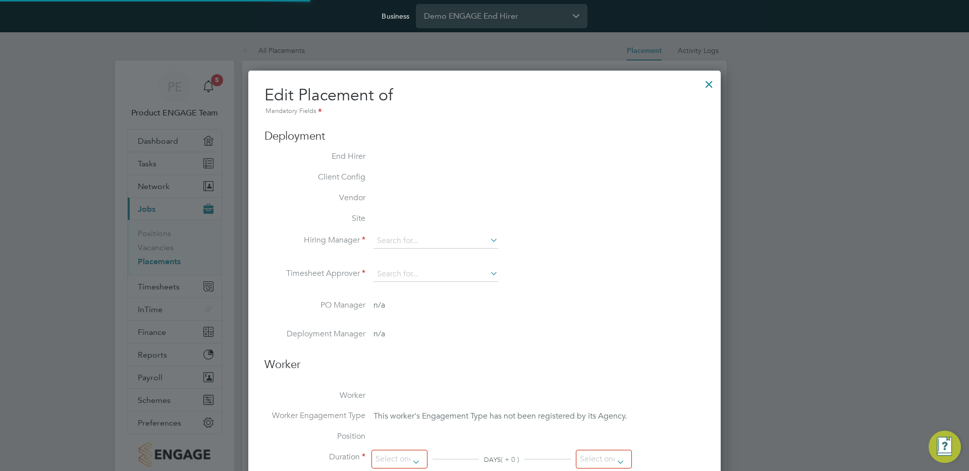
type input "[PERSON_NAME]"
type input "[DATE]"
type input "08:00"
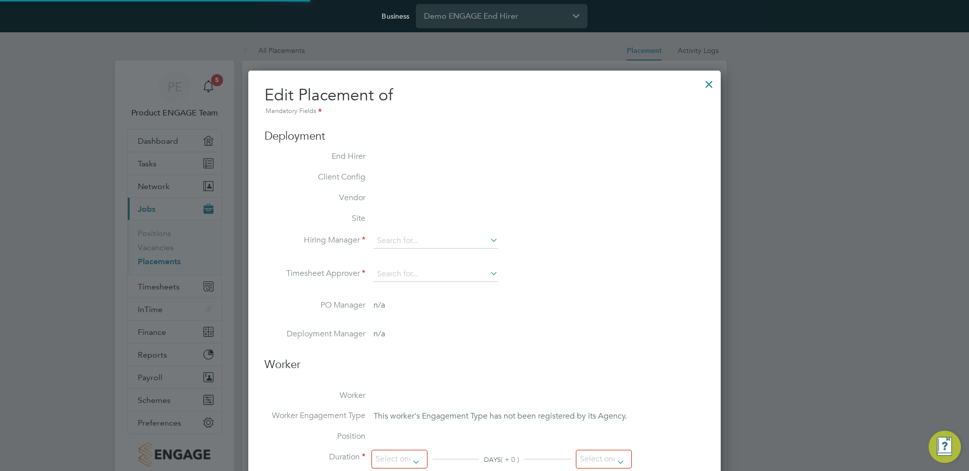
type input "18:00"
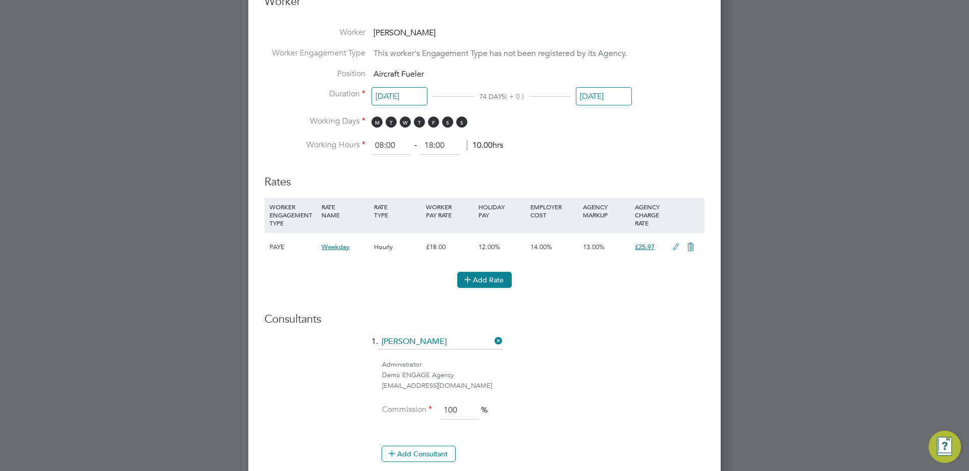
click at [480, 280] on button "Add Rate" at bounding box center [484, 280] width 55 height 16
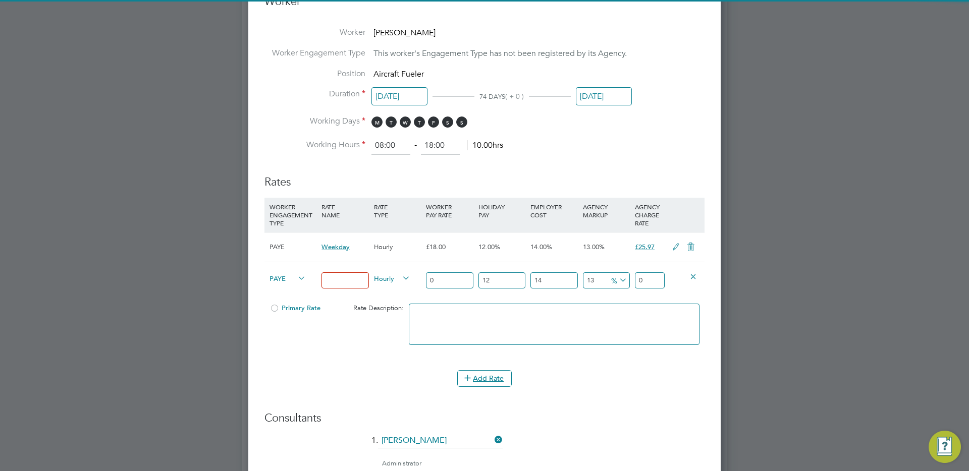
click at [293, 276] on span "PAYE" at bounding box center [288, 278] width 36 height 11
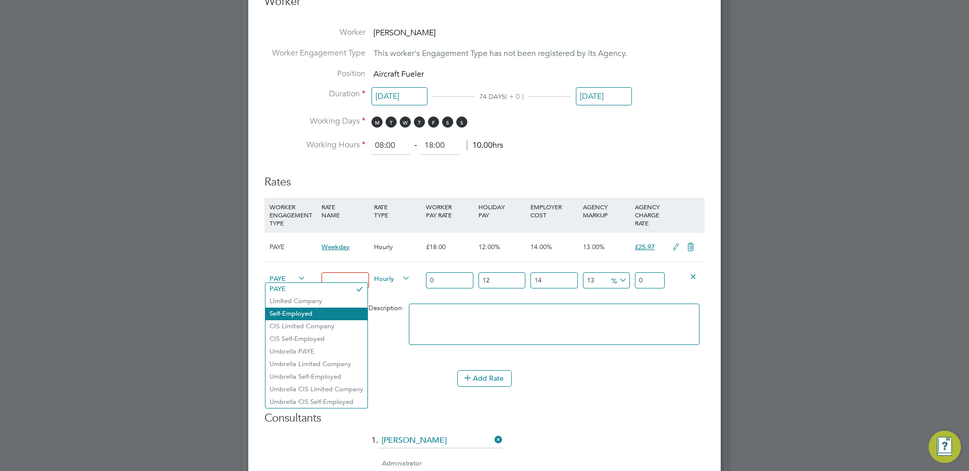
click at [314, 314] on li "Self-Employed" at bounding box center [317, 314] width 102 height 13
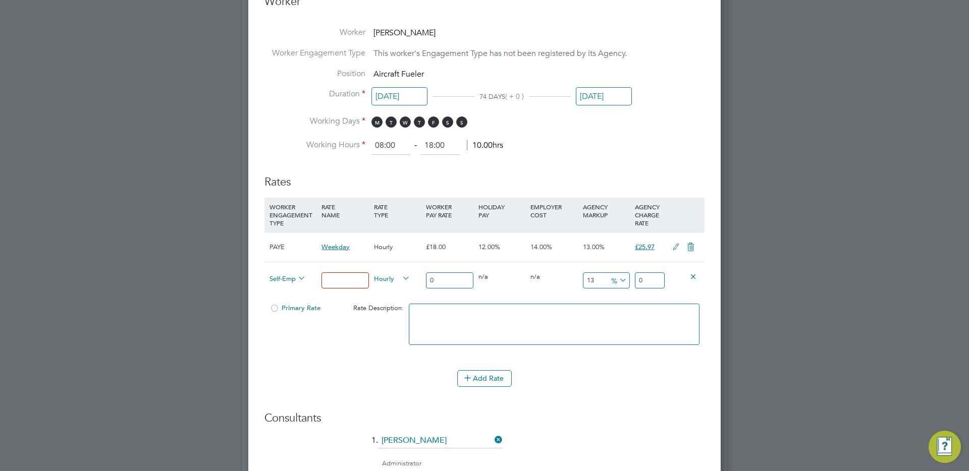
click at [285, 275] on span "Self-Employed" at bounding box center [288, 278] width 36 height 11
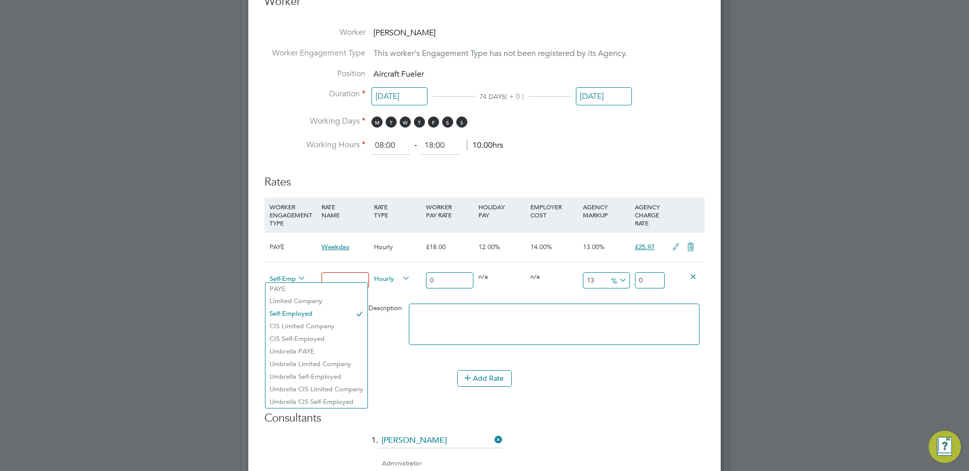
click at [444, 290] on div "0" at bounding box center [450, 280] width 52 height 37
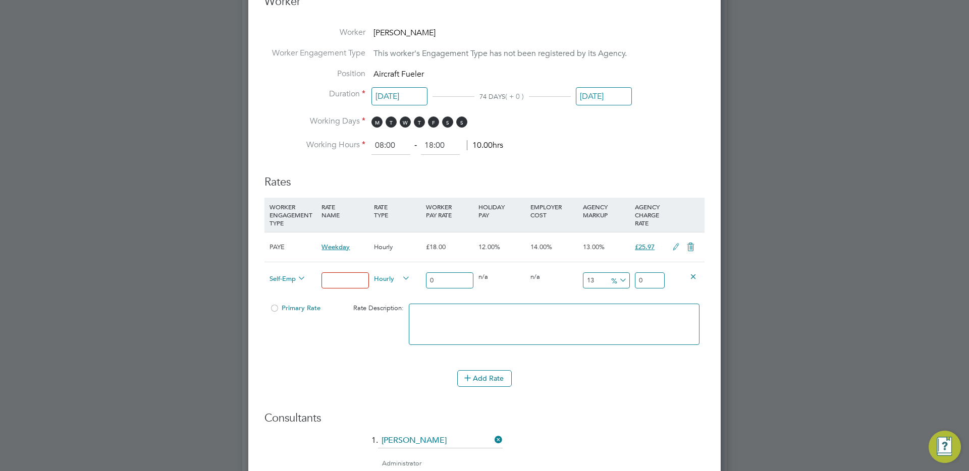
click at [295, 277] on span "Self-Employed" at bounding box center [288, 278] width 36 height 11
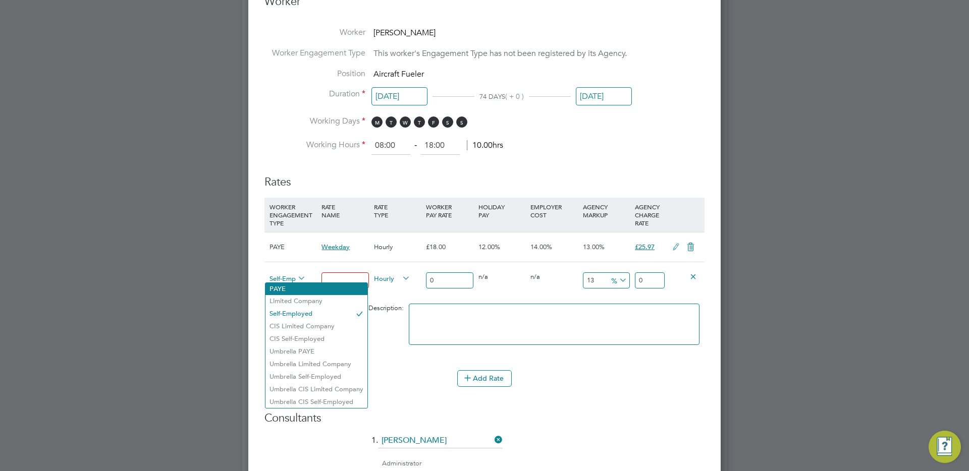
click at [295, 289] on li "PAYE" at bounding box center [317, 289] width 102 height 13
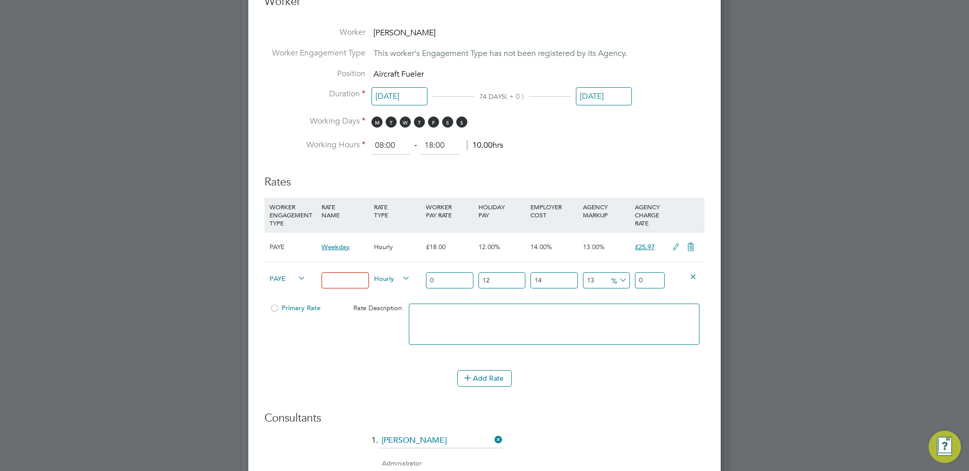
type input "basic"
click at [450, 278] on input "0" at bounding box center [449, 281] width 47 height 17
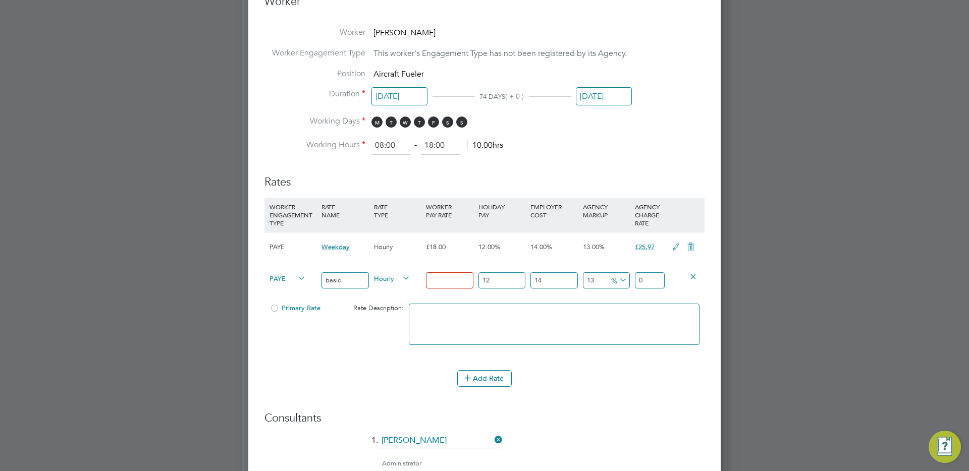
type input "1"
type input "1.442784"
type input "10"
type input "14.42784"
click at [507, 279] on input "12" at bounding box center [502, 281] width 47 height 17
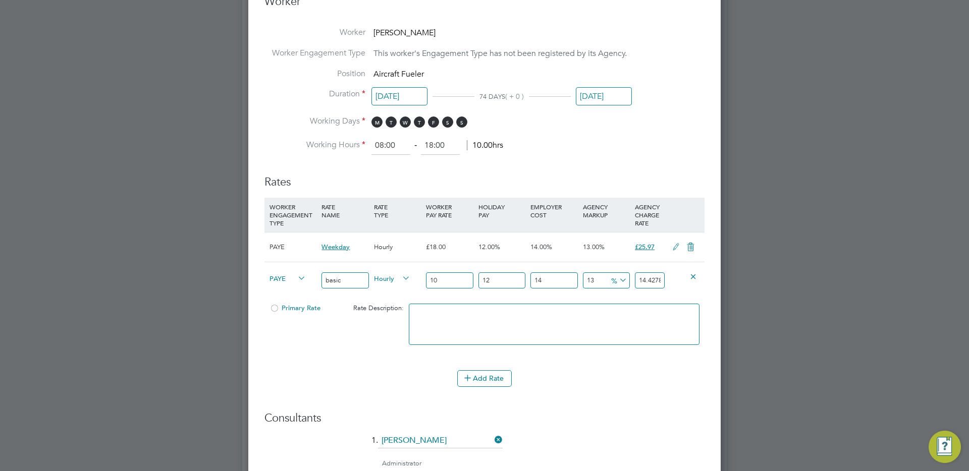
click at [507, 279] on input "12" at bounding box center [502, 281] width 47 height 17
click at [338, 282] on input "basic" at bounding box center [345, 281] width 47 height 17
click at [450, 281] on input "10" at bounding box center [449, 281] width 47 height 17
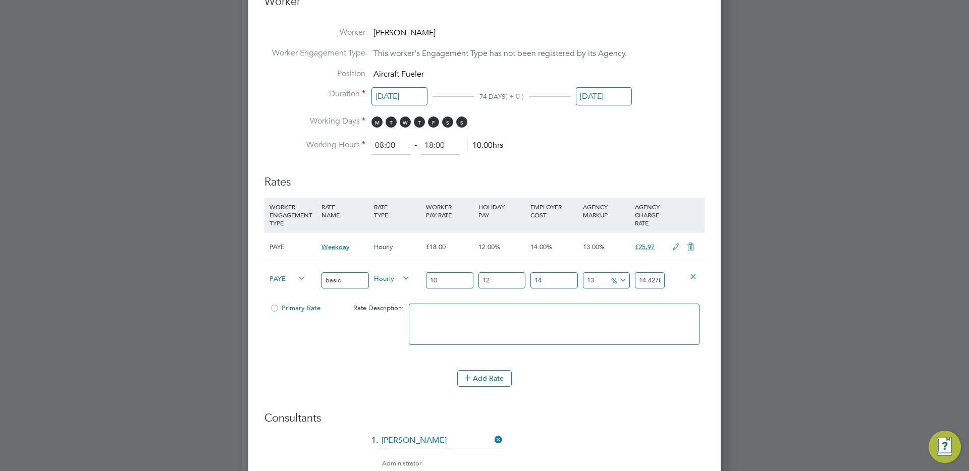
type input "1"
type input "1.442784"
type input "0"
click at [316, 374] on div "Add Rate" at bounding box center [485, 379] width 440 height 16
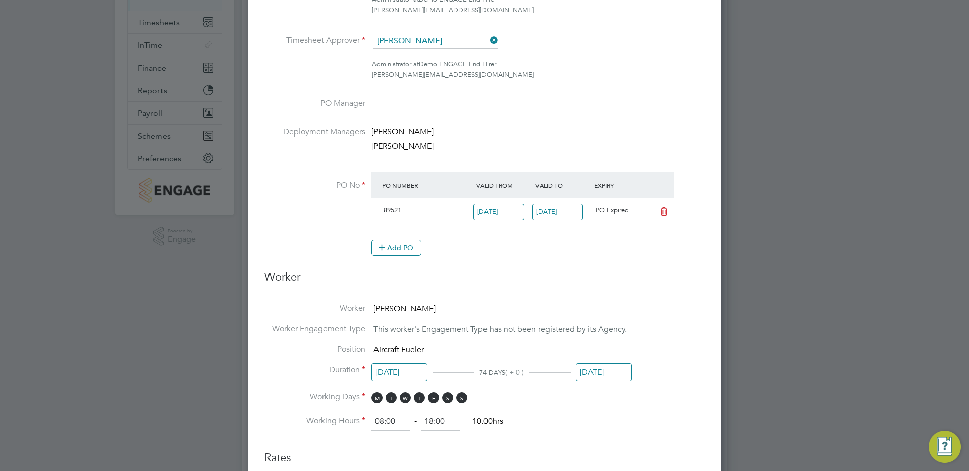
scroll to position [0, 0]
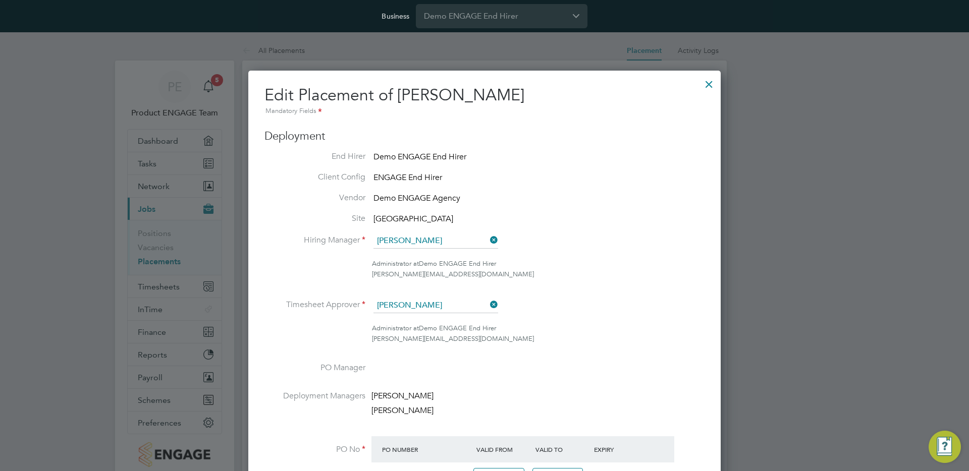
click at [710, 83] on div at bounding box center [709, 82] width 18 height 18
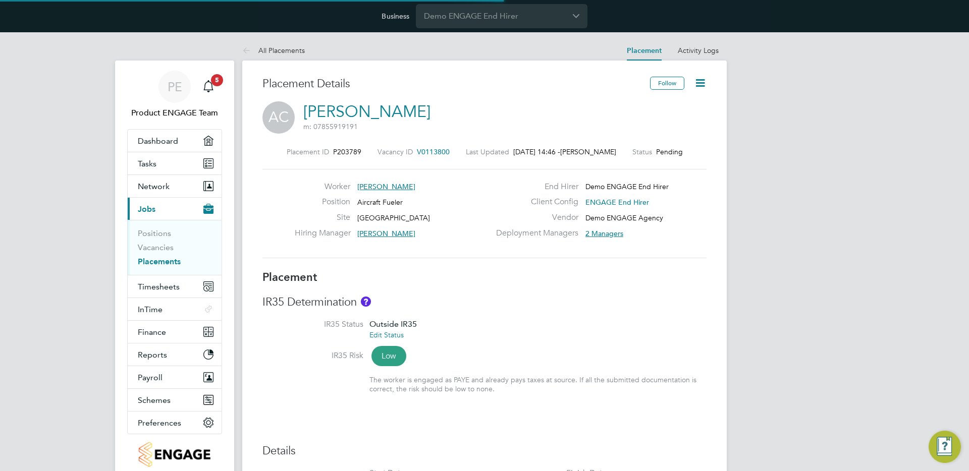
scroll to position [30, 71]
click at [151, 249] on link "Vacancies" at bounding box center [156, 248] width 36 height 10
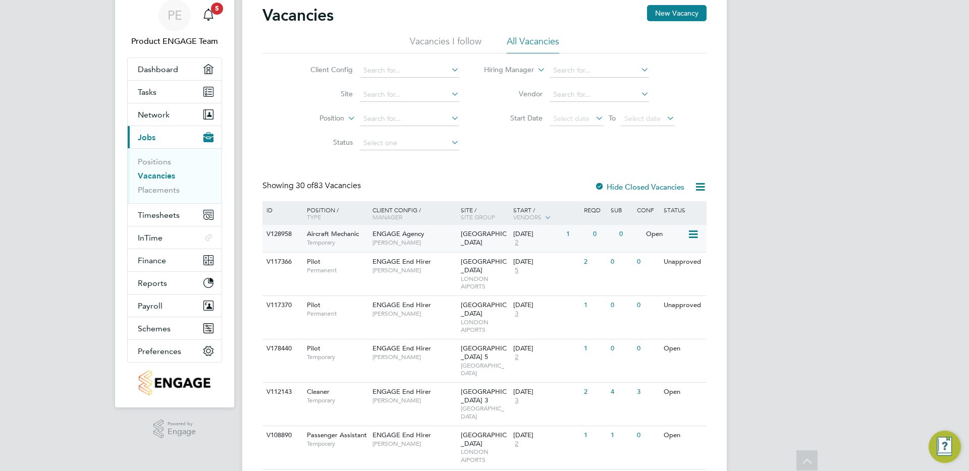
scroll to position [56, 0]
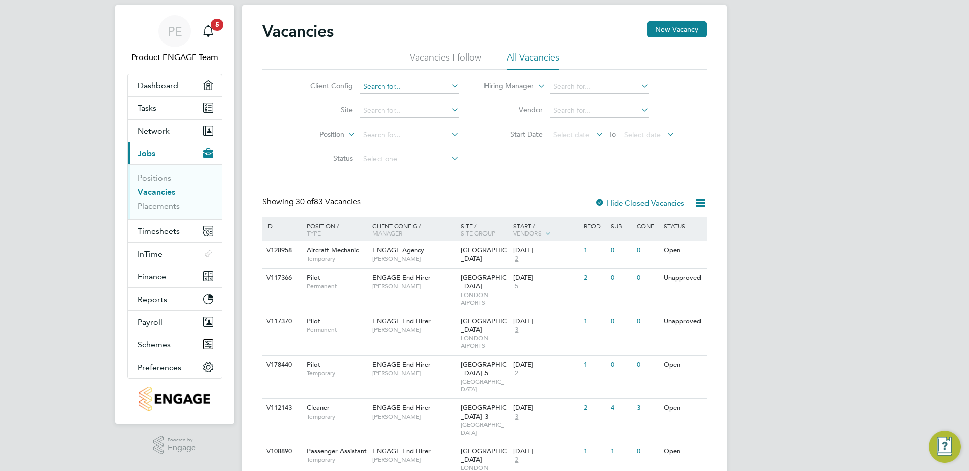
click at [393, 80] on input at bounding box center [409, 87] width 99 height 14
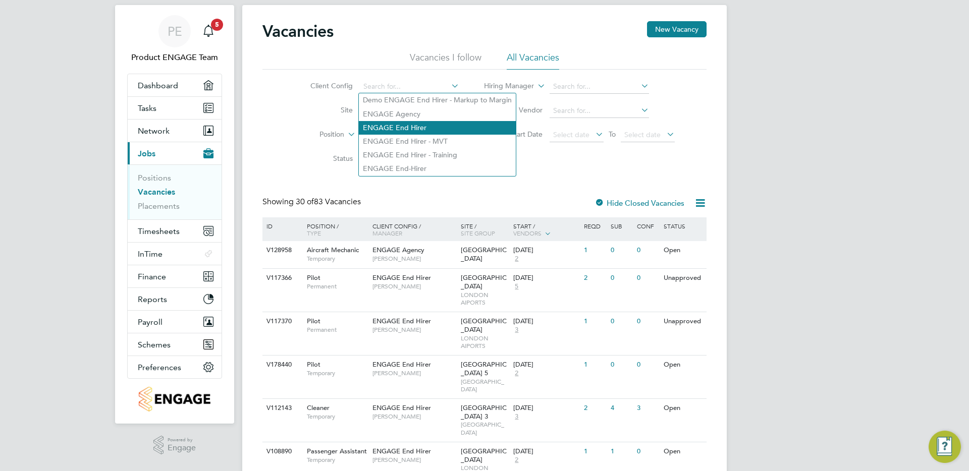
click at [412, 125] on li "ENGAGE End Hirer" at bounding box center [437, 128] width 157 height 14
type input "ENGAGE End Hirer"
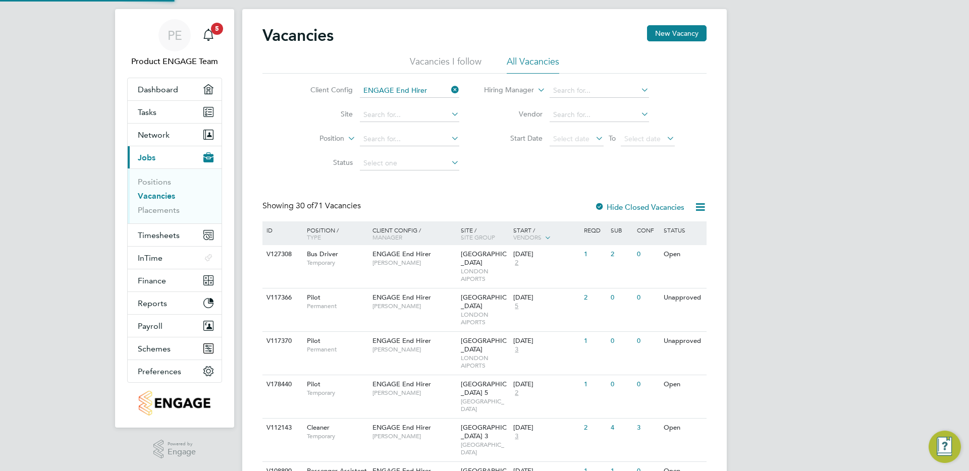
scroll to position [56, 0]
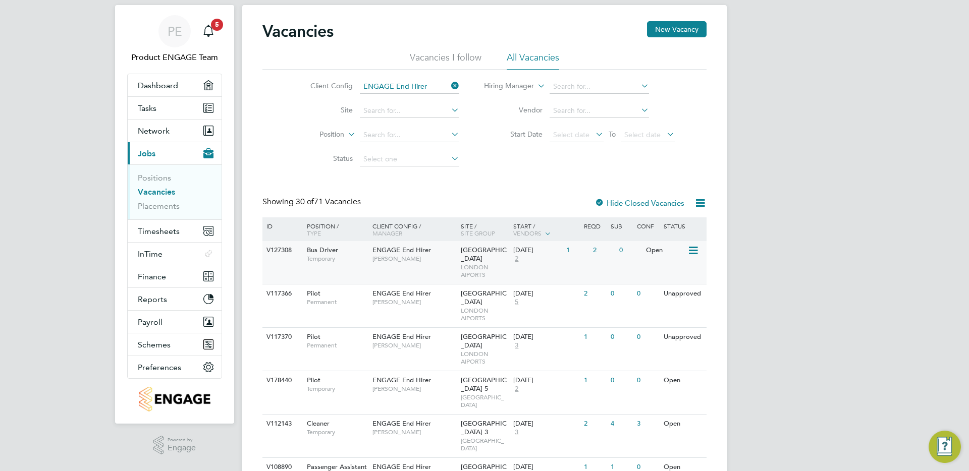
click at [430, 262] on span "Raymond Charlime" at bounding box center [414, 259] width 83 height 8
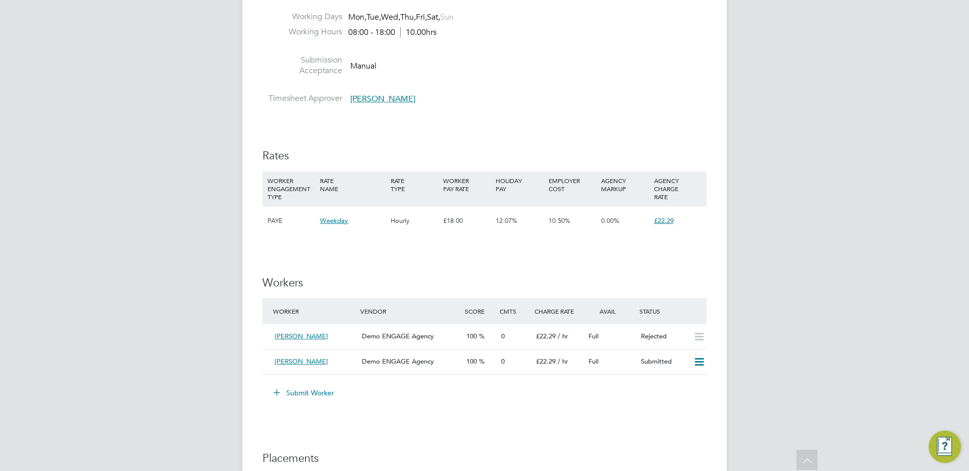
scroll to position [626, 0]
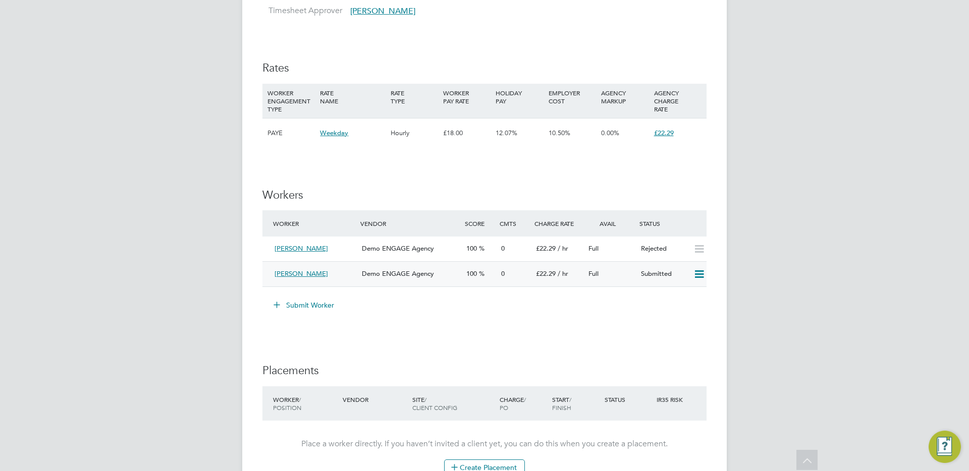
click at [698, 275] on icon at bounding box center [699, 275] width 13 height 8
click at [385, 273] on span "Demo ENGAGE Agency" at bounding box center [398, 274] width 72 height 9
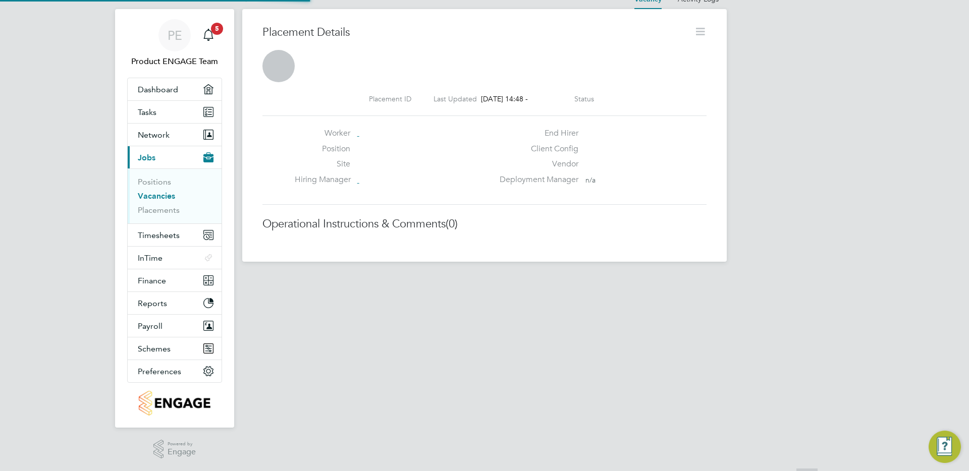
scroll to position [5, 5]
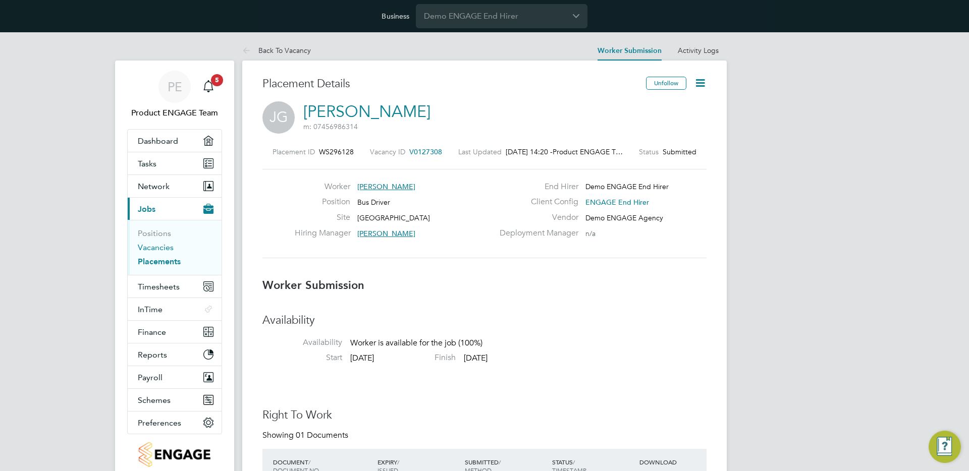
click at [157, 248] on link "Vacancies" at bounding box center [156, 248] width 36 height 10
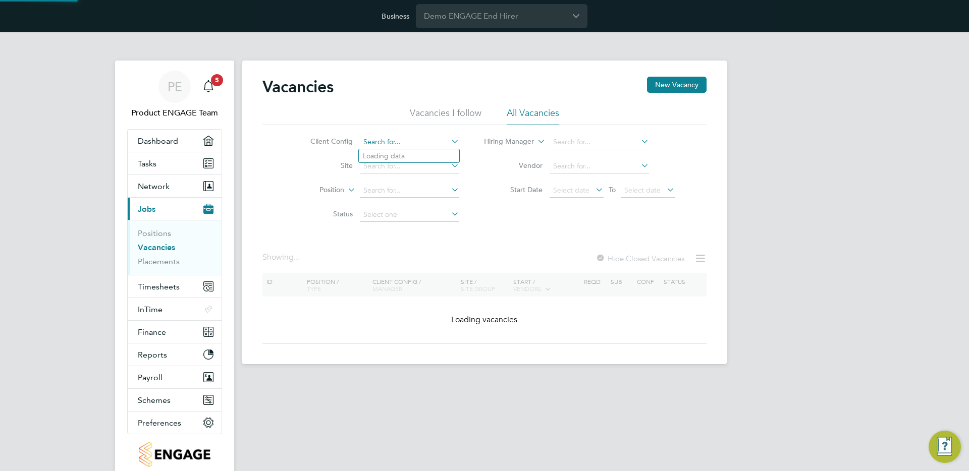
click at [388, 136] on input at bounding box center [409, 142] width 99 height 14
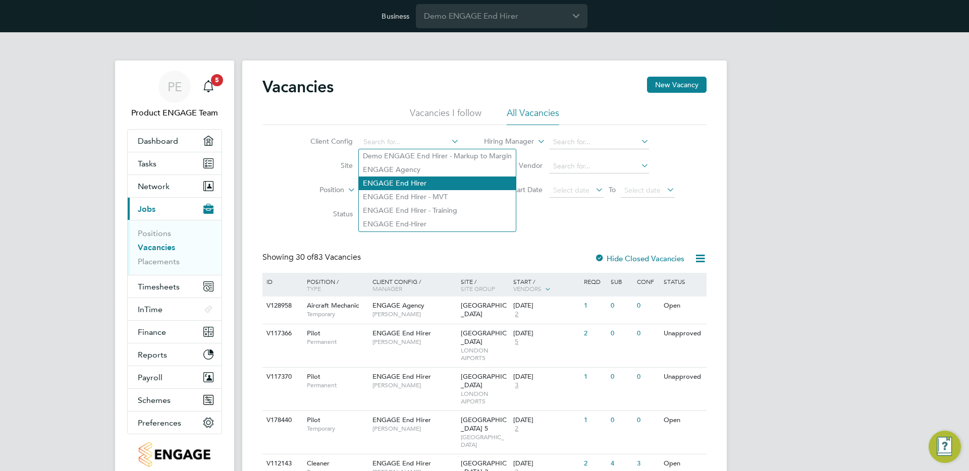
click at [400, 180] on li "ENGAGE End Hirer" at bounding box center [437, 184] width 157 height 14
type input "ENGAGE End Hirer"
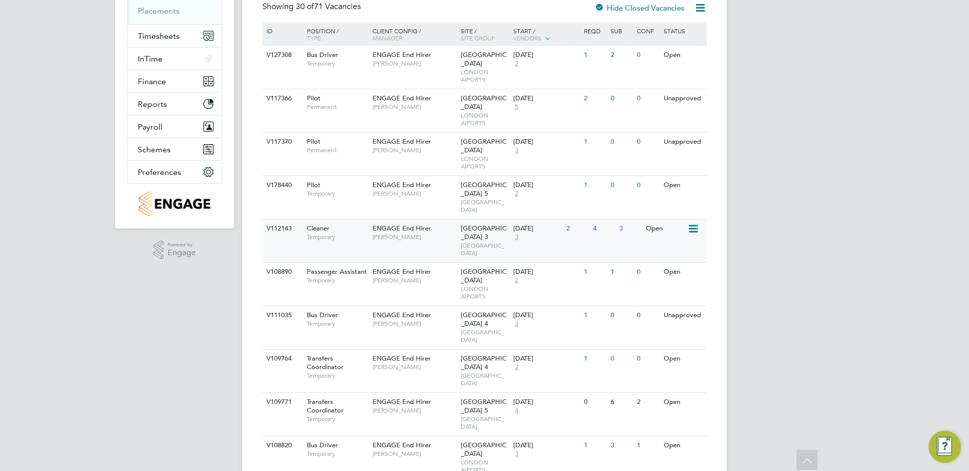
click at [459, 228] on div "[GEOGRAPHIC_DATA]" at bounding box center [484, 241] width 53 height 43
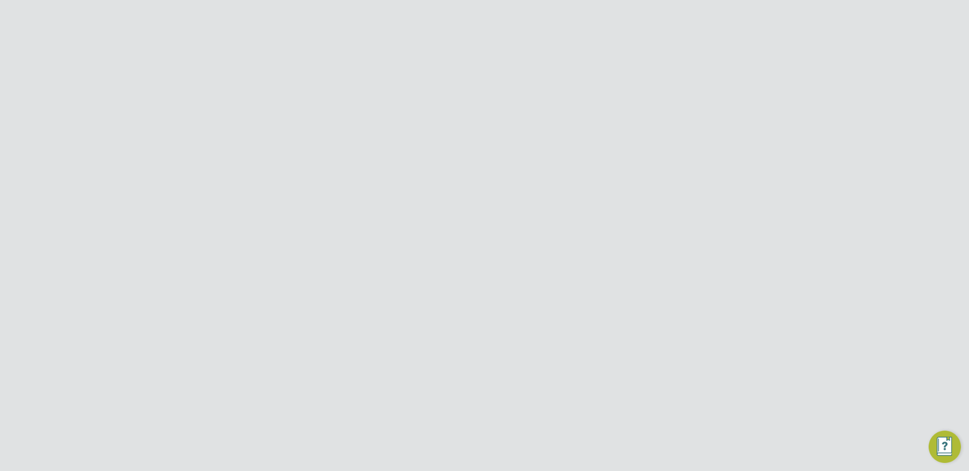
click at [404, 262] on div "Demo ENGAGE Agency" at bounding box center [410, 256] width 104 height 17
click at [703, 82] on icon at bounding box center [700, 83] width 13 height 13
click at [493, 95] on div "Placement Details" at bounding box center [452, 89] width 380 height 25
click at [242, 48] on icon at bounding box center [248, 51] width 13 height 13
click at [273, 46] on link "All Vacancies" at bounding box center [271, 50] width 58 height 9
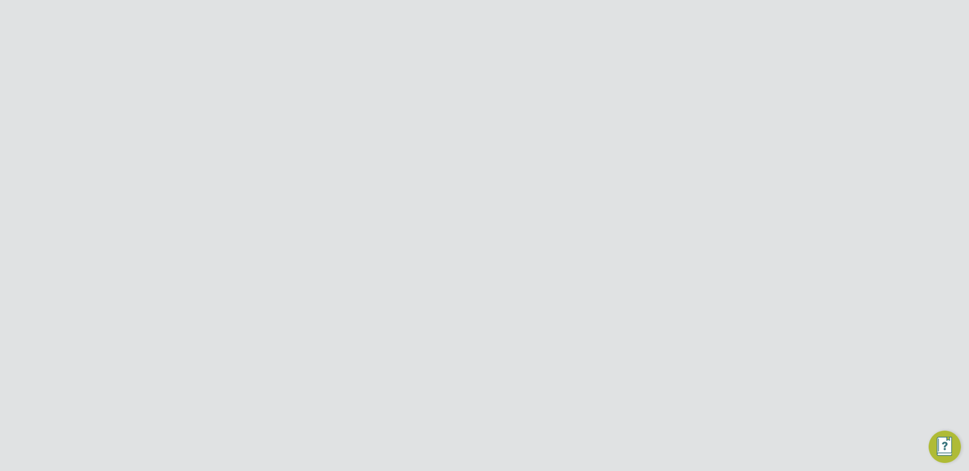
click at [585, 144] on div "1" at bounding box center [577, 145] width 26 height 19
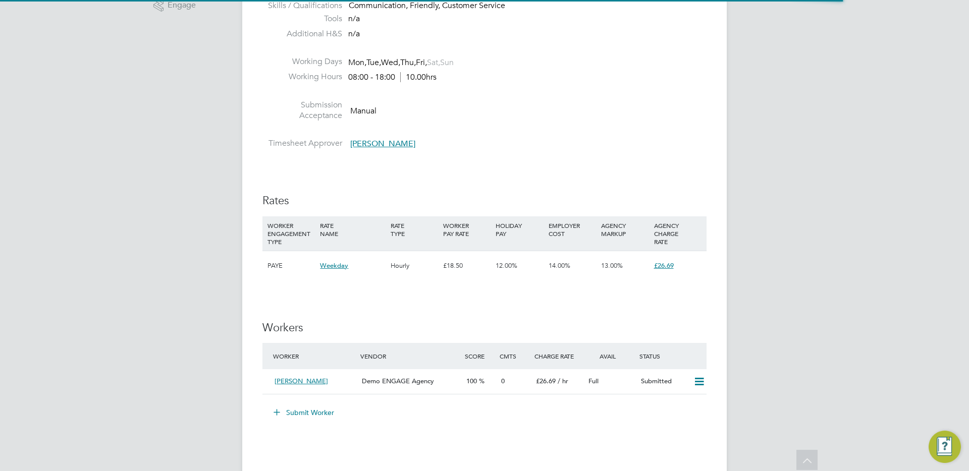
scroll to position [541, 0]
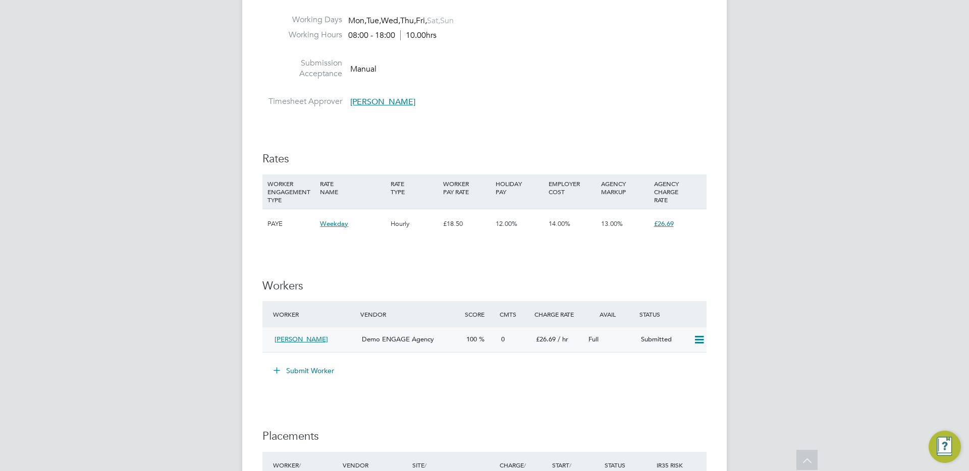
click at [413, 342] on span "Demo ENGAGE Agency" at bounding box center [398, 339] width 72 height 9
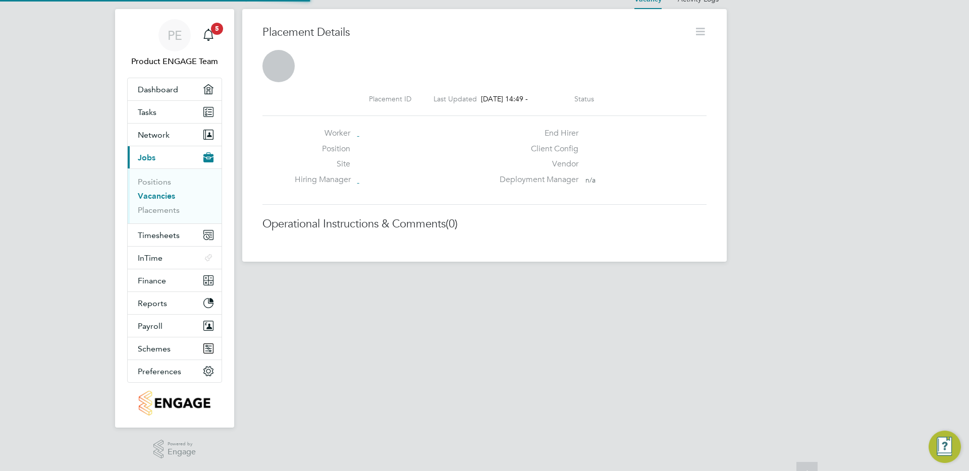
scroll to position [5, 5]
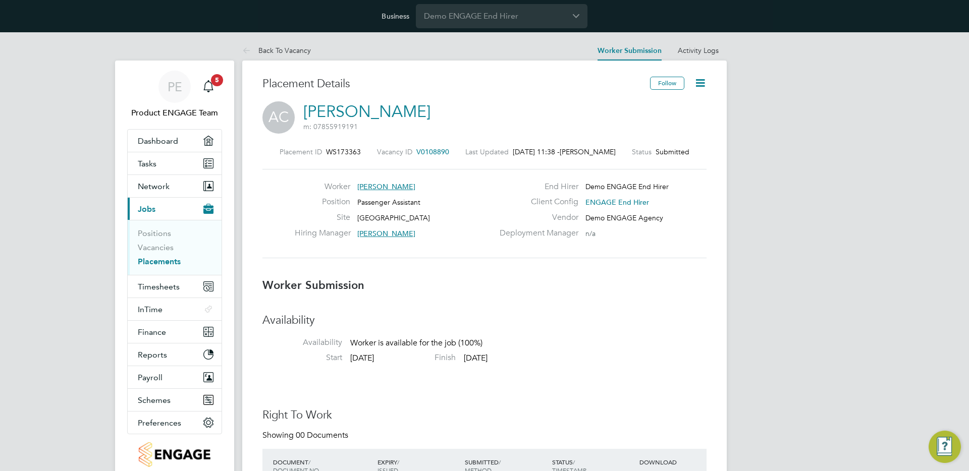
click at [706, 83] on icon at bounding box center [700, 83] width 13 height 13
click at [432, 136] on div "Placement ID WS173363 Vacancy ID V0108890 Last Updated [DATE] 11:38 - [PERSON_N…" at bounding box center [484, 202] width 444 height 135
click at [702, 81] on icon at bounding box center [700, 83] width 13 height 13
click at [654, 109] on li "Edit Worker Submission e" at bounding box center [657, 107] width 93 height 14
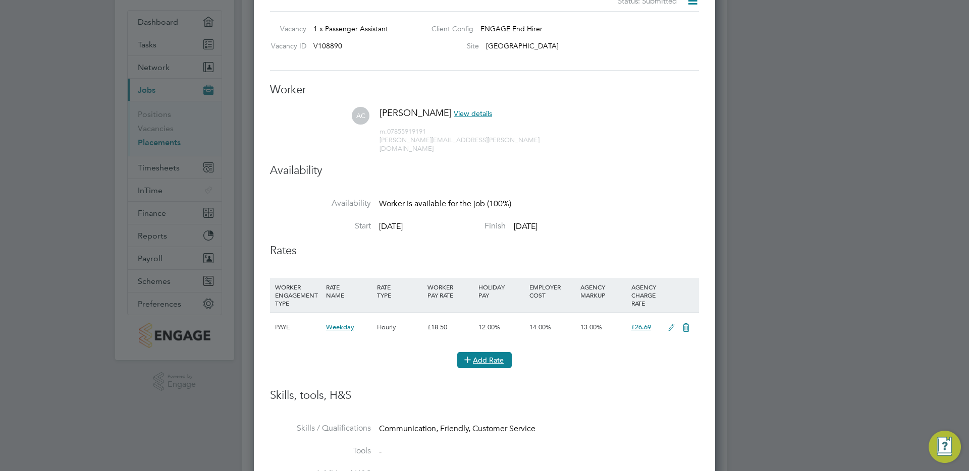
click at [496, 352] on button "Add Rate" at bounding box center [484, 360] width 55 height 16
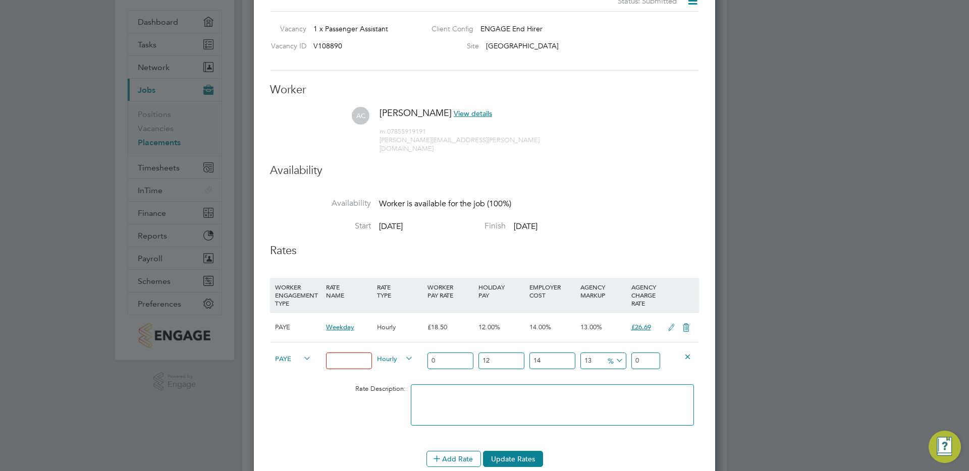
click at [293, 353] on span "PAYE" at bounding box center [293, 358] width 36 height 11
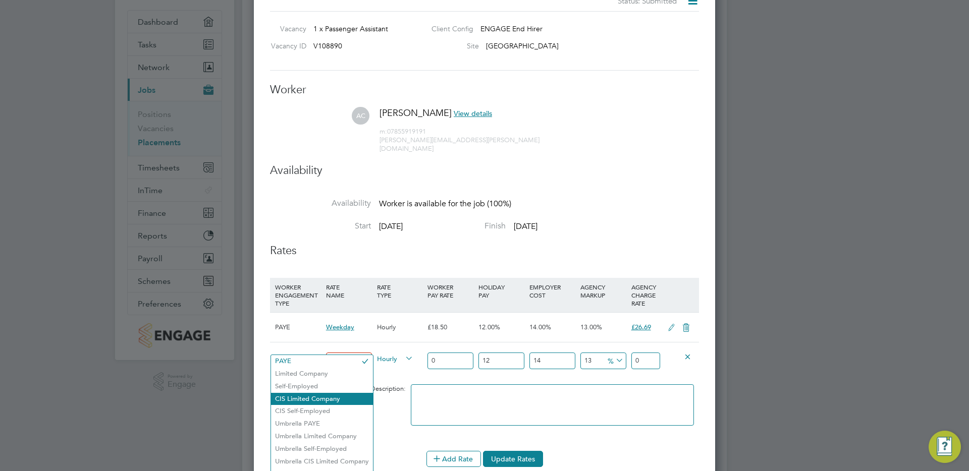
click at [317, 400] on li "CIS Limited Company" at bounding box center [322, 399] width 102 height 13
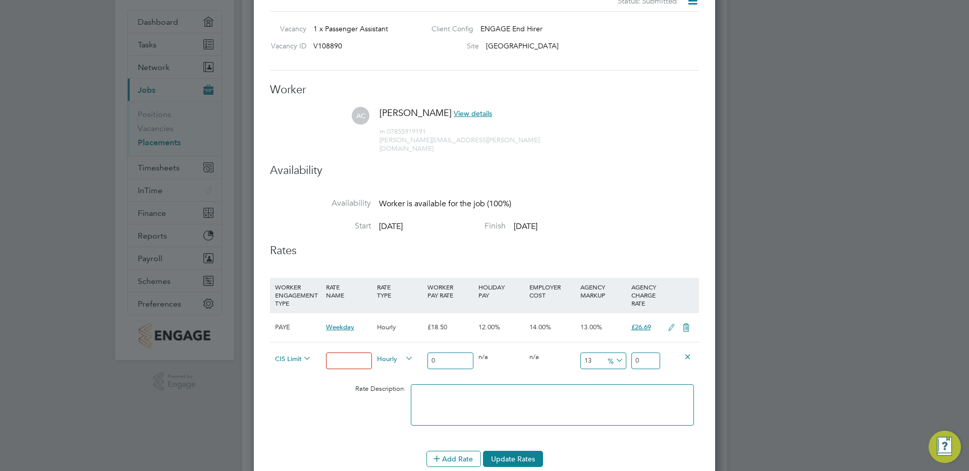
click at [337, 353] on input at bounding box center [349, 361] width 46 height 17
type input "baic"
click at [440, 354] on input "0" at bounding box center [451, 361] width 46 height 17
drag, startPoint x: 440, startPoint y: 354, endPoint x: 420, endPoint y: 354, distance: 19.7
click at [420, 354] on div "CIS Limited Company baic Hourly 0 12 n/a 14 n/a 13 0 % 0" at bounding box center [484, 360] width 429 height 37
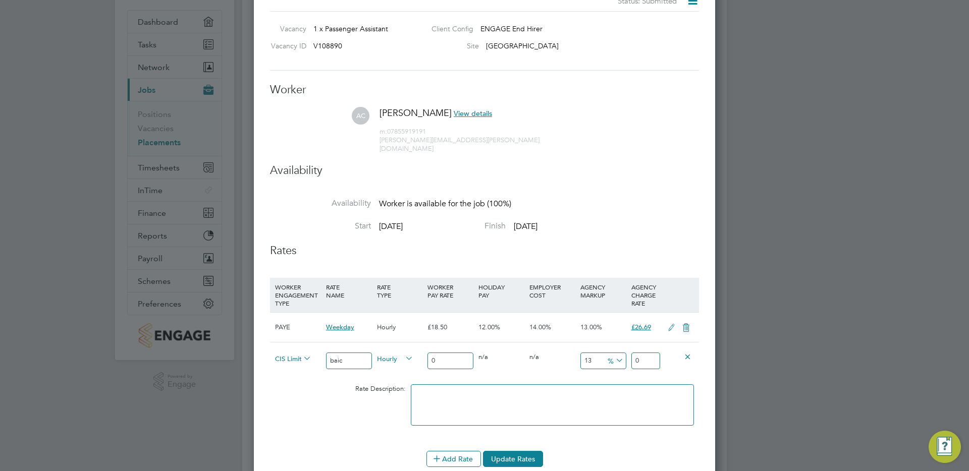
type input "1"
type input "1.442784"
type input "10"
type input "14.42784"
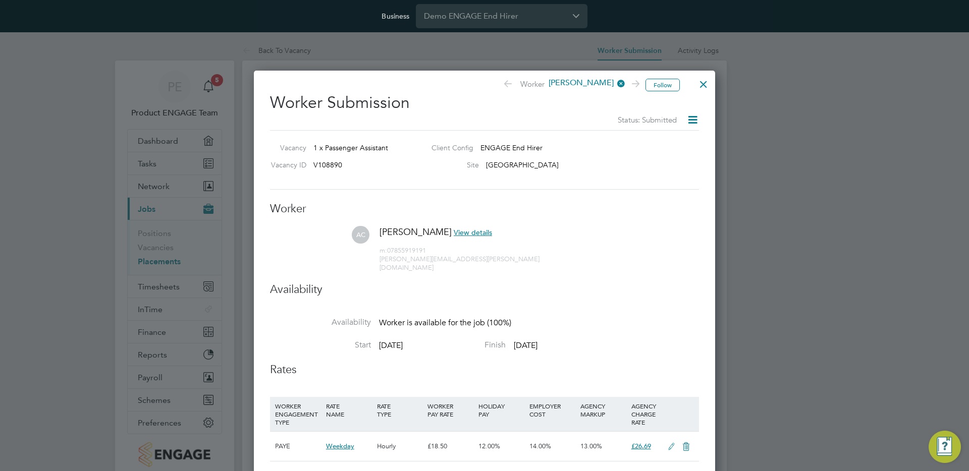
type input "10"
click at [704, 89] on div at bounding box center [704, 82] width 18 height 18
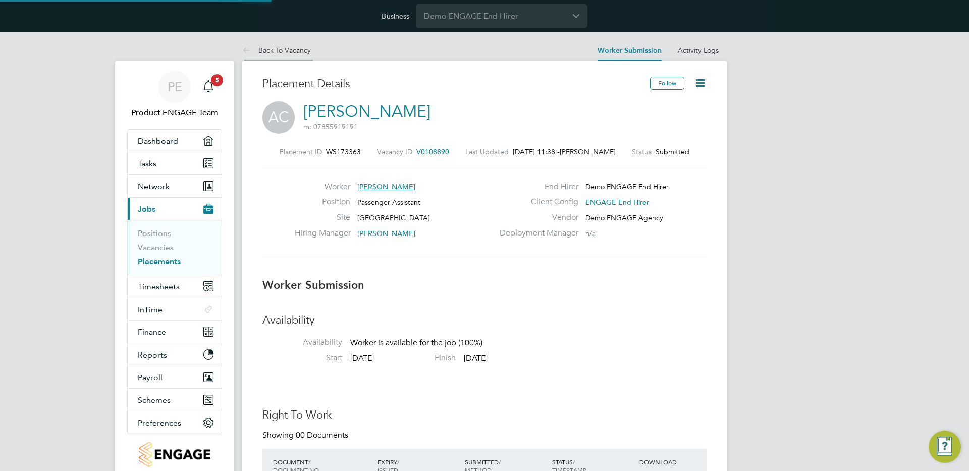
click at [243, 49] on icon at bounding box center [248, 51] width 13 height 13
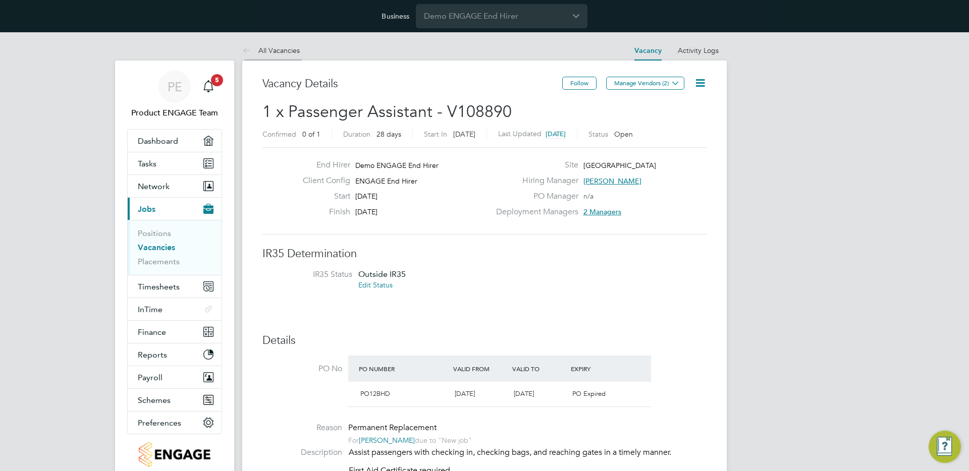
click at [250, 48] on icon at bounding box center [248, 51] width 13 height 13
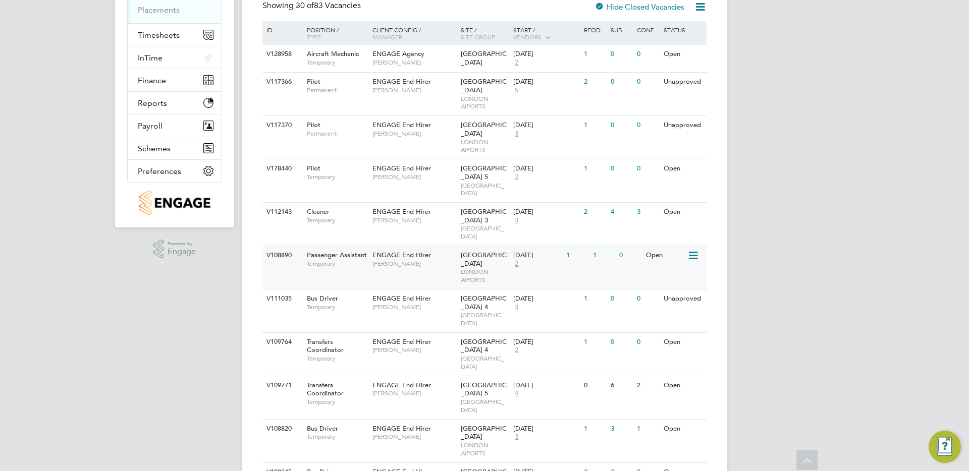
click at [608, 263] on div "1" at bounding box center [604, 255] width 26 height 19
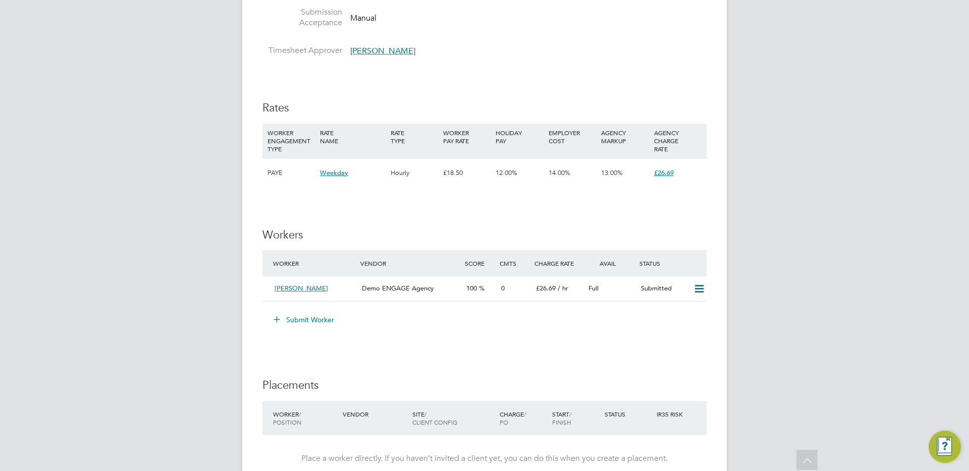
scroll to position [593, 0]
click at [652, 287] on div "Submitted" at bounding box center [663, 288] width 52 height 17
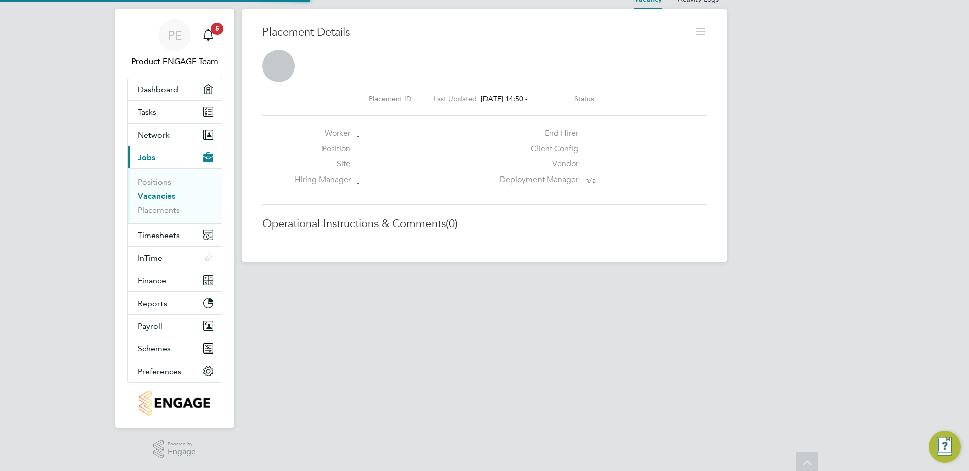
scroll to position [5, 5]
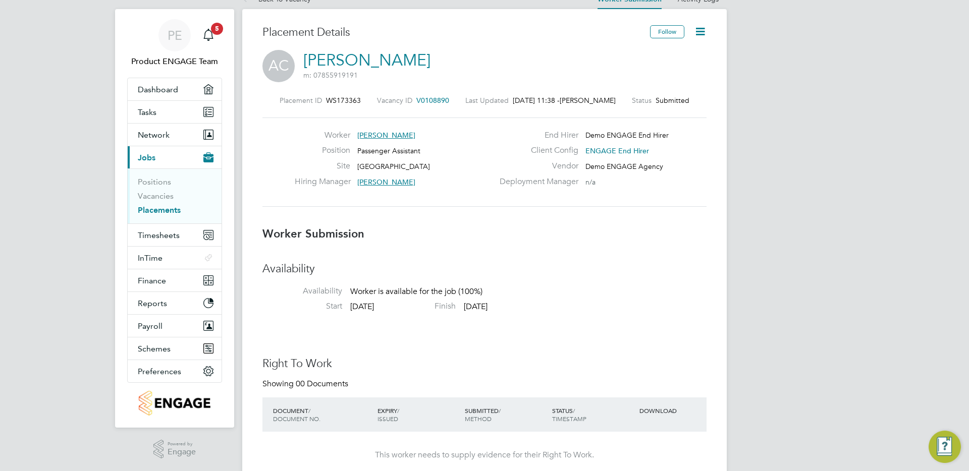
click at [707, 27] on icon at bounding box center [700, 31] width 13 height 13
click at [670, 52] on li "Edit Worker Submission e" at bounding box center [657, 55] width 93 height 14
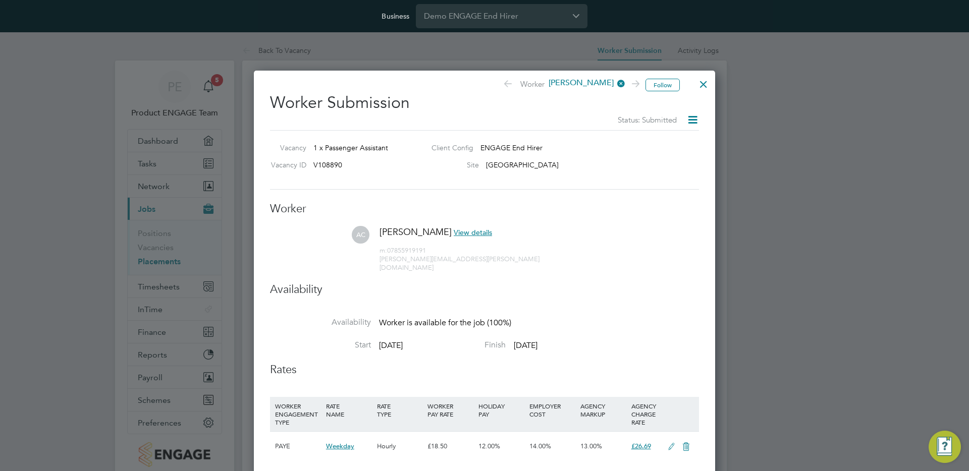
click at [703, 84] on div at bounding box center [704, 82] width 18 height 18
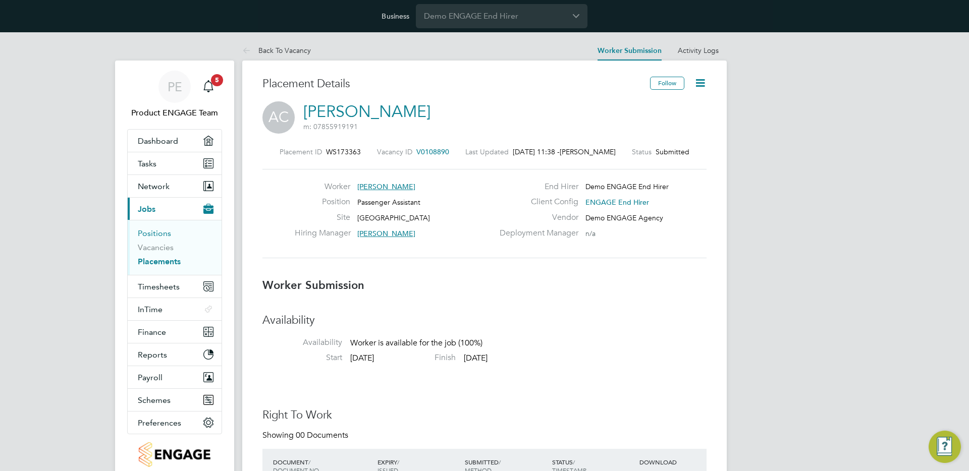
click at [157, 233] on link "Positions" at bounding box center [154, 234] width 33 height 10
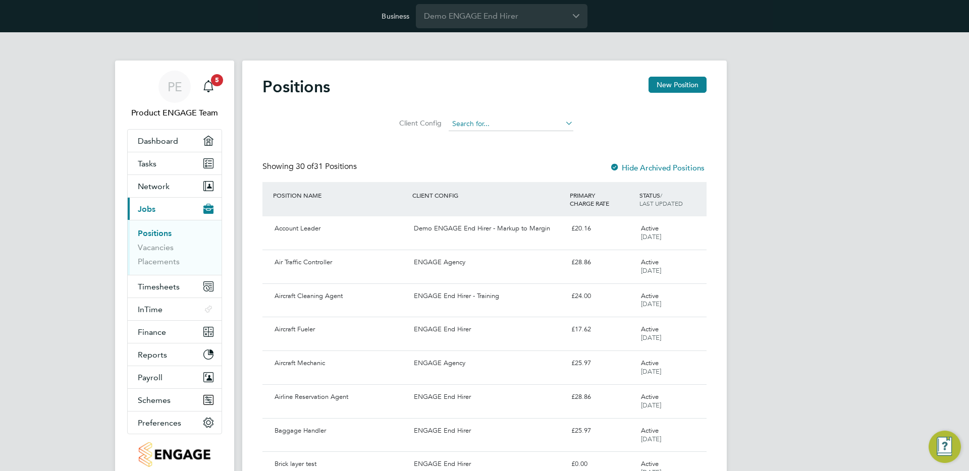
click at [498, 166] on li "ENGAGE End Hirer" at bounding box center [526, 166] width 157 height 14
type input "ENGAGE End Hirer"
click at [438, 232] on div "ENGAGE End Hirer" at bounding box center [488, 229] width 157 height 17
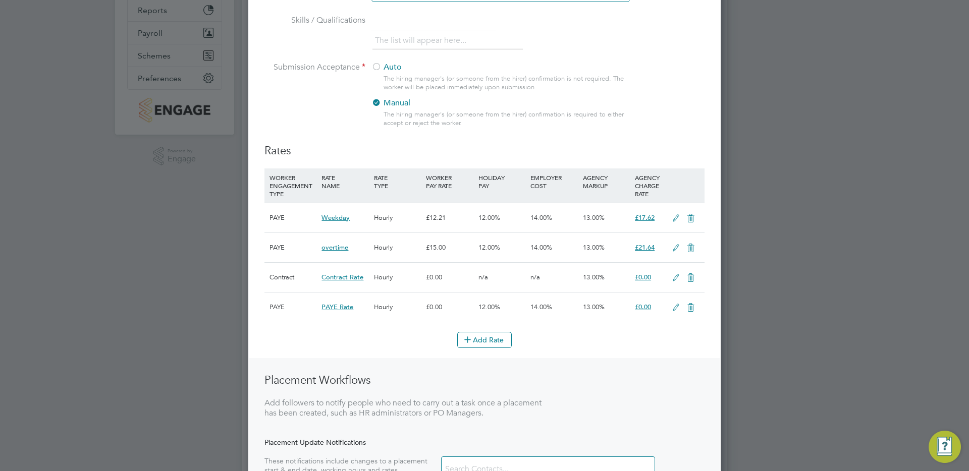
scroll to position [289, 0]
click at [673, 279] on icon at bounding box center [676, 279] width 13 height 8
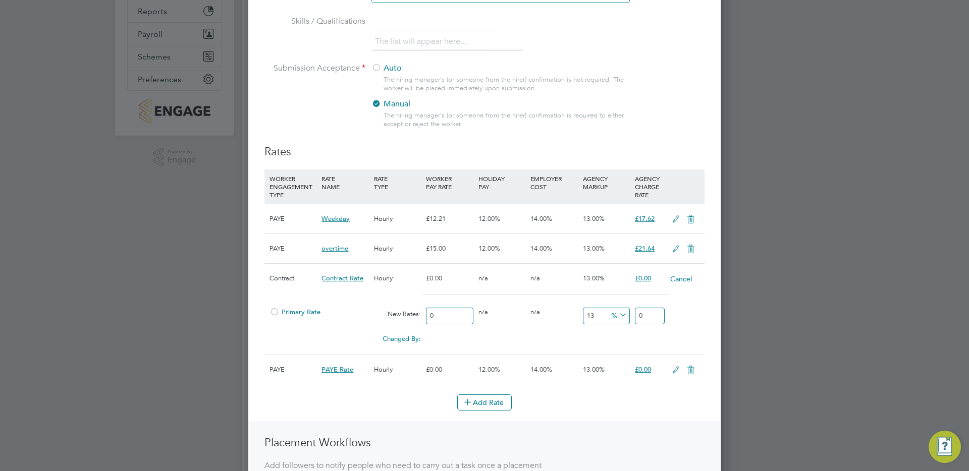
drag, startPoint x: 445, startPoint y: 316, endPoint x: 398, endPoint y: 313, distance: 47.0
click at [397, 314] on div "Primary Rate New Rates: 0 0 n/a 0 n/a 13 0 % 0" at bounding box center [485, 316] width 440 height 27
type input "1"
type input "1.13"
type input "15"
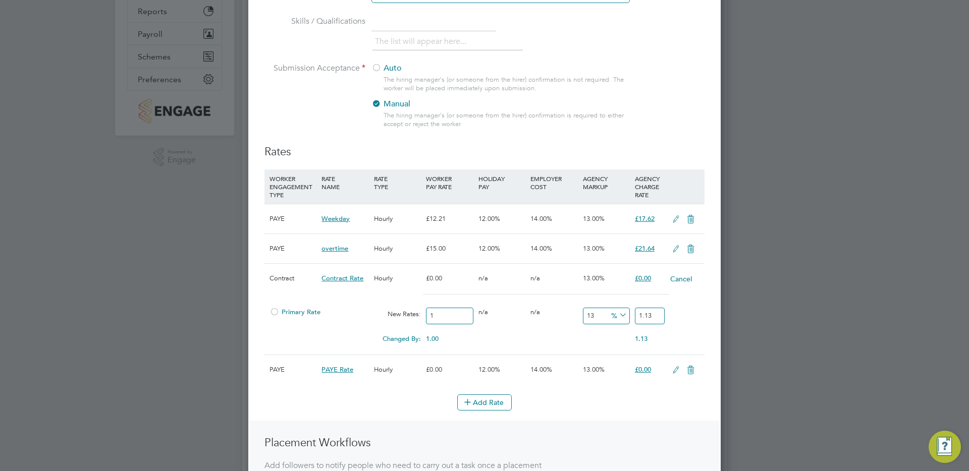
type input "16.95"
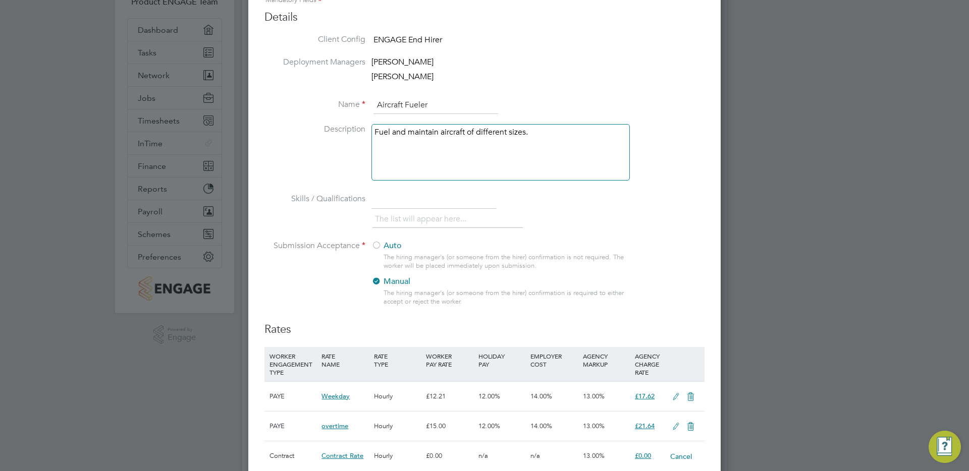
scroll to position [0, 0]
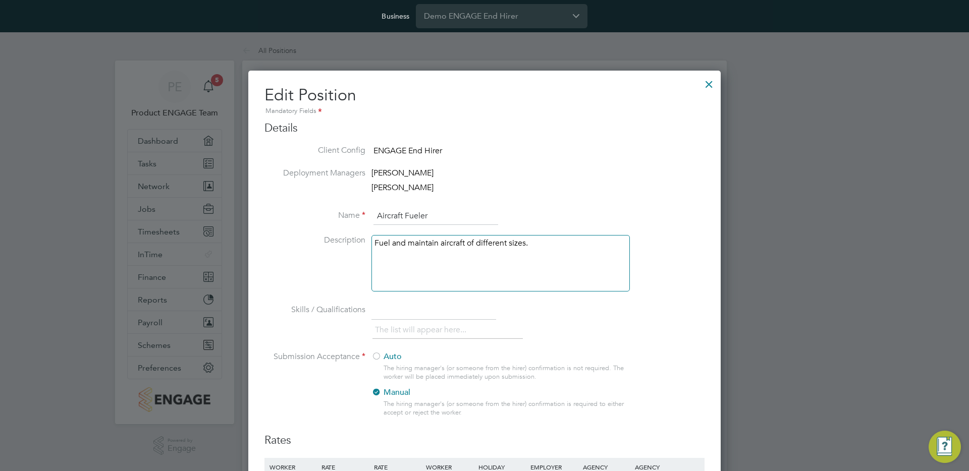
type input "15"
click at [708, 87] on div at bounding box center [709, 82] width 18 height 18
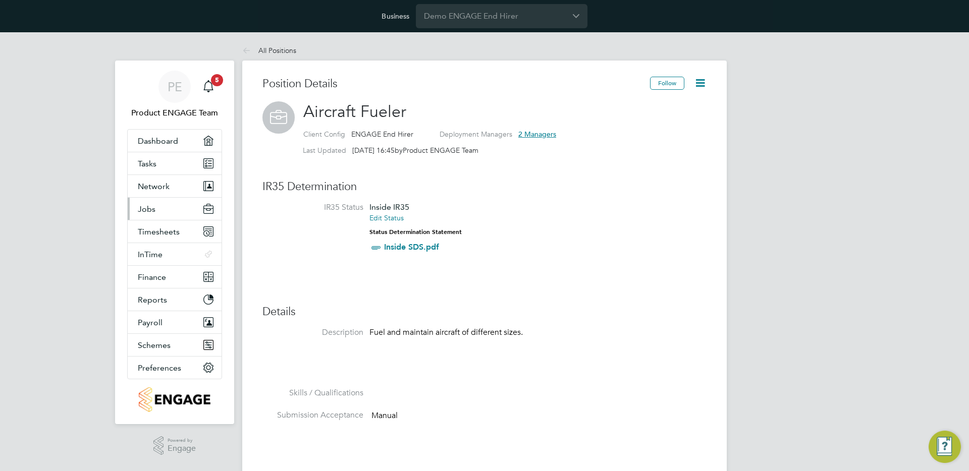
click at [152, 203] on button "Jobs" at bounding box center [175, 209] width 94 height 22
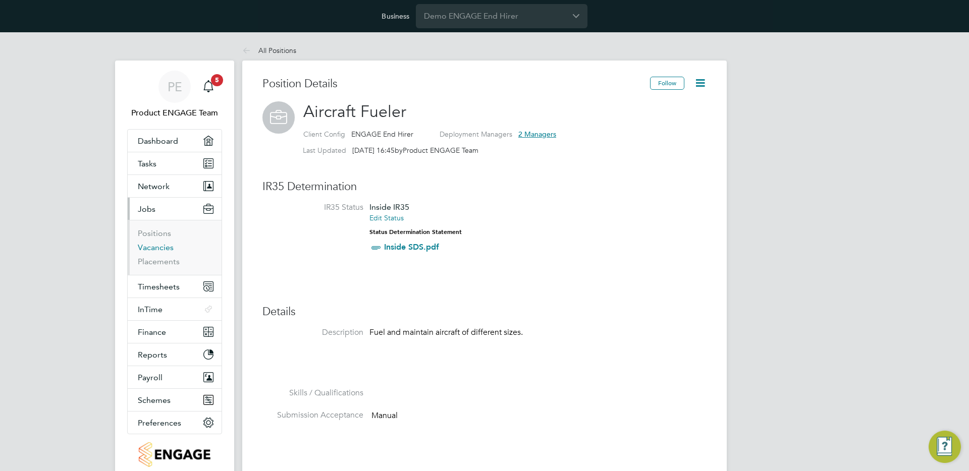
click at [152, 246] on link "Vacancies" at bounding box center [156, 248] width 36 height 10
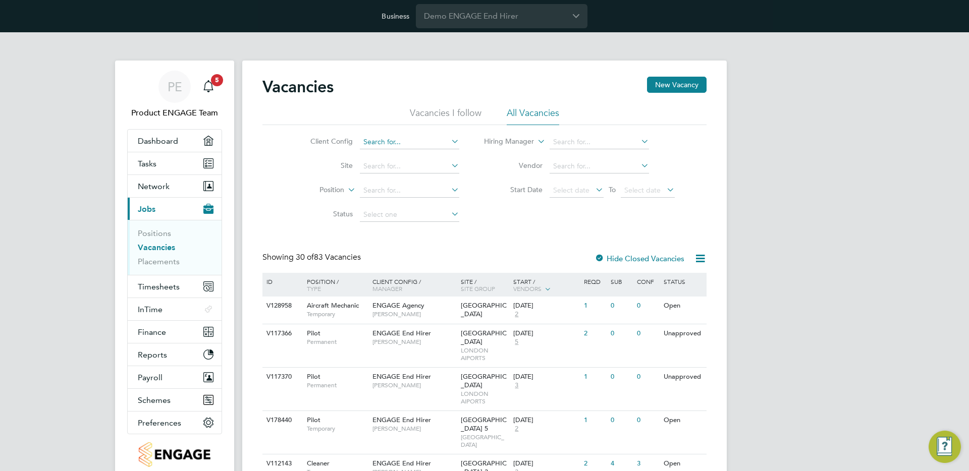
click at [385, 139] on input at bounding box center [409, 142] width 99 height 14
click at [412, 182] on li "ENGAGE End Hirer" at bounding box center [437, 184] width 157 height 14
type input "ENGAGE End Hirer"
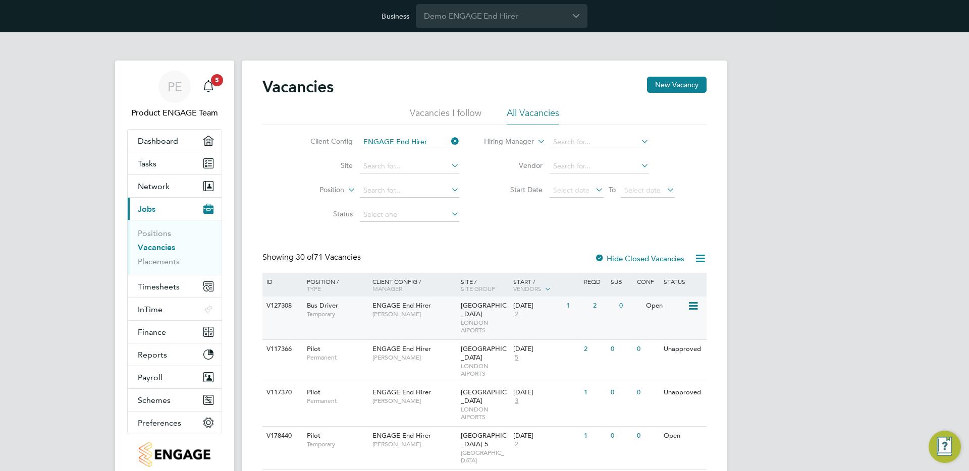
click at [452, 313] on span "[PERSON_NAME]" at bounding box center [414, 314] width 83 height 8
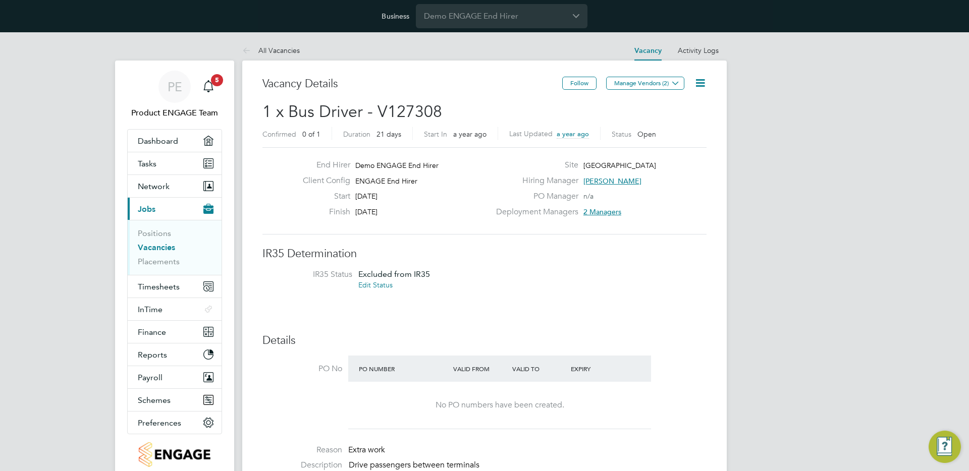
click at [702, 83] on icon at bounding box center [700, 83] width 13 height 13
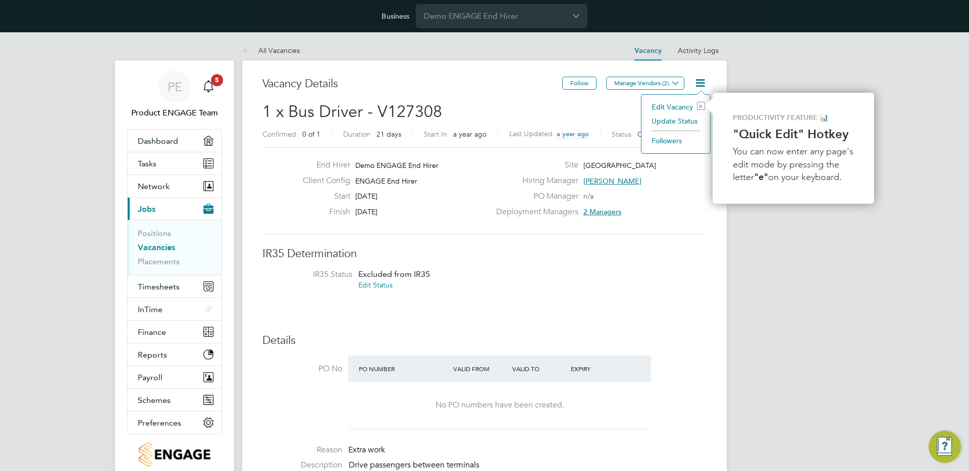
click at [741, 117] on p "PRODUCTIVITY FEATURE 📊" at bounding box center [793, 118] width 121 height 10
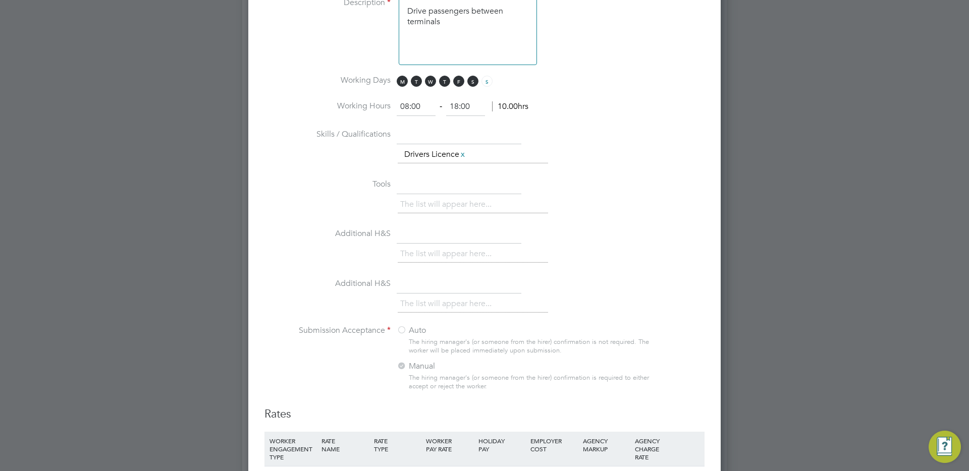
scroll to position [919, 0]
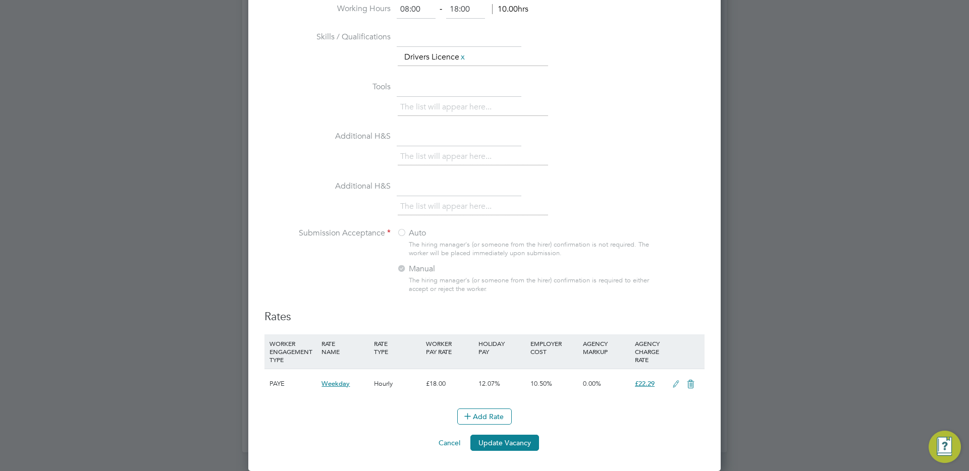
click at [675, 386] on icon at bounding box center [676, 385] width 13 height 8
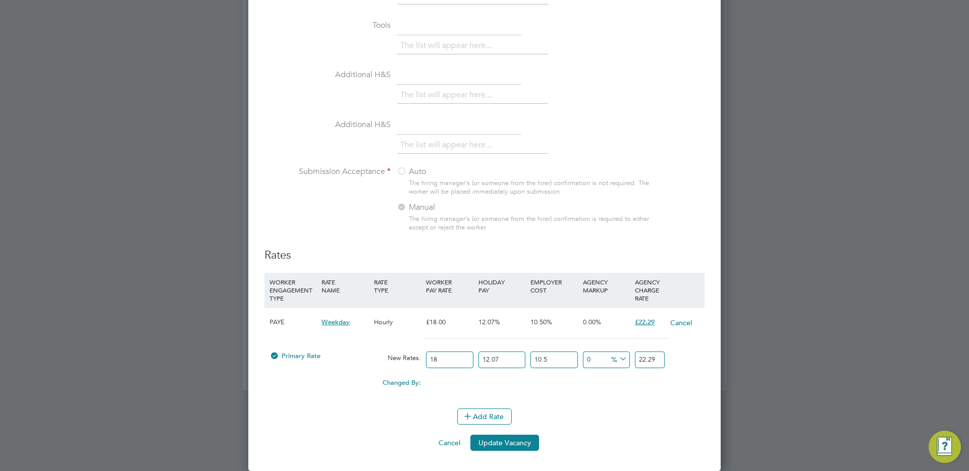
click at [449, 363] on input "18" at bounding box center [449, 360] width 47 height 17
drag, startPoint x: 446, startPoint y: 361, endPoint x: 429, endPoint y: 359, distance: 16.8
click at [429, 359] on input "18" at bounding box center [449, 360] width 47 height 17
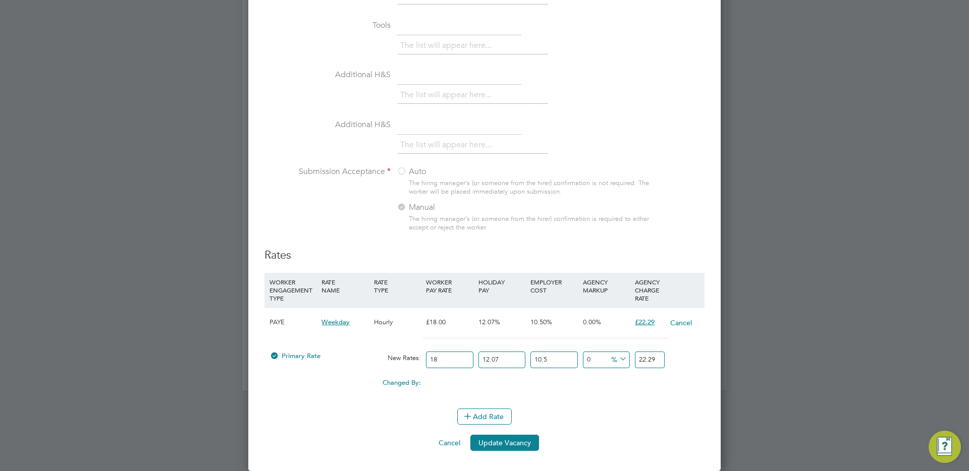
type input "22.290723"
drag, startPoint x: 512, startPoint y: 360, endPoint x: 476, endPoint y: 360, distance: 36.8
click at [476, 360] on div "12.07 n/a" at bounding box center [502, 360] width 52 height 27
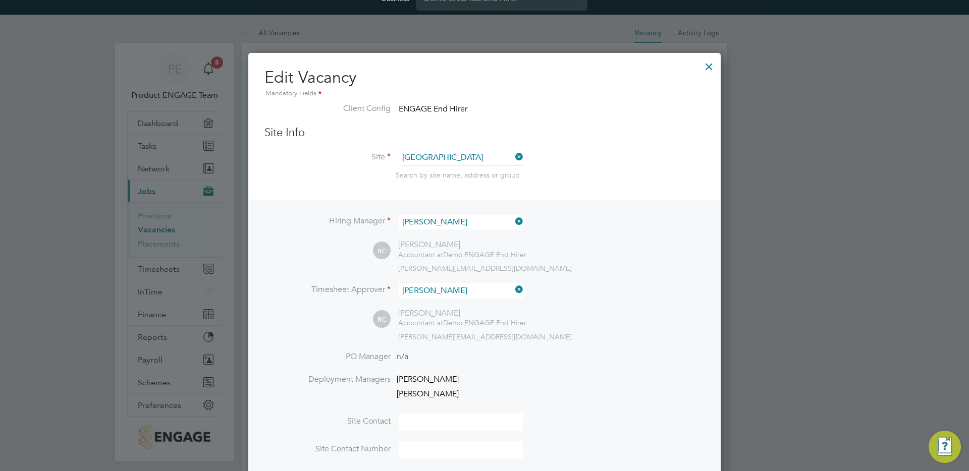
click at [710, 69] on div at bounding box center [709, 64] width 18 height 18
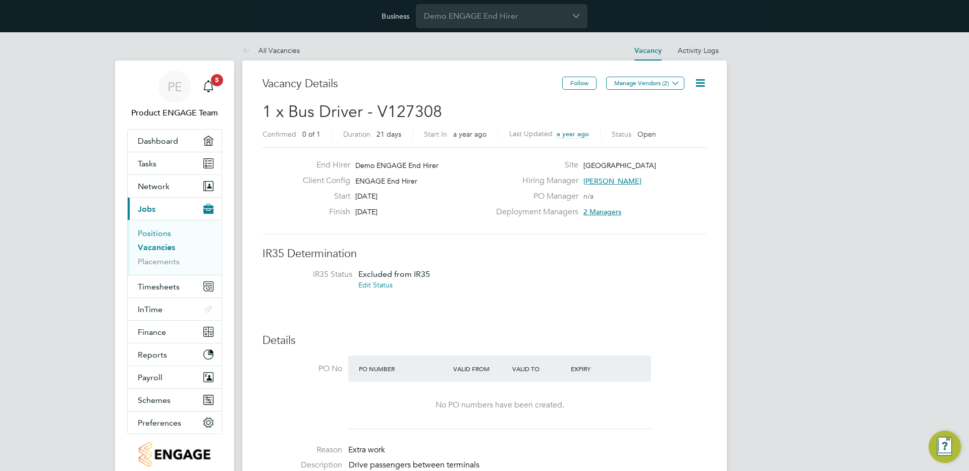
click at [148, 232] on link "Positions" at bounding box center [154, 234] width 33 height 10
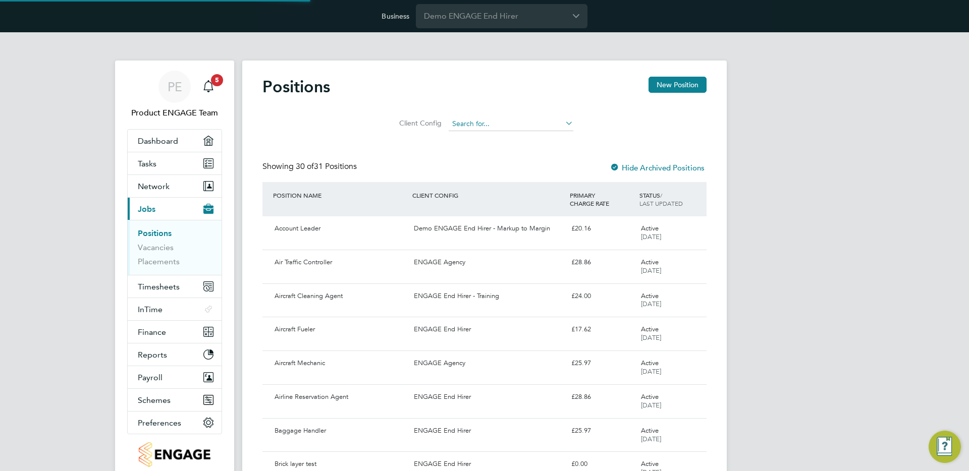
click at [476, 117] on input at bounding box center [511, 124] width 125 height 14
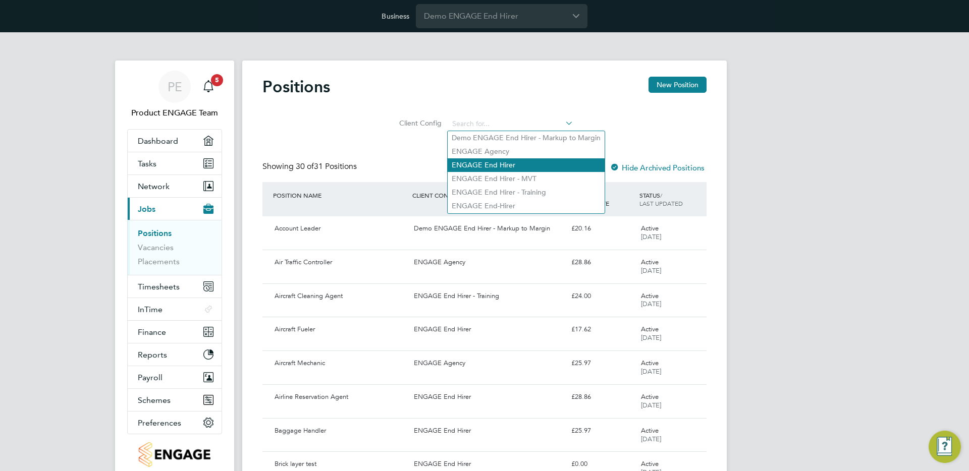
click at [496, 163] on li "ENGAGE End Hirer" at bounding box center [526, 166] width 157 height 14
type input "ENGAGE End Hirer"
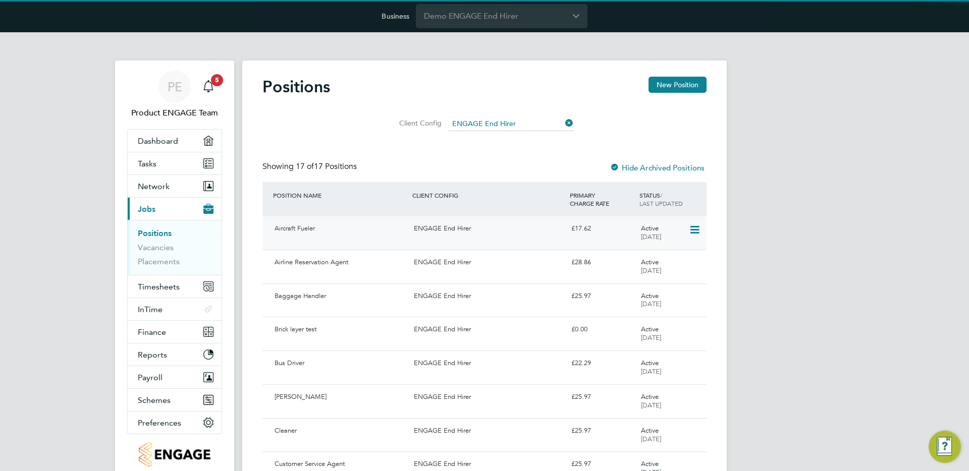
click at [470, 238] on div "Aircraft Fueler ENGAGE End Hirer £17.62 Active [DATE]" at bounding box center [484, 233] width 444 height 33
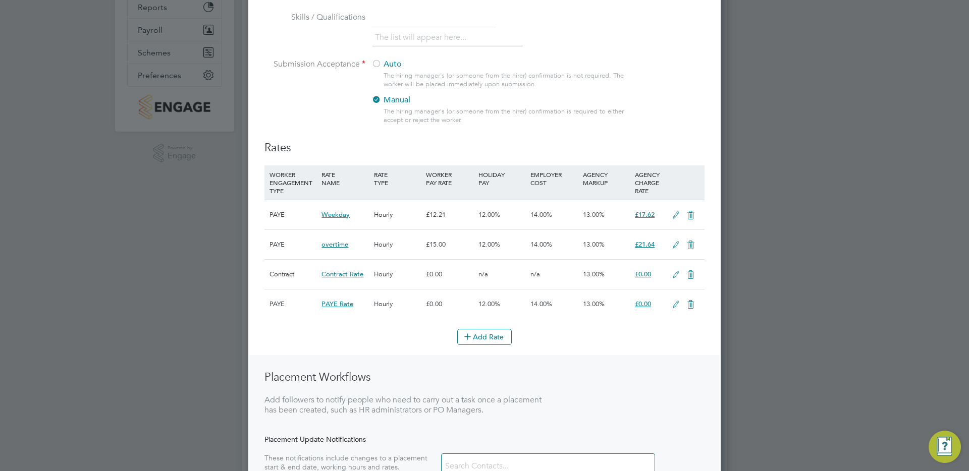
scroll to position [269, 0]
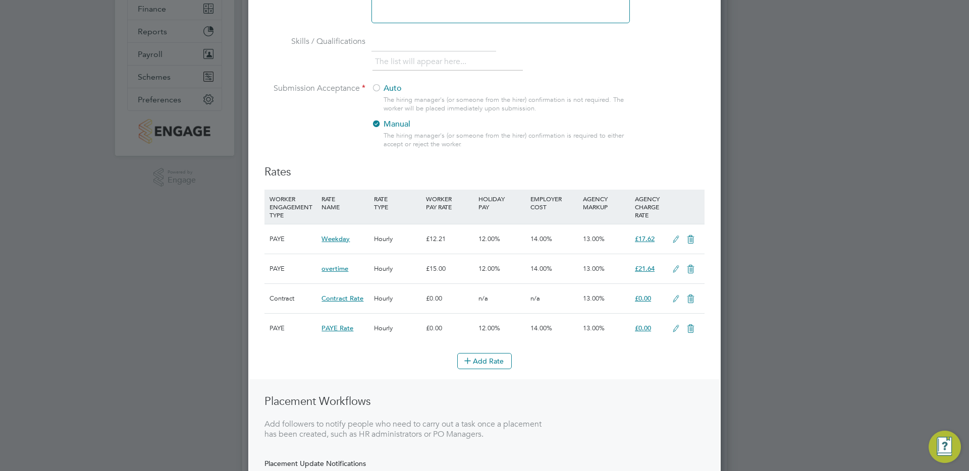
click at [678, 299] on icon at bounding box center [676, 299] width 13 height 8
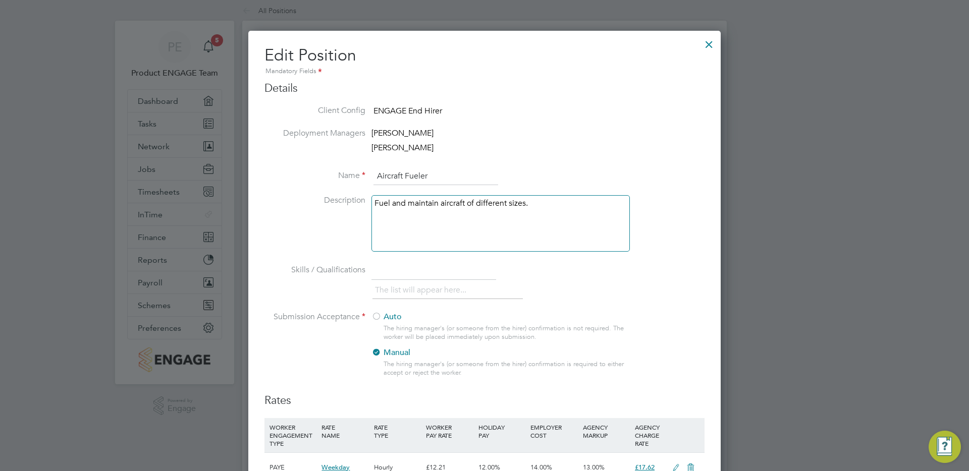
scroll to position [0, 0]
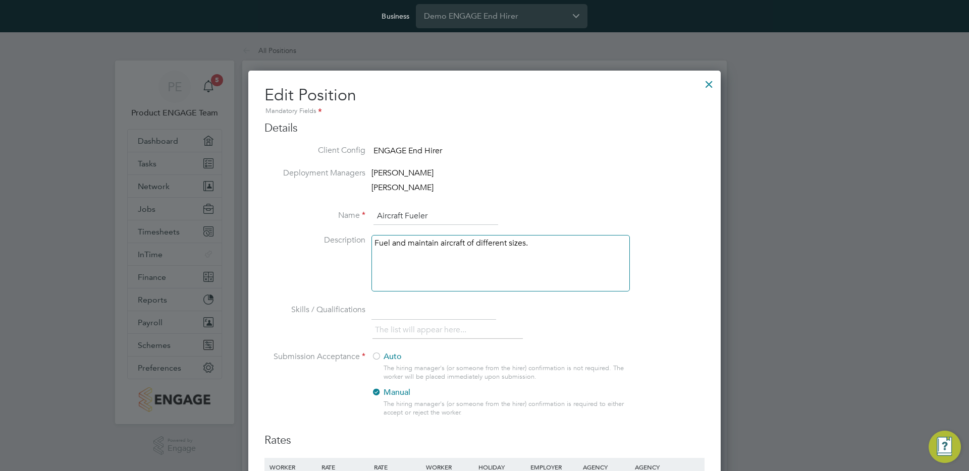
click at [706, 84] on div at bounding box center [709, 82] width 18 height 18
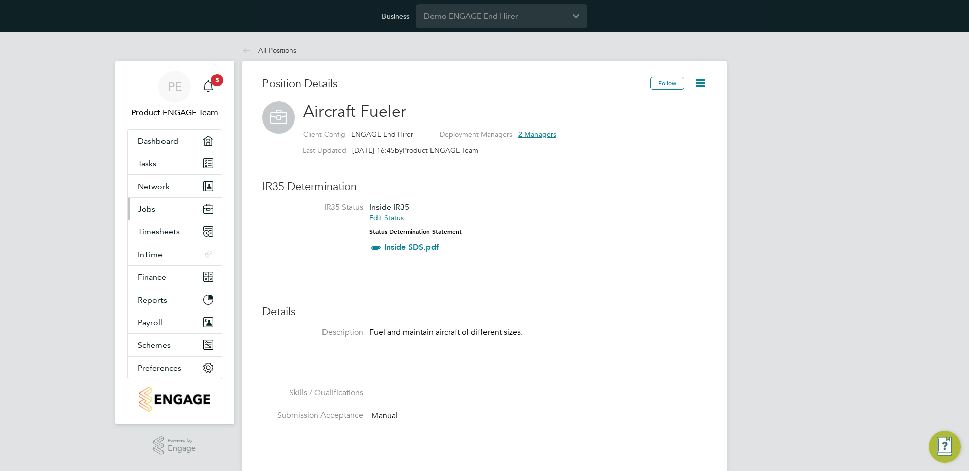
click at [151, 208] on span "Jobs" at bounding box center [147, 209] width 18 height 10
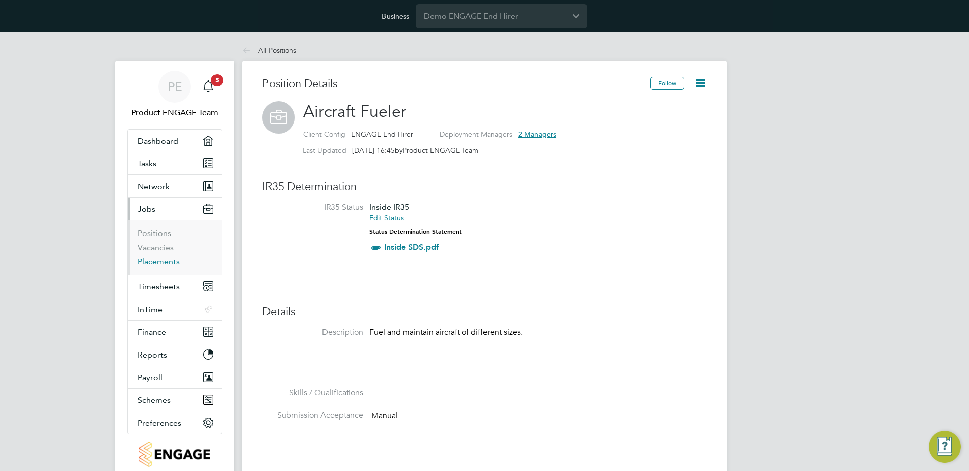
click at [148, 263] on link "Placements" at bounding box center [159, 262] width 42 height 10
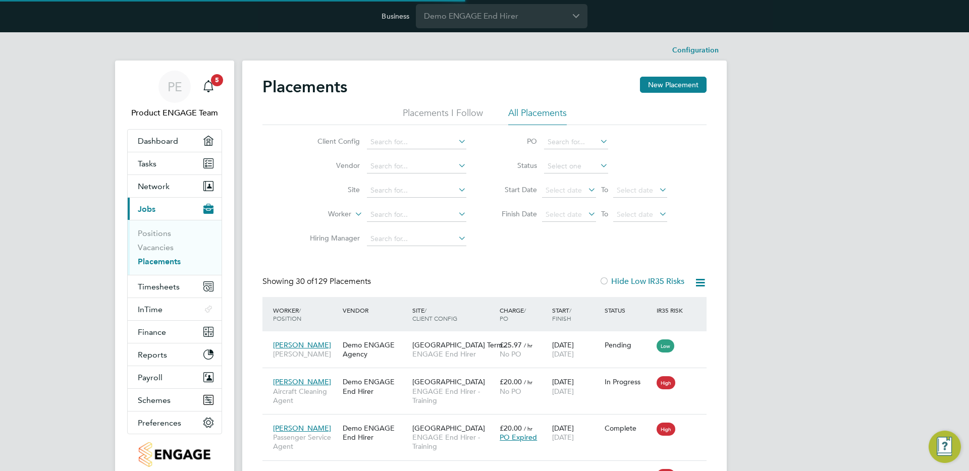
scroll to position [29, 70]
click at [445, 138] on input at bounding box center [416, 142] width 99 height 14
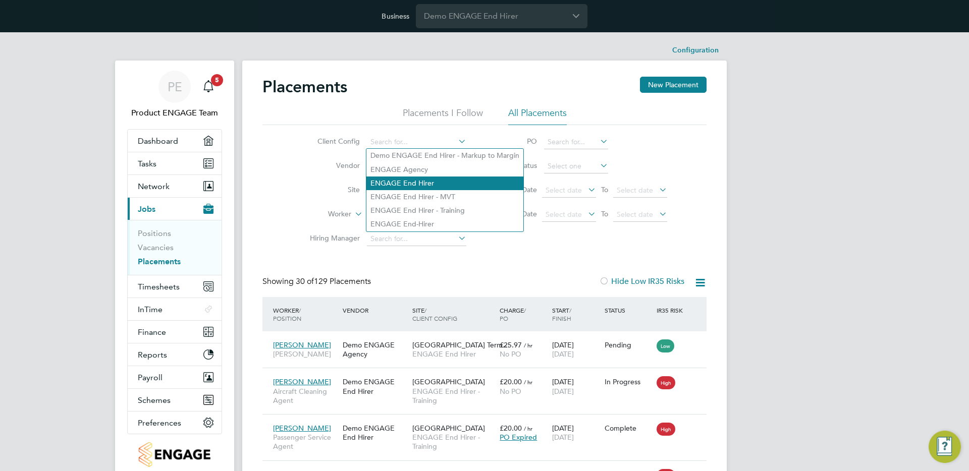
click at [425, 185] on li "ENGAGE End Hirer" at bounding box center [444, 184] width 157 height 14
type input "ENGAGE End Hirer"
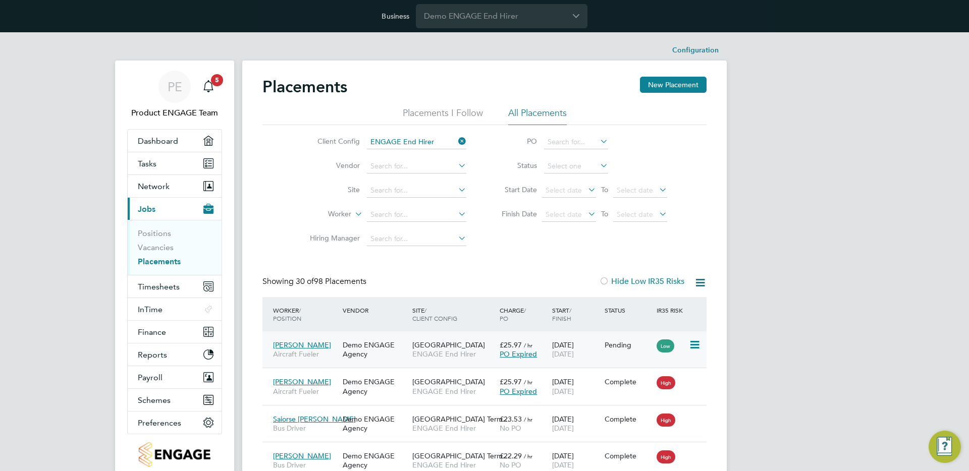
click at [451, 352] on span "ENGAGE End Hirer" at bounding box center [453, 354] width 82 height 9
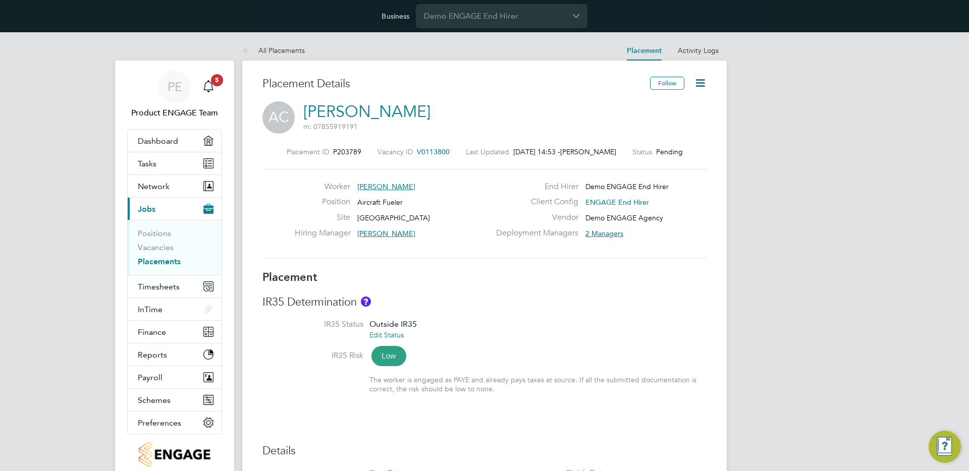
click at [704, 77] on icon at bounding box center [700, 83] width 13 height 13
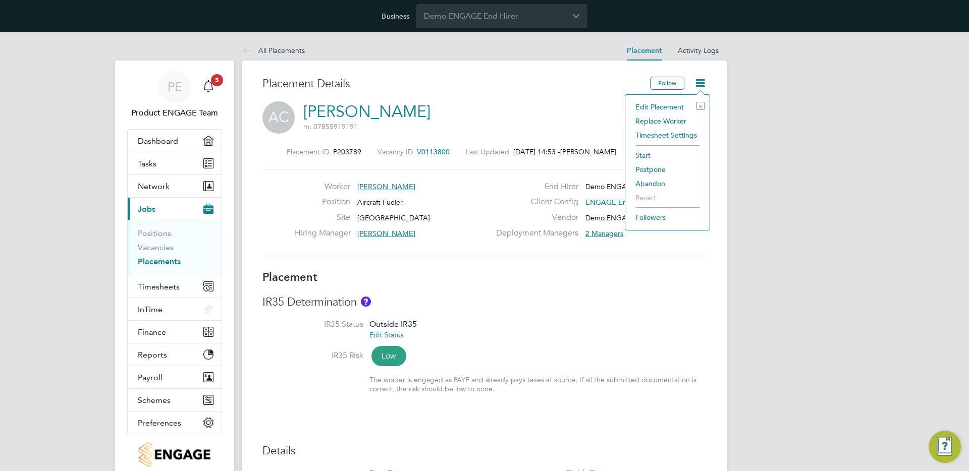
click at [650, 106] on li "Edit Placement e" at bounding box center [667, 107] width 74 height 14
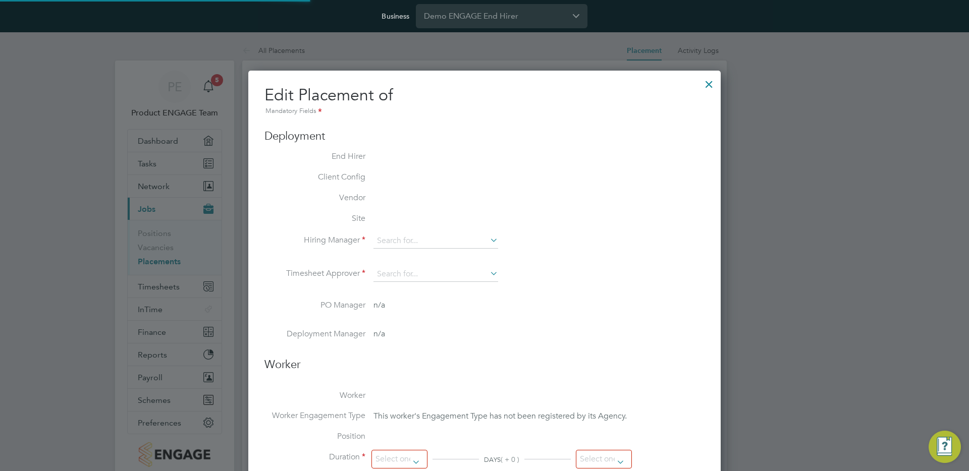
type input "[PERSON_NAME]"
type input "[DATE]"
type input "08:00"
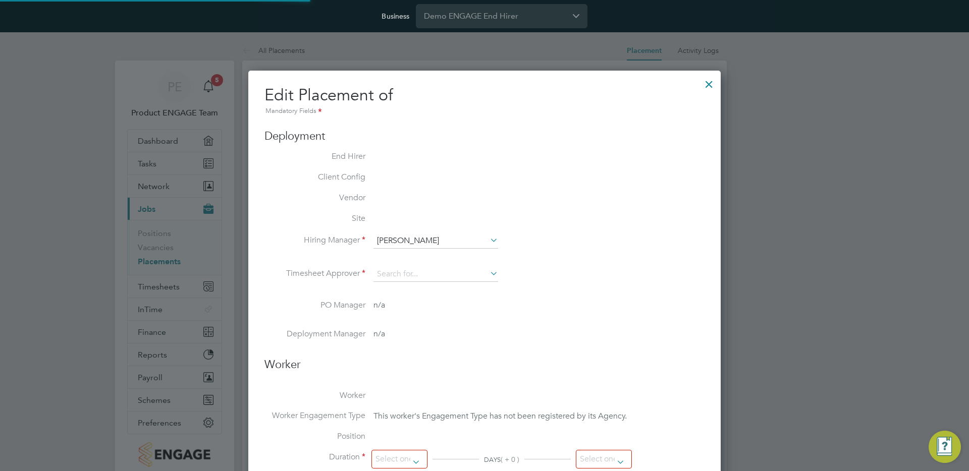
type input "18:00"
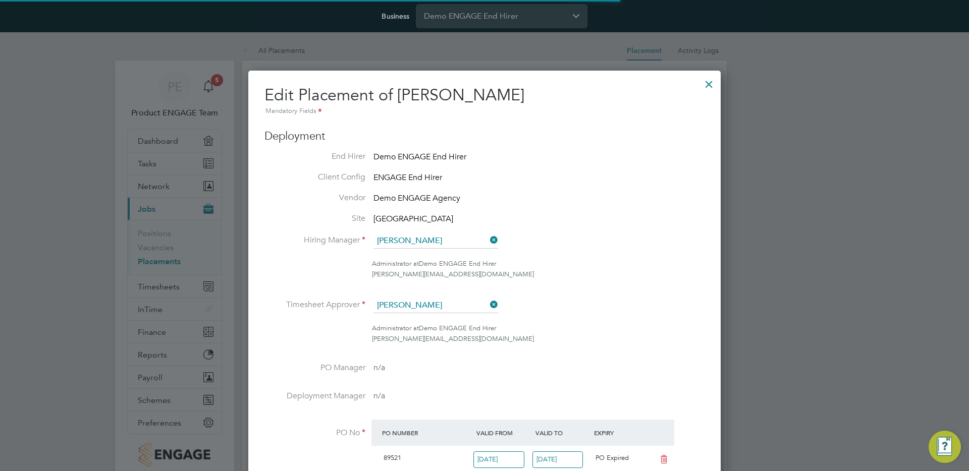
click at [651, 104] on h2 "Edit Placement of Andy Cook Mandatory Fields" at bounding box center [485, 101] width 440 height 32
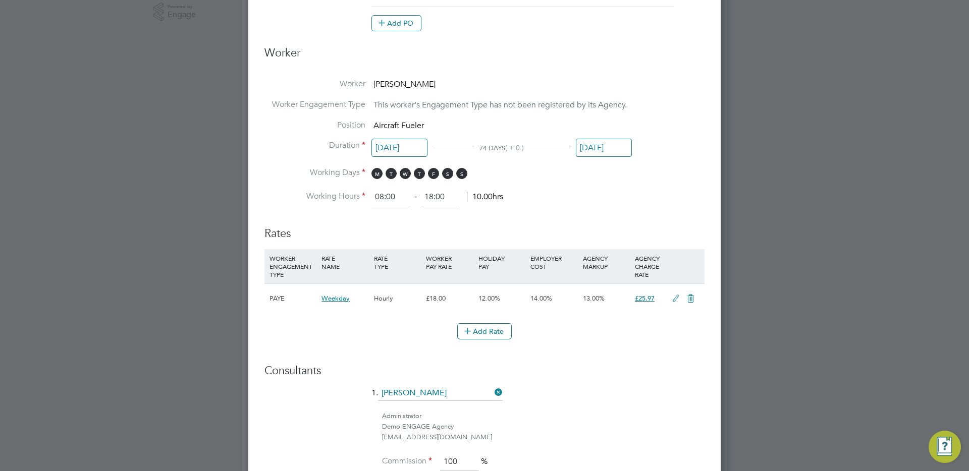
click at [676, 298] on icon at bounding box center [676, 299] width 13 height 8
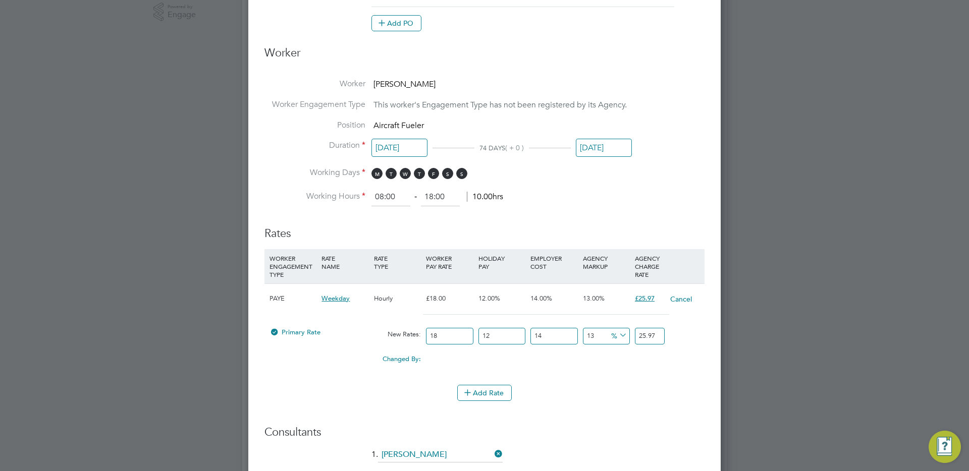
click at [441, 338] on input "18" at bounding box center [449, 336] width 47 height 17
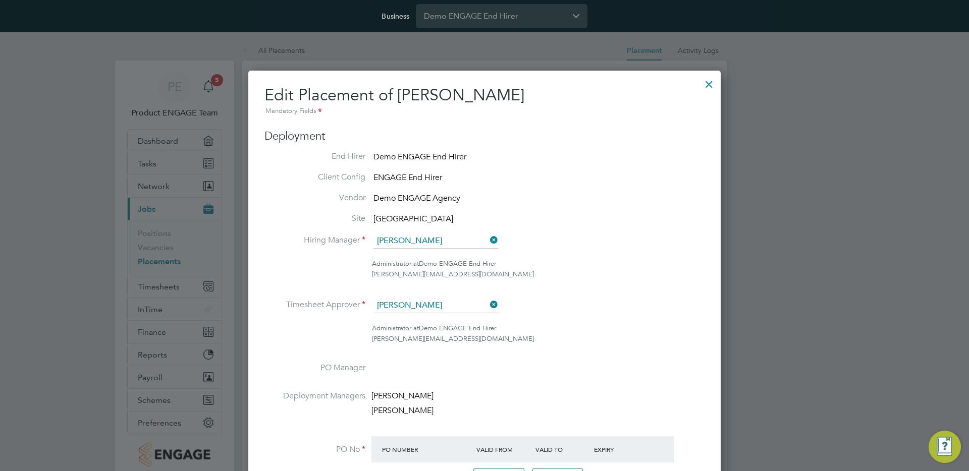
type input "25.970112"
click at [708, 85] on div at bounding box center [709, 82] width 18 height 18
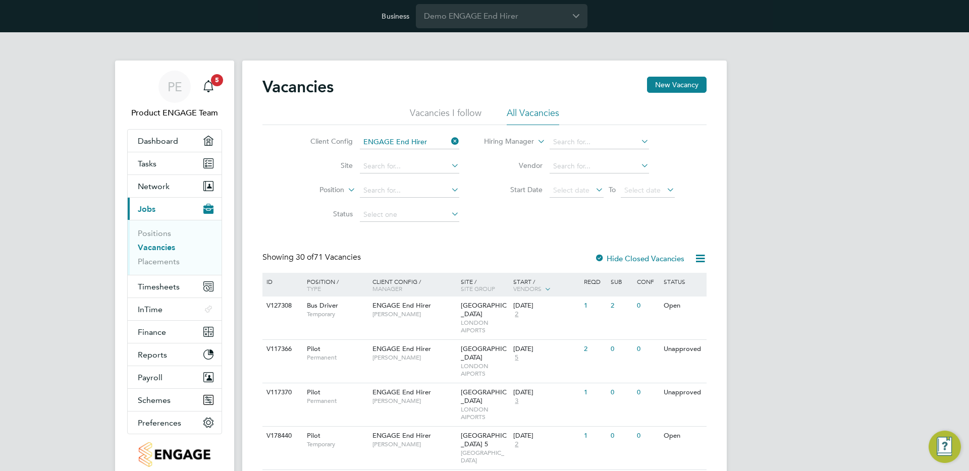
click at [156, 244] on link "Vacancies" at bounding box center [156, 248] width 37 height 10
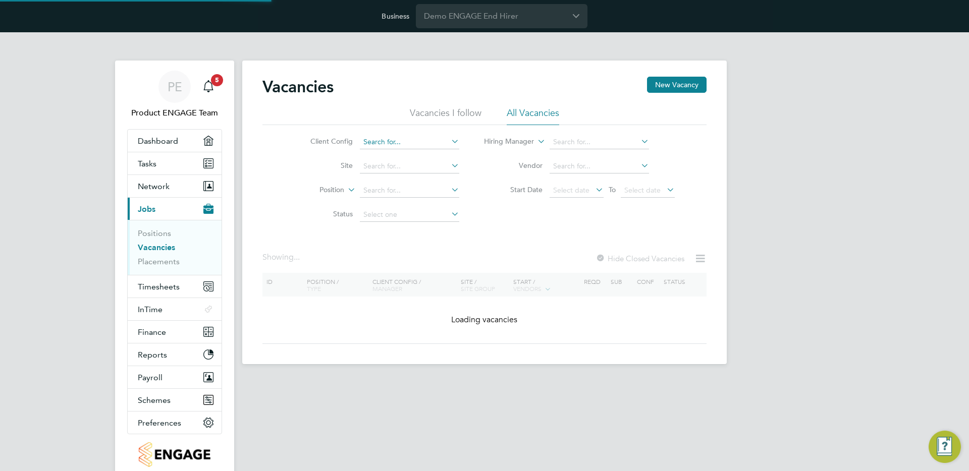
click at [389, 137] on input at bounding box center [409, 142] width 99 height 14
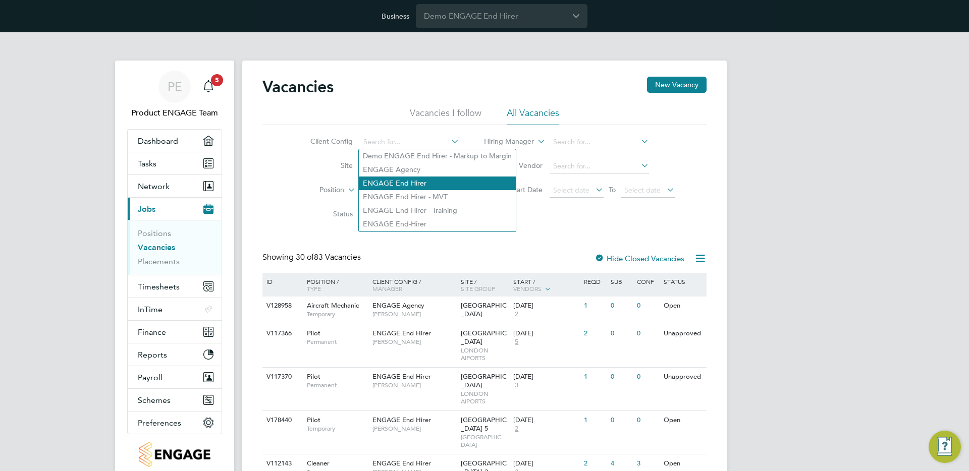
click at [401, 180] on li "ENGAGE End Hirer" at bounding box center [437, 184] width 157 height 14
type input "ENGAGE End Hirer"
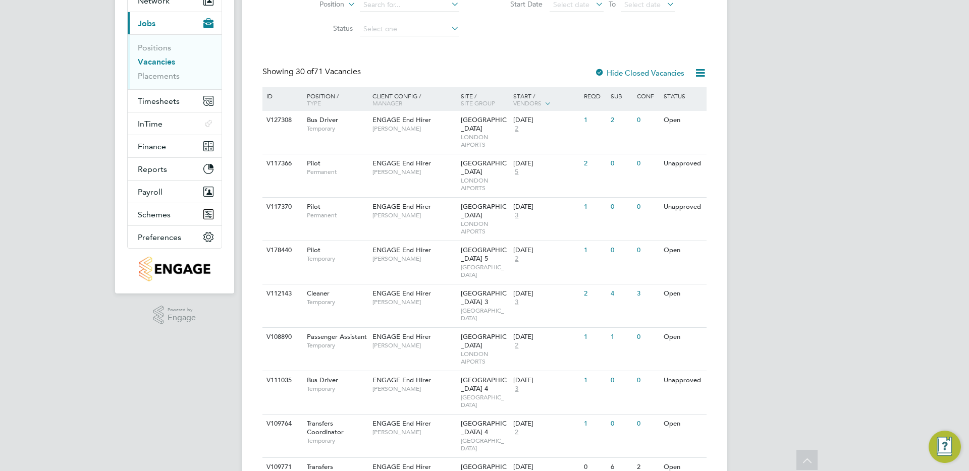
scroll to position [187, 0]
click at [595, 329] on div "1" at bounding box center [604, 336] width 26 height 19
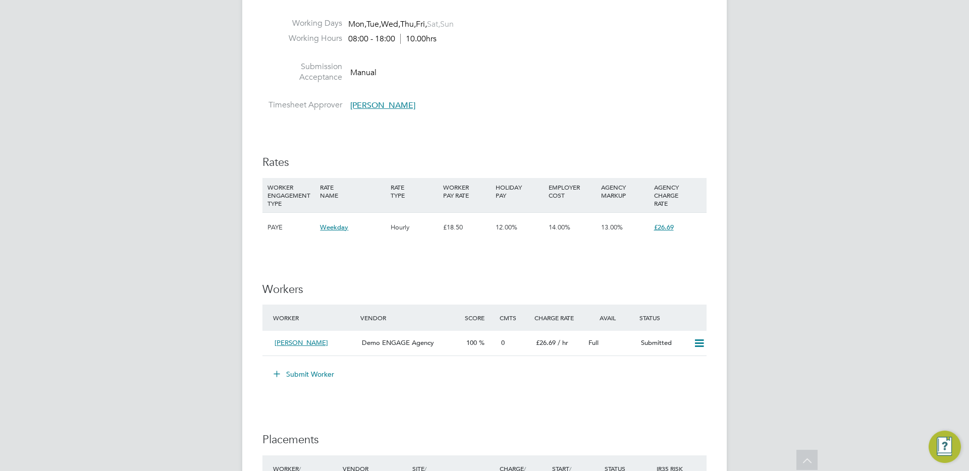
scroll to position [541, 0]
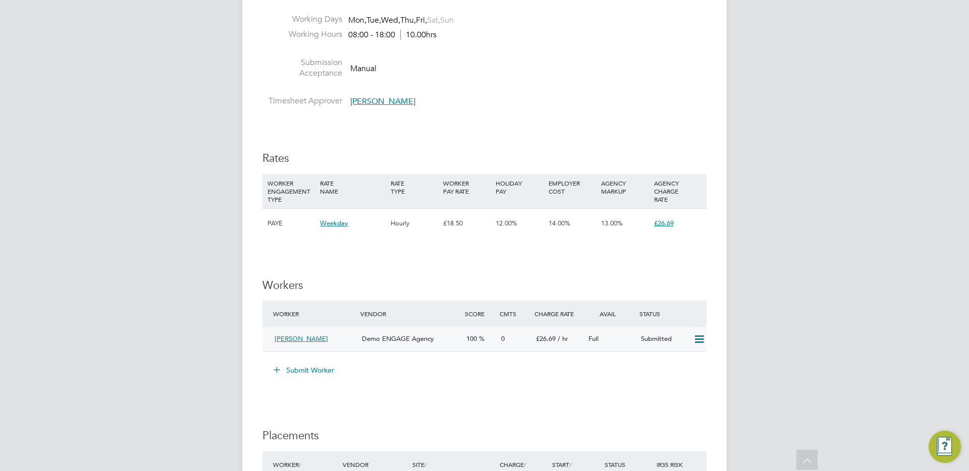
click at [647, 344] on div "Submitted" at bounding box center [663, 339] width 52 height 17
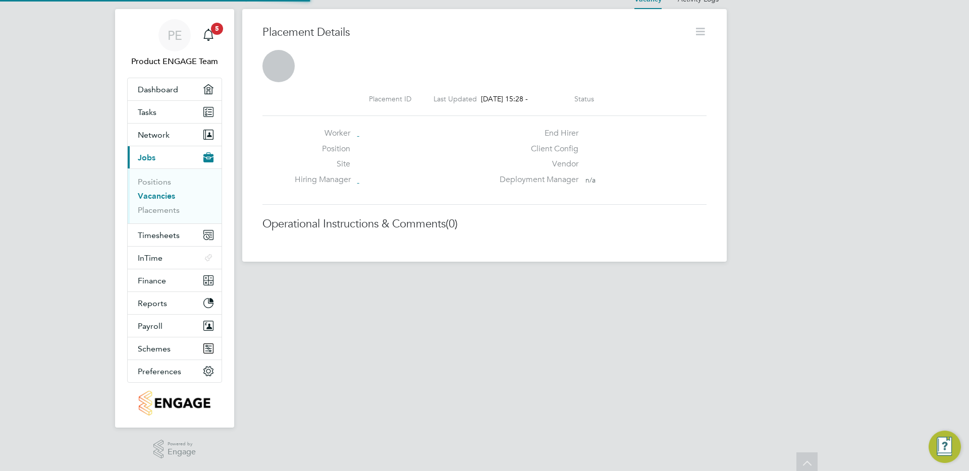
scroll to position [5, 5]
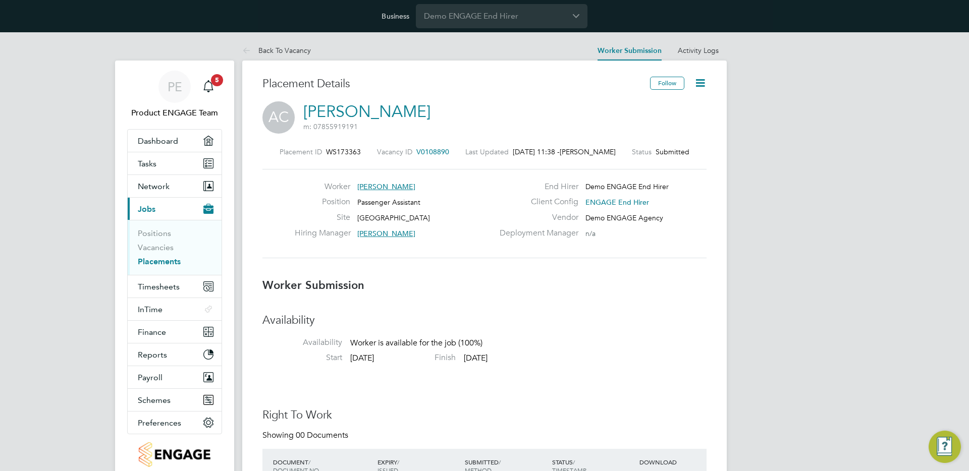
click at [699, 78] on icon at bounding box center [700, 83] width 13 height 13
click at [637, 105] on li "Edit Worker Submission e" at bounding box center [657, 107] width 93 height 14
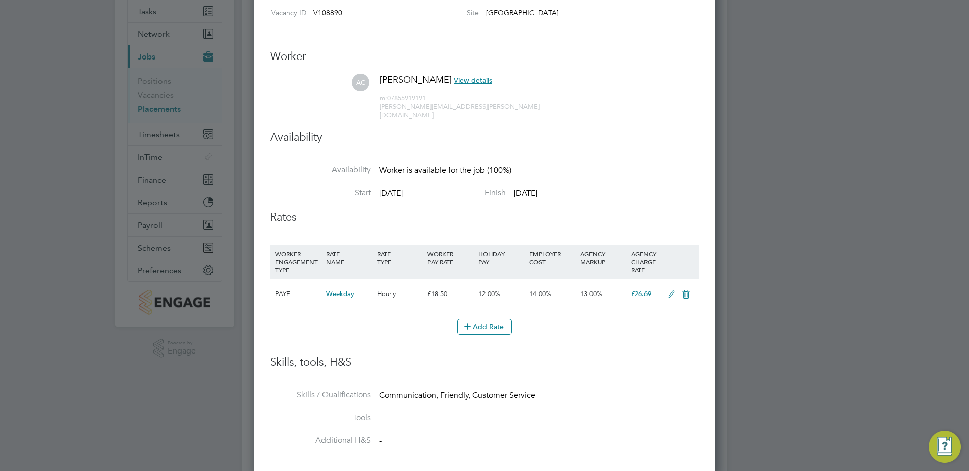
click at [672, 291] on icon at bounding box center [671, 295] width 13 height 8
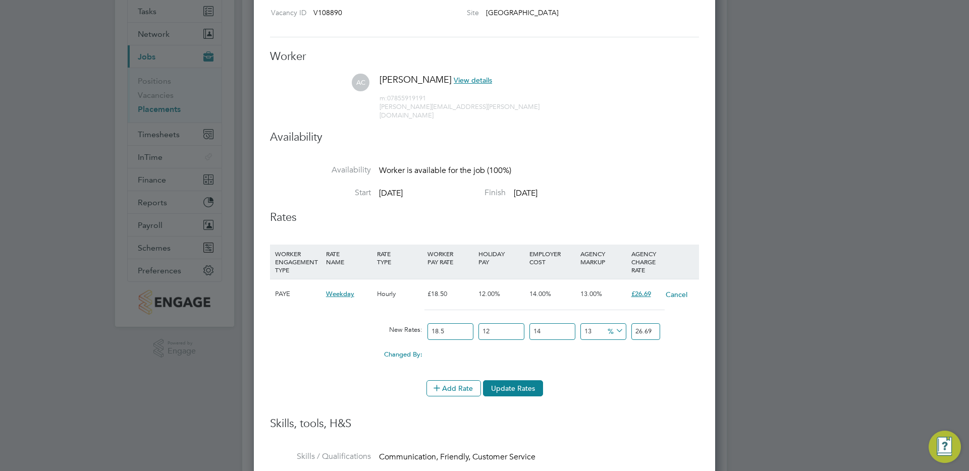
click at [458, 324] on input "18.5" at bounding box center [451, 332] width 46 height 17
type input "2"
type input "2.885568"
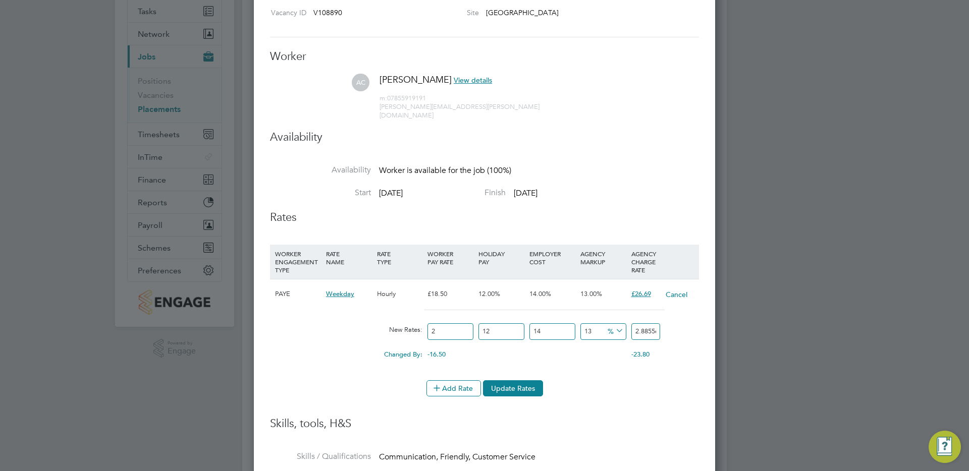
type input "20"
type input "28.85568"
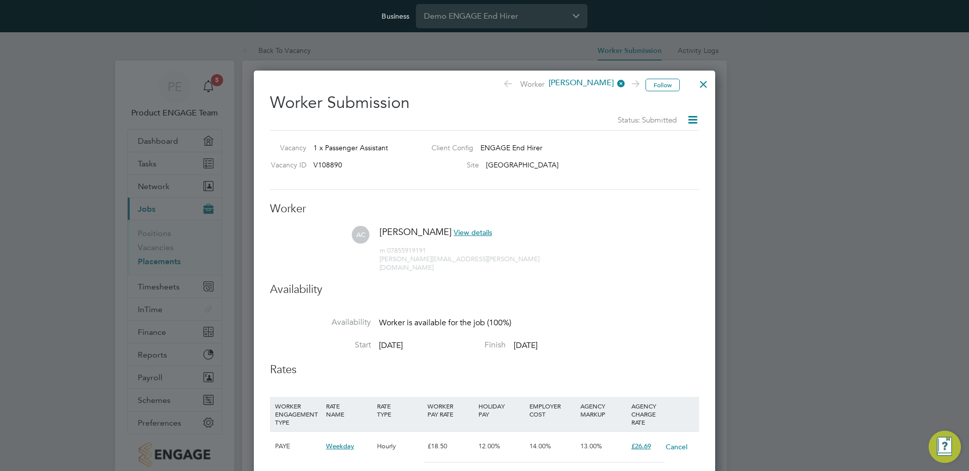
type input "20"
click at [706, 82] on div at bounding box center [704, 82] width 18 height 18
